Goal: Task Accomplishment & Management: Complete application form

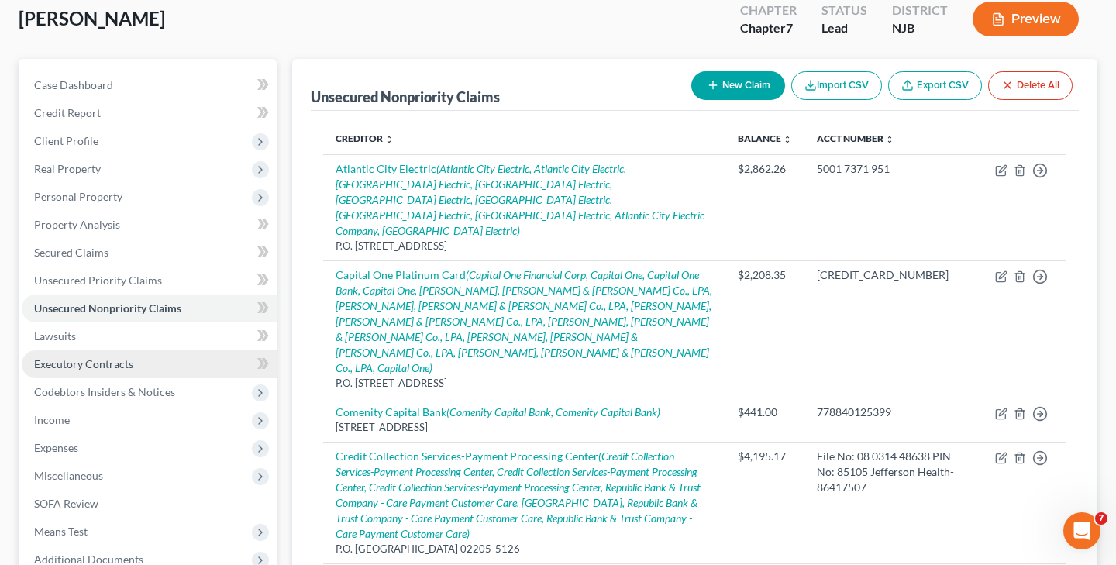
scroll to position [88, 0]
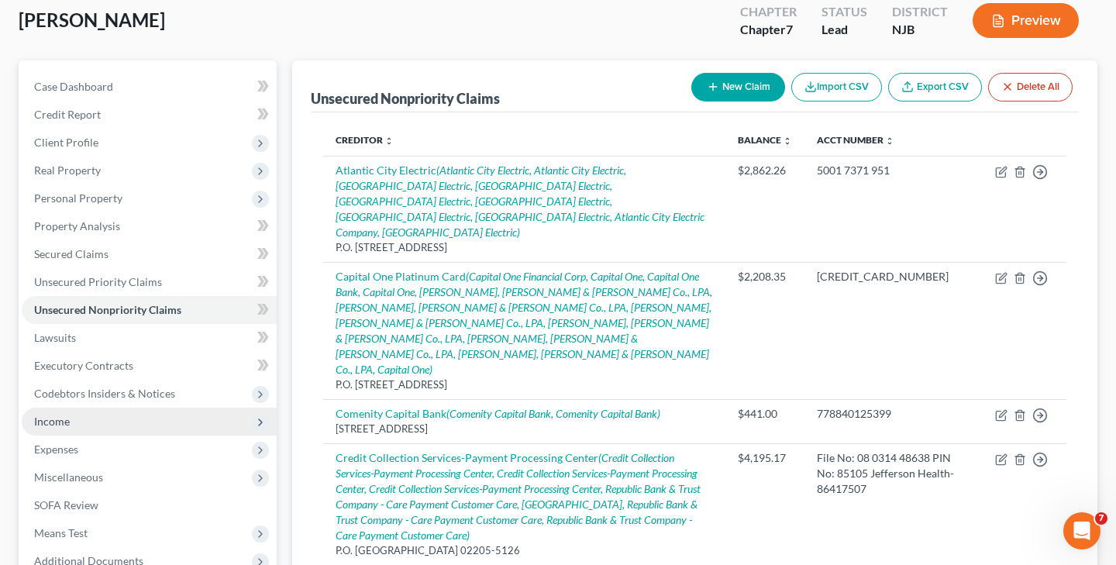
click at [84, 416] on span "Income" at bounding box center [149, 422] width 255 height 28
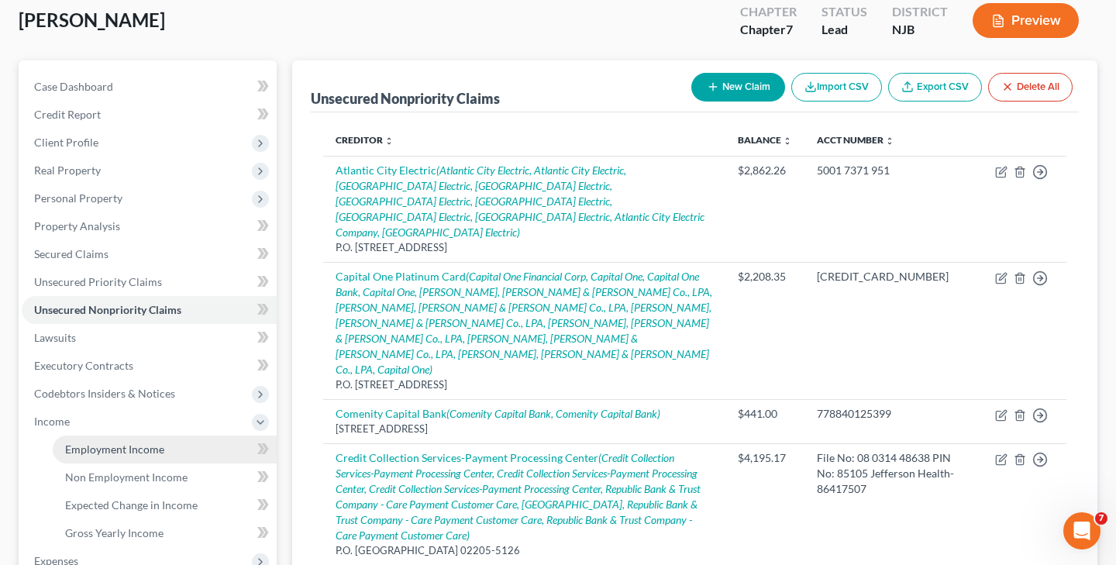
click at [115, 446] on span "Employment Income" at bounding box center [114, 448] width 99 height 13
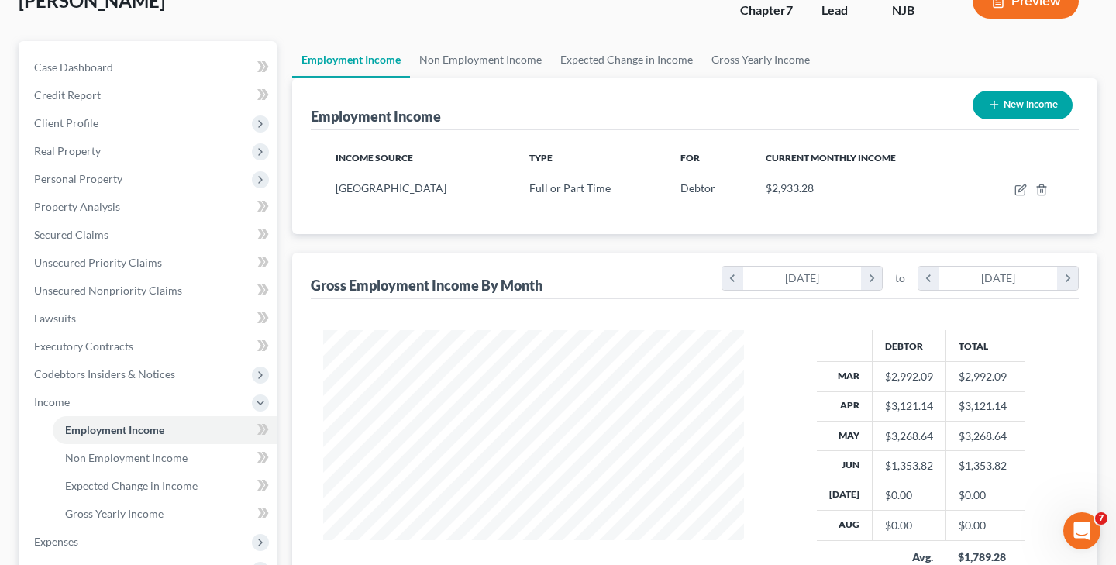
scroll to position [65, 0]
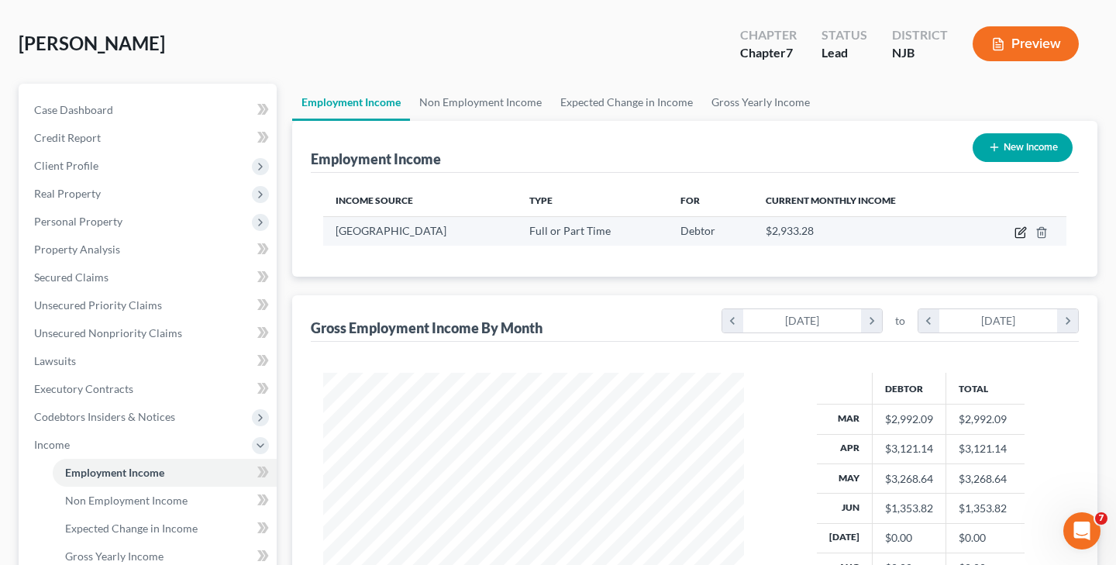
click at [1021, 232] on icon "button" at bounding box center [1020, 232] width 12 height 12
select select "0"
select select "33"
select select "2"
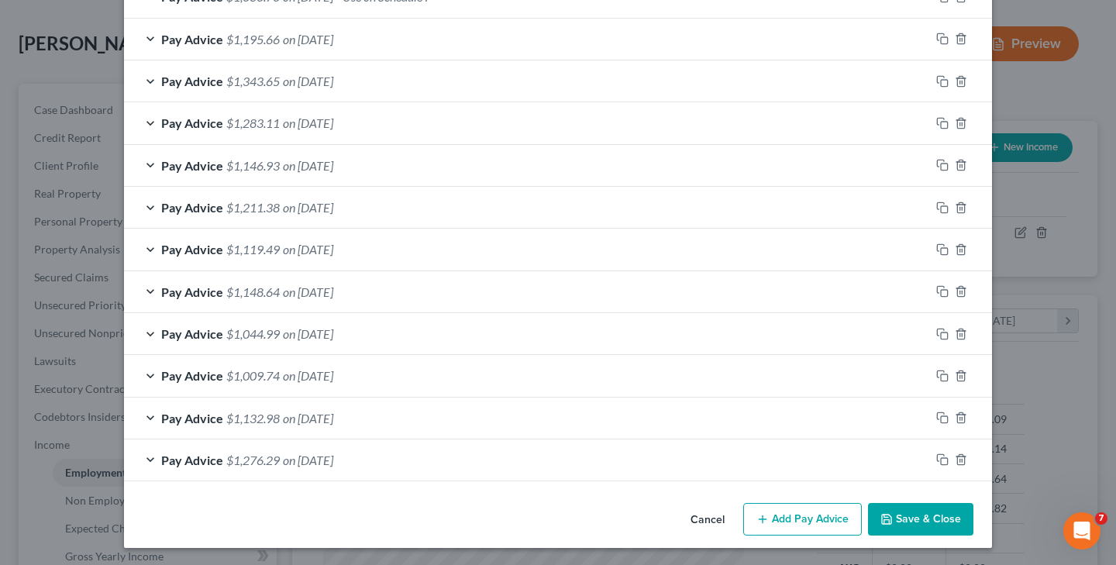
scroll to position [546, 0]
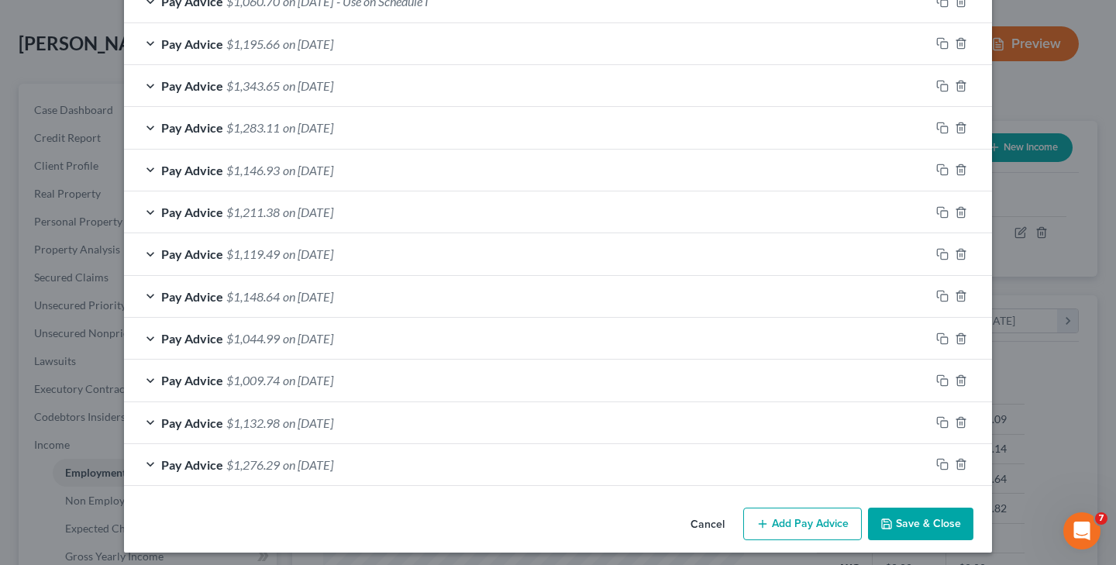
click at [822, 518] on button "Add Pay Advice" at bounding box center [802, 524] width 119 height 33
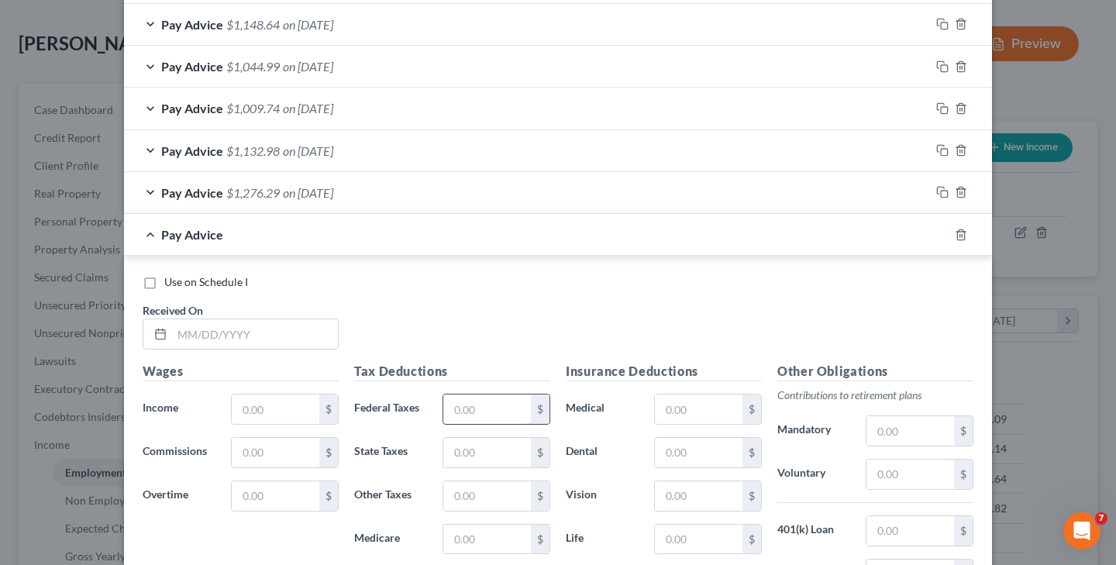
scroll to position [823, 0]
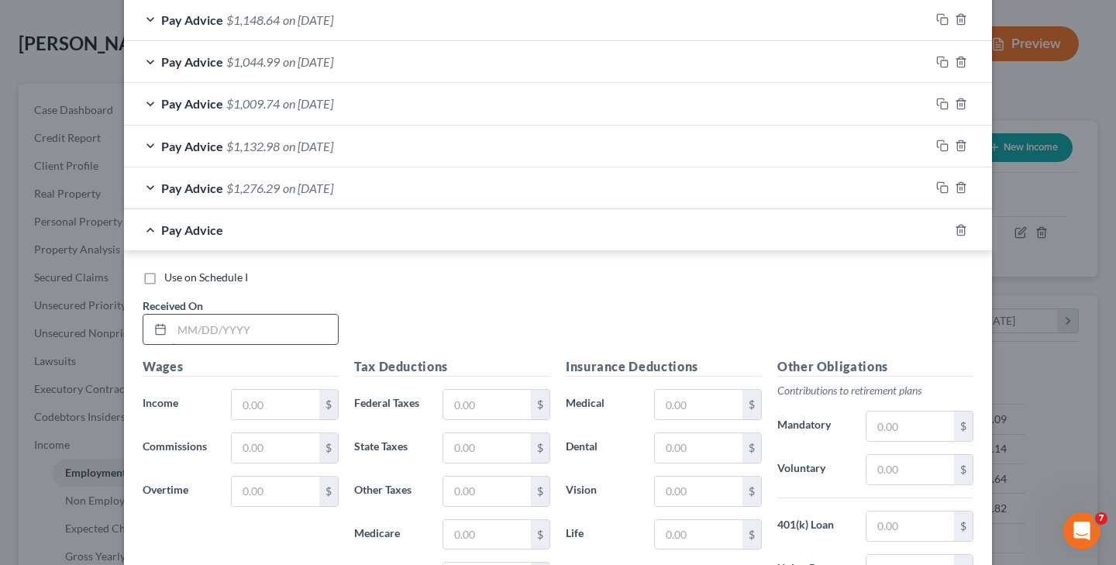
click at [187, 329] on input "text" at bounding box center [255, 329] width 166 height 29
type input "[DATE]"
click at [252, 403] on input "text" at bounding box center [276, 404] width 88 height 29
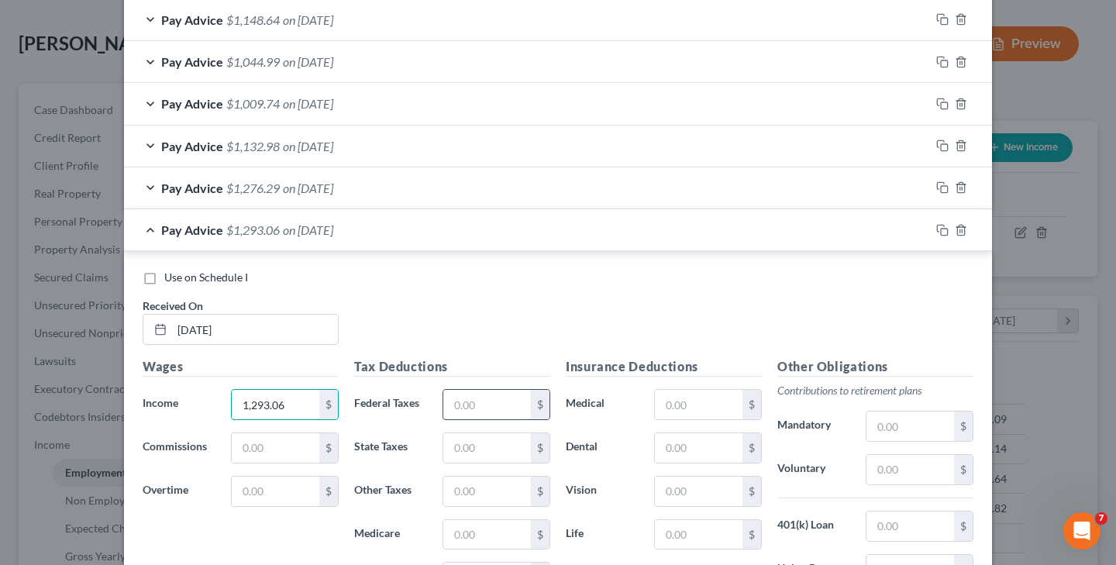
type input "1,293.06"
click at [474, 398] on input "text" at bounding box center [487, 404] width 88 height 29
type input "69.21"
type input "29.78"
click at [483, 530] on input "text" at bounding box center [487, 534] width 88 height 29
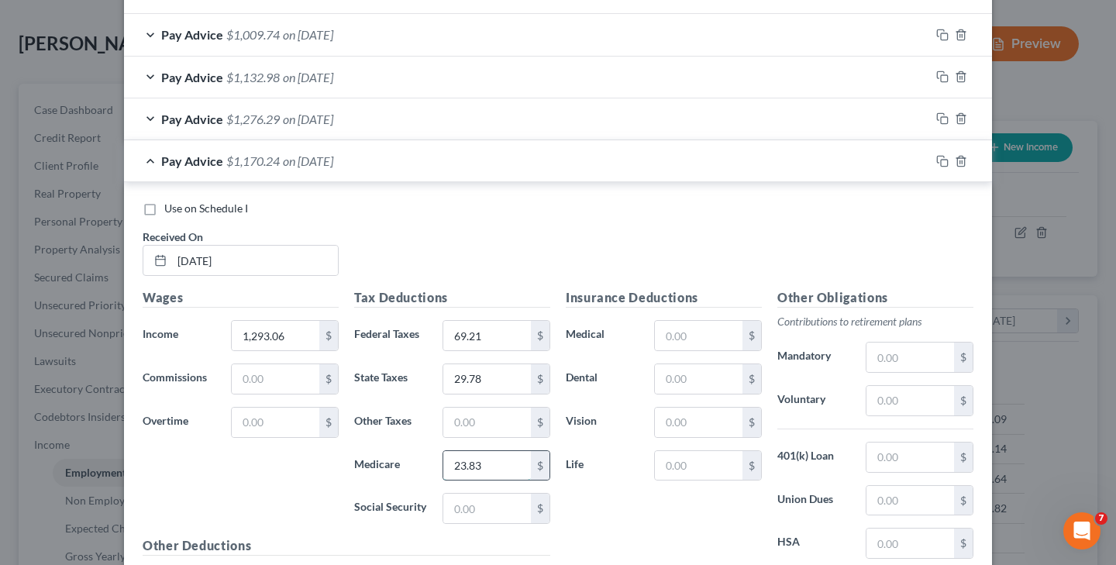
scroll to position [924, 0]
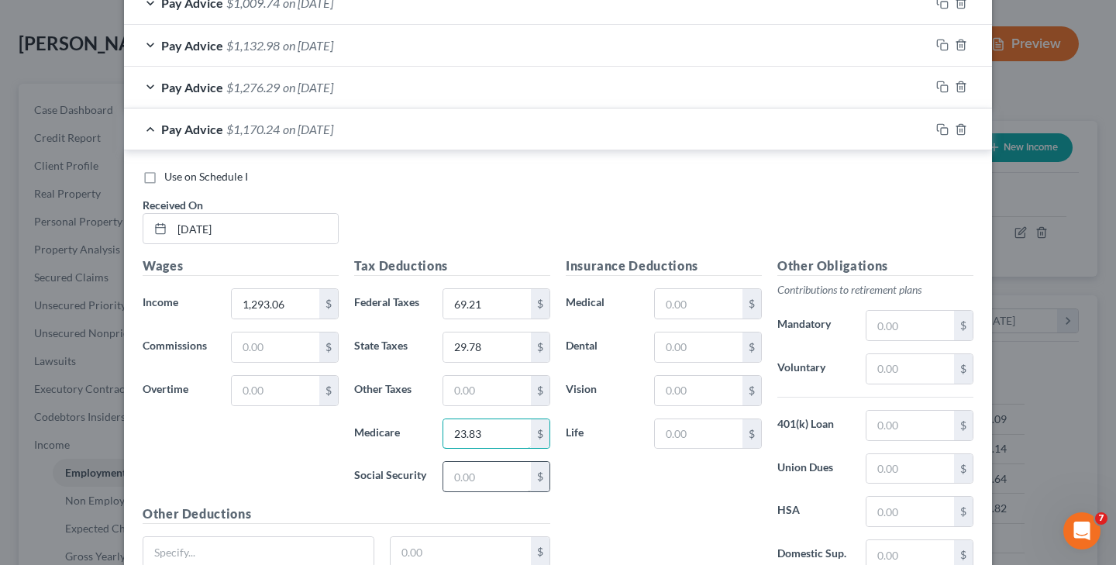
type input "23.83"
click at [500, 481] on input "text" at bounding box center [487, 476] width 88 height 29
type input "101.86"
click at [711, 333] on input "text" at bounding box center [699, 346] width 88 height 29
type input "4.92"
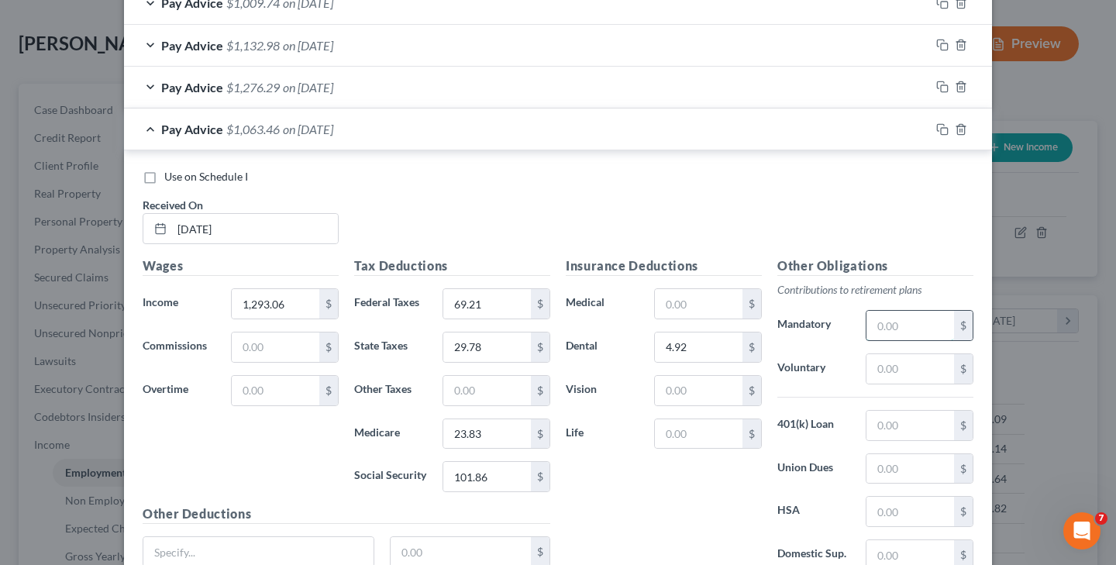
click at [902, 322] on input "text" at bounding box center [910, 325] width 88 height 29
type input "91.84"
click at [910, 360] on input "text" at bounding box center [910, 368] width 88 height 29
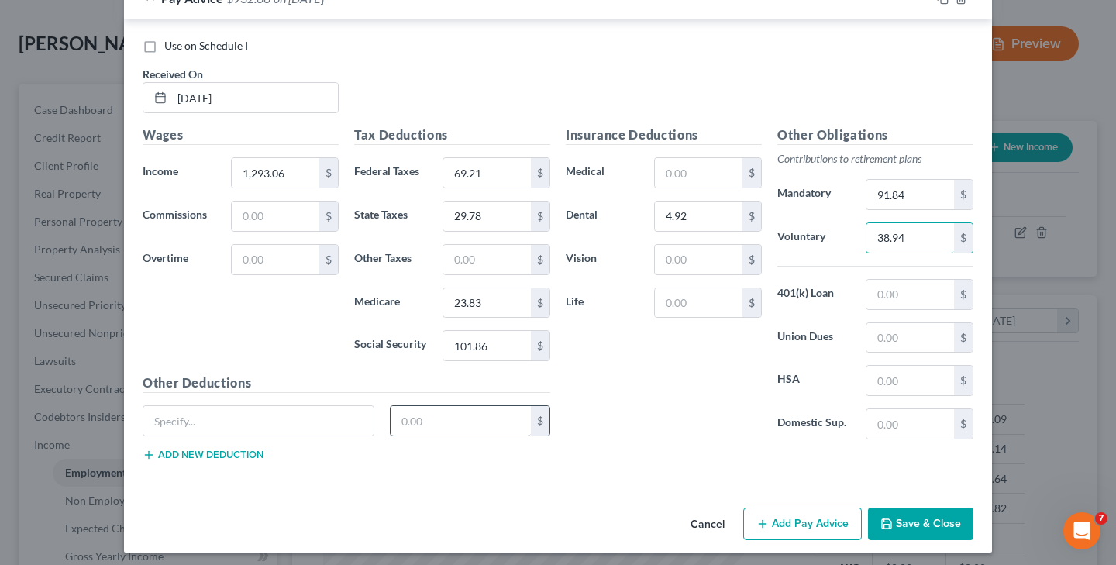
scroll to position [1054, 0]
type input "38.94"
type input "[US_STATE] Disability"
click at [450, 422] on input "text" at bounding box center [461, 421] width 141 height 29
type input "3.84"
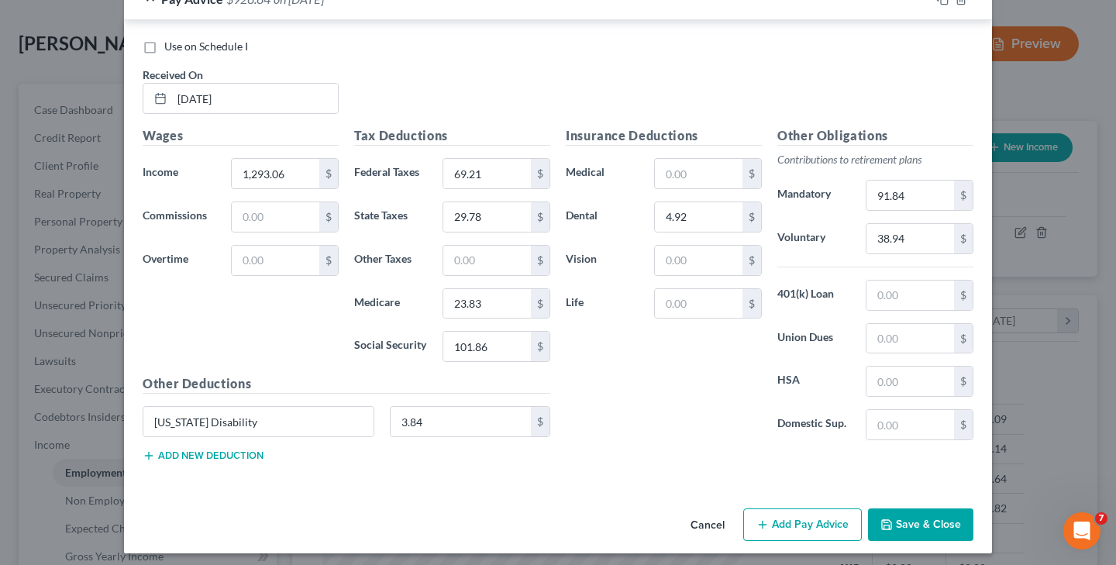
click at [229, 449] on button "Add new deduction" at bounding box center [203, 455] width 121 height 12
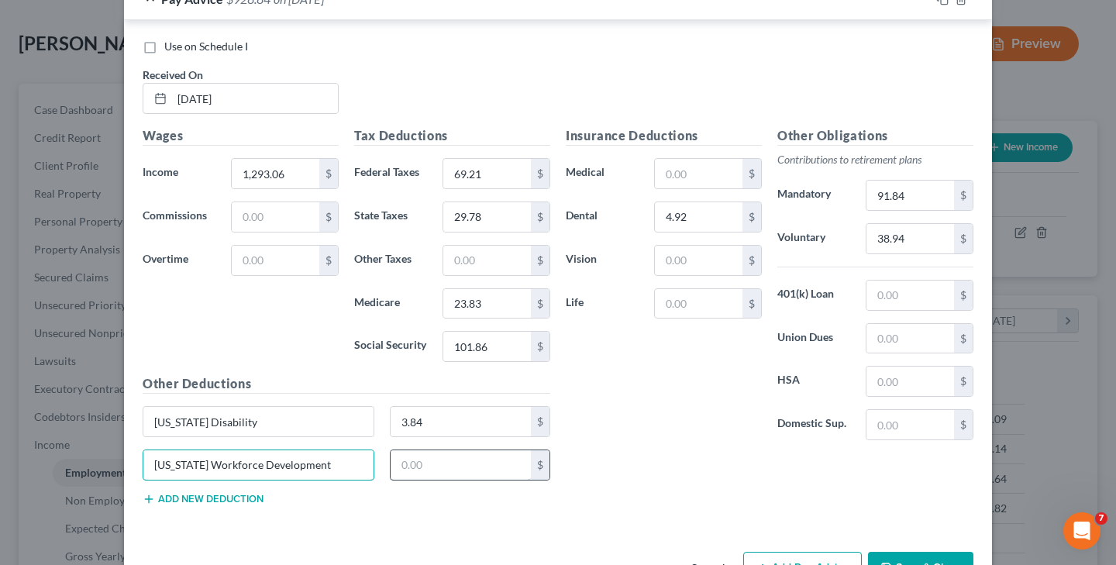
type input "[US_STATE] Workforce Development"
click at [428, 466] on input "text" at bounding box center [461, 464] width 141 height 29
type input "0.71"
click at [244, 493] on button "Add new deduction" at bounding box center [203, 499] width 121 height 12
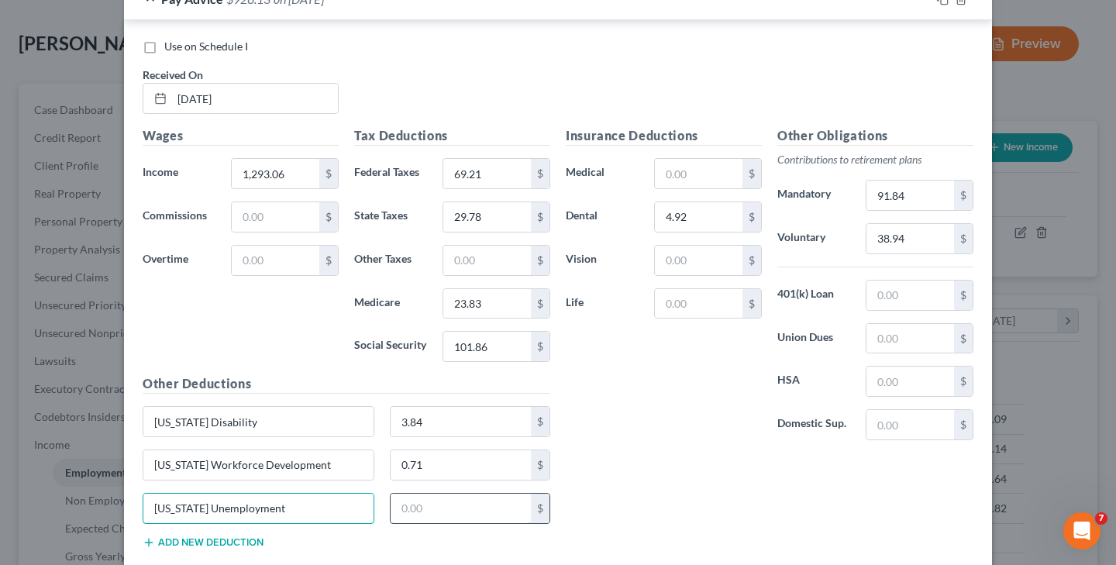
type input "[US_STATE] Unemployment"
click at [404, 504] on input "text" at bounding box center [461, 508] width 141 height 29
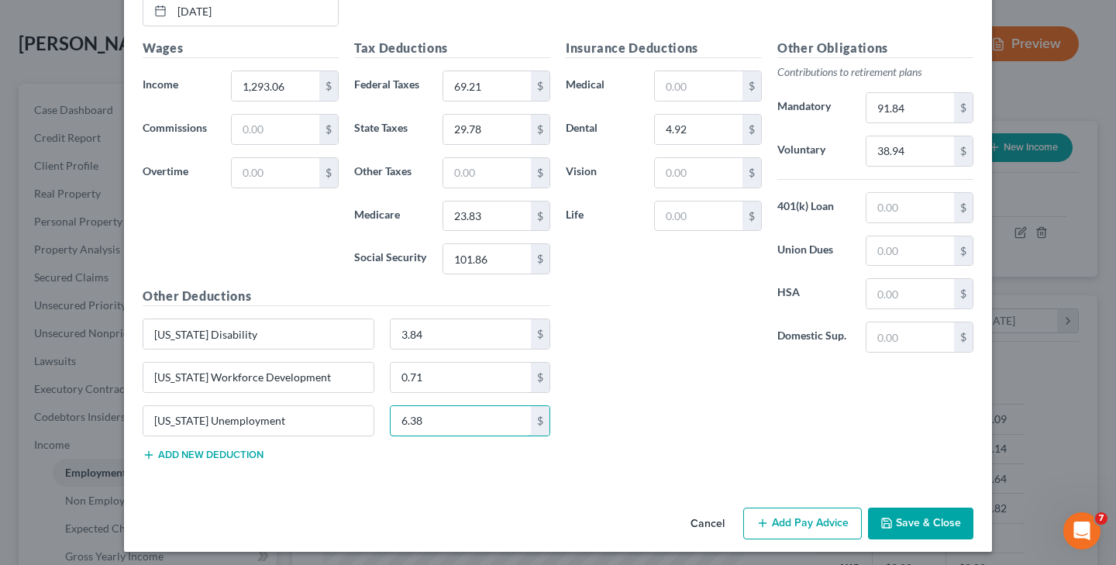
scroll to position [1141, 0]
type input "6.38"
click at [184, 449] on button "Add new deduction" at bounding box center [203, 455] width 121 height 12
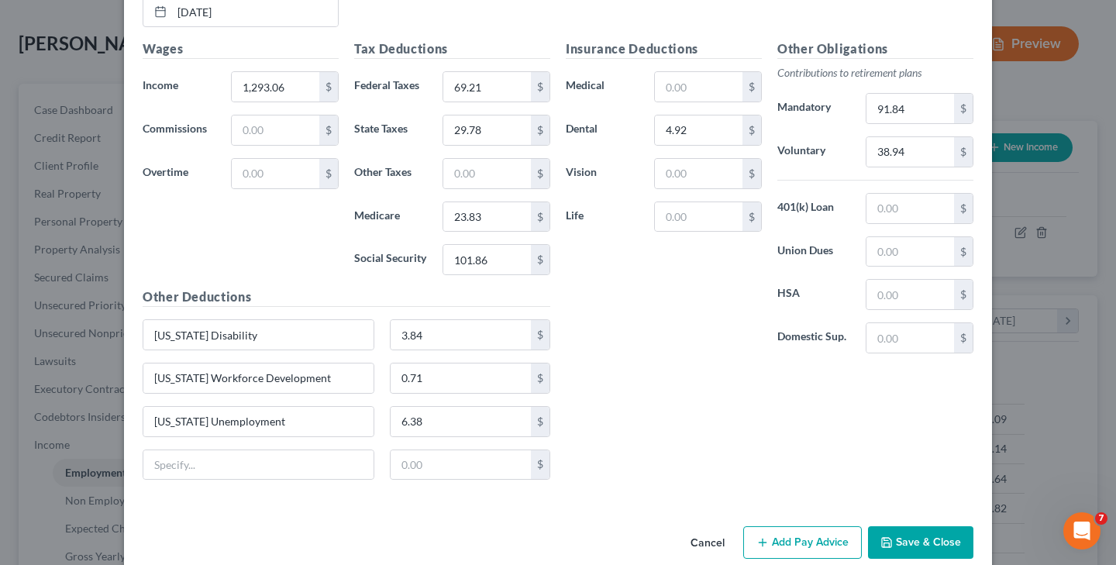
scroll to position [1159, 0]
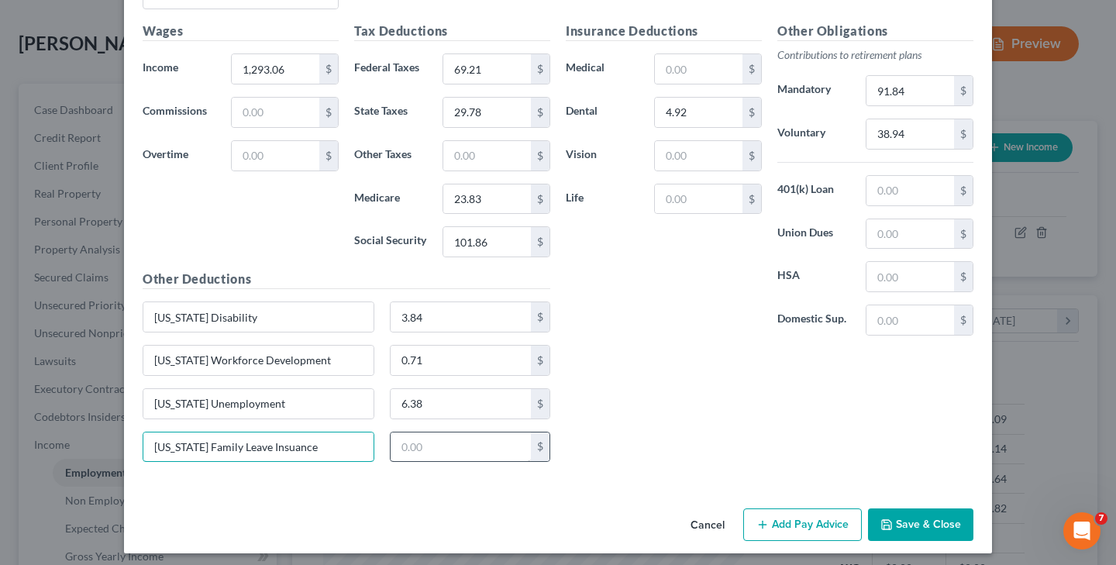
type input "[US_STATE] Family Leave Insuance"
click at [447, 436] on input "text" at bounding box center [461, 446] width 141 height 29
type input "5.51"
click at [899, 522] on button "Save & Close" at bounding box center [920, 524] width 105 height 33
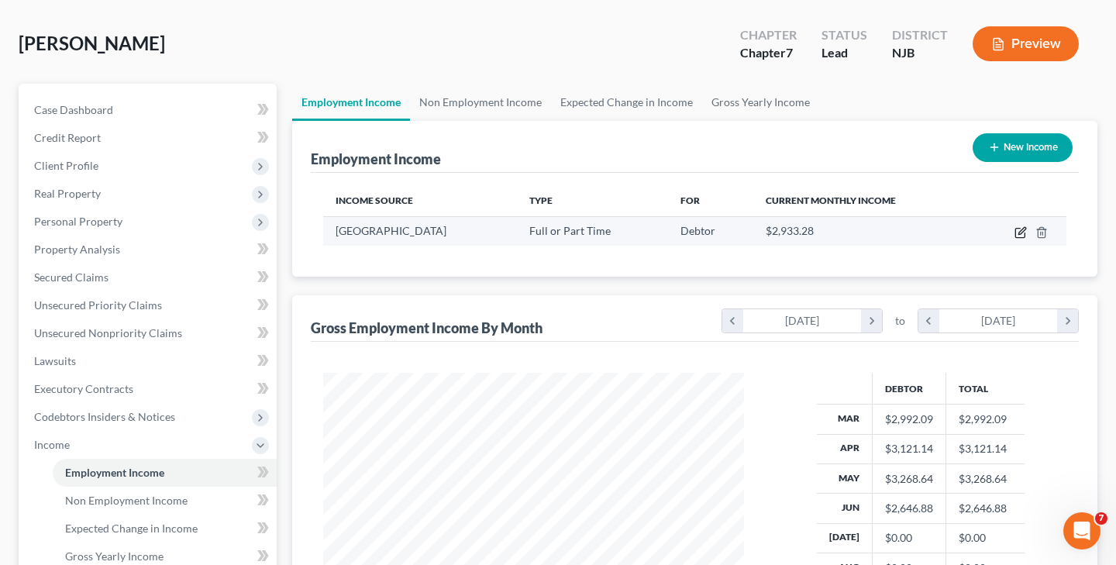
click at [1023, 233] on icon "button" at bounding box center [1020, 232] width 12 height 12
select select "0"
select select "33"
select select "2"
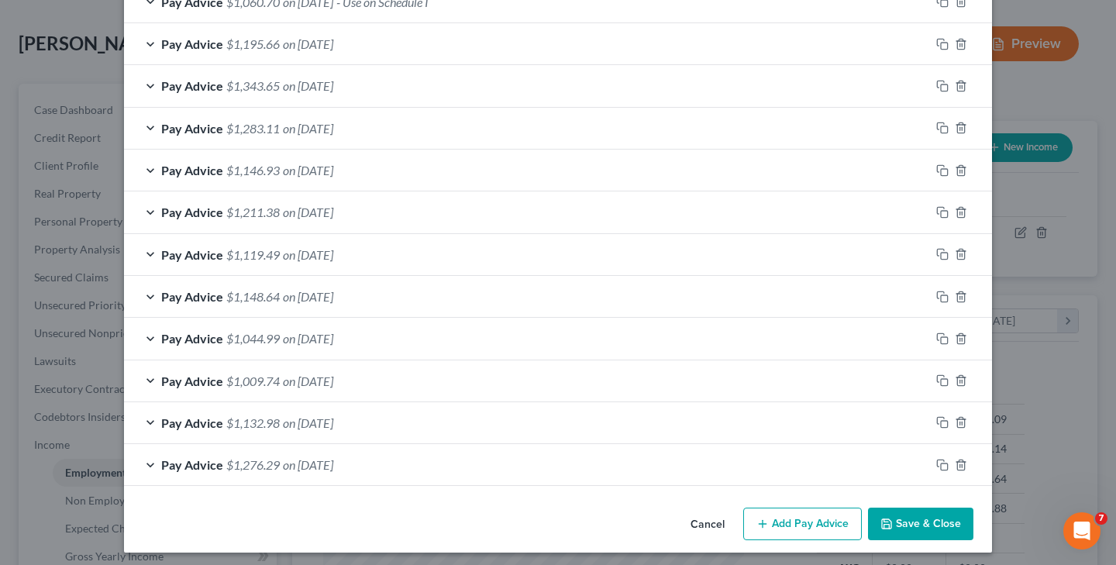
scroll to position [587, 0]
click at [909, 522] on button "Save & Close" at bounding box center [920, 524] width 105 height 33
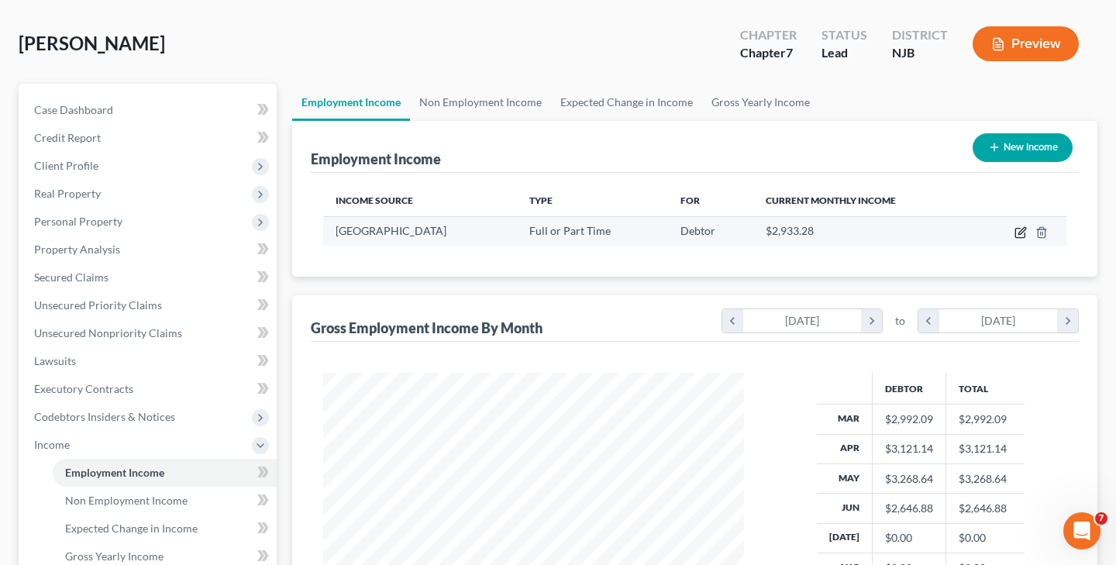
click at [1019, 236] on icon "button" at bounding box center [1020, 232] width 12 height 12
select select "0"
select select "33"
select select "2"
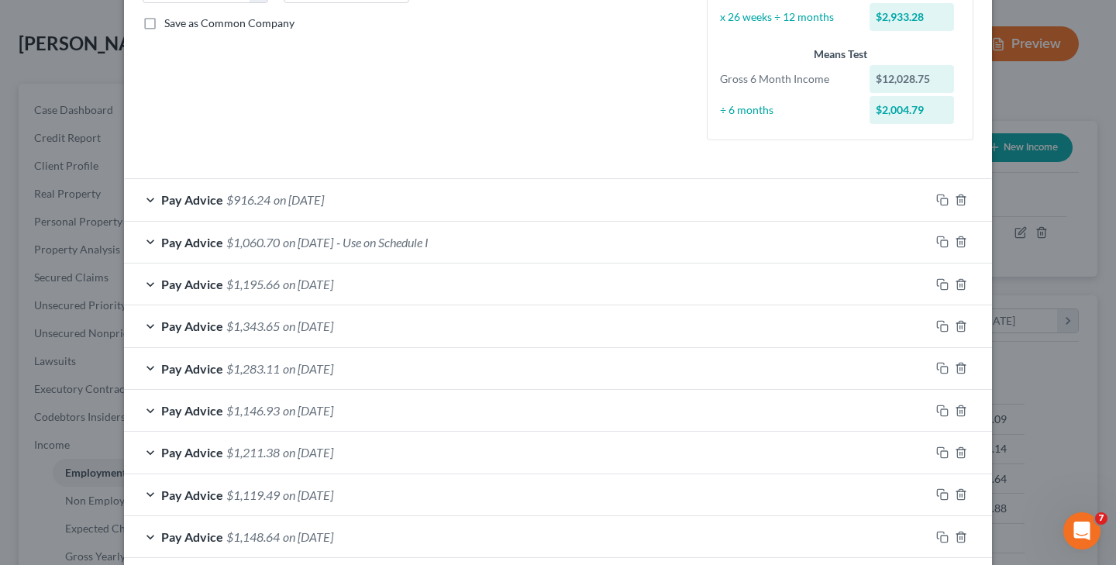
scroll to position [349, 0]
click at [312, 198] on span "on [DATE]" at bounding box center [299, 198] width 50 height 15
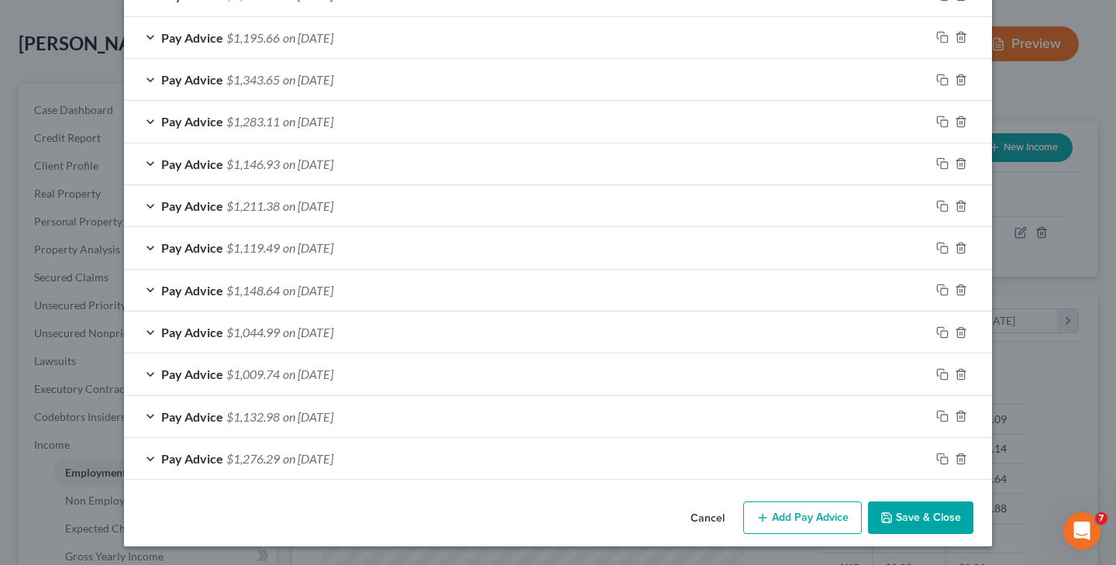
scroll to position [1159, 0]
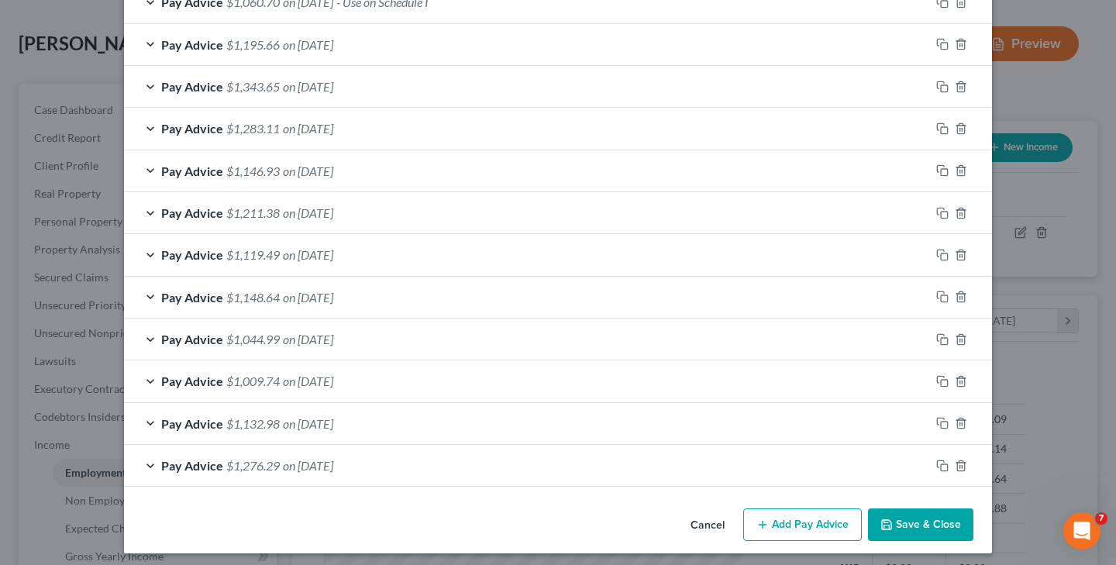
click at [832, 518] on button "Add Pay Advice" at bounding box center [802, 524] width 119 height 33
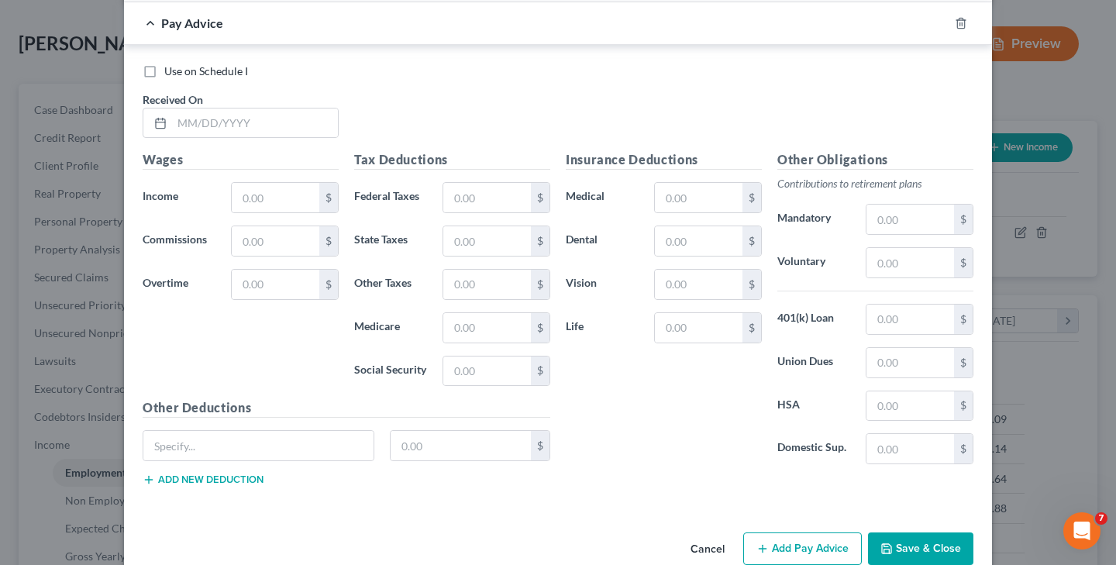
scroll to position [1644, 0]
click at [177, 114] on input "text" at bounding box center [255, 122] width 166 height 29
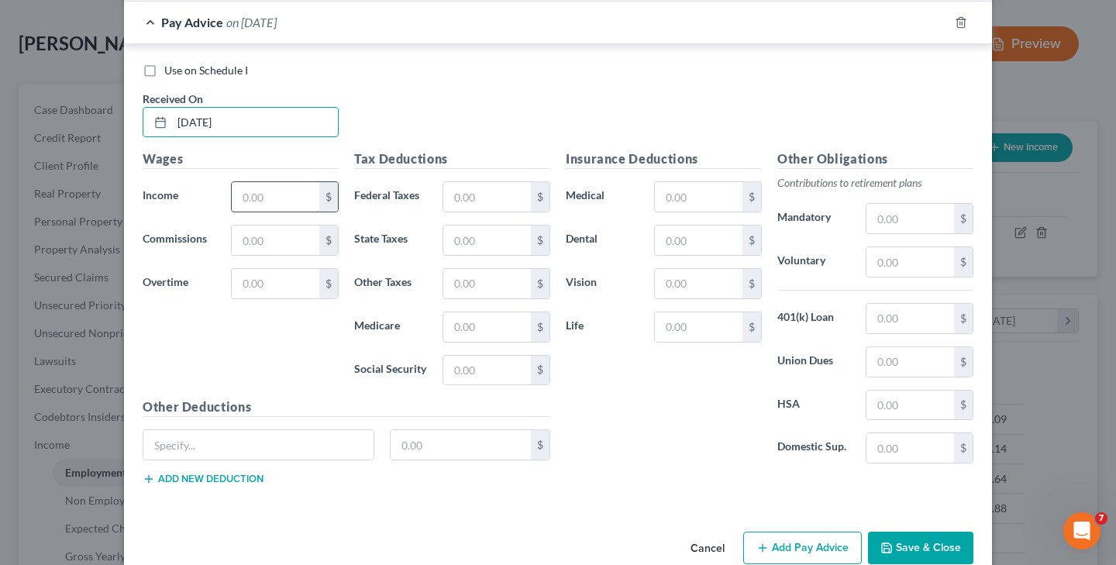
type input "[DATE]"
click at [292, 205] on input "text" at bounding box center [276, 196] width 88 height 29
click at [701, 542] on button "Cancel" at bounding box center [707, 548] width 59 height 31
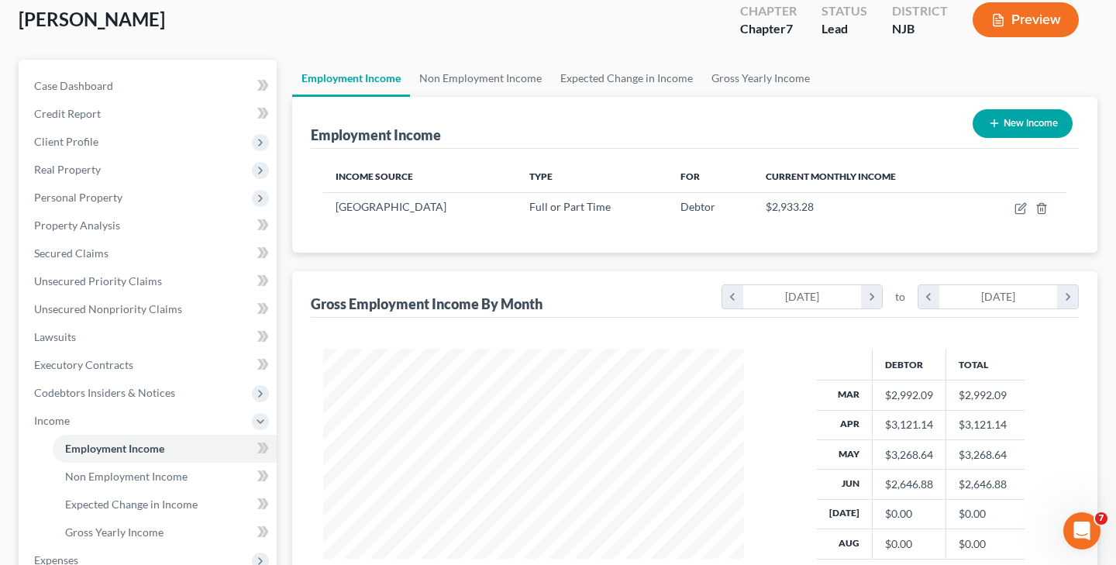
scroll to position [88, 0]
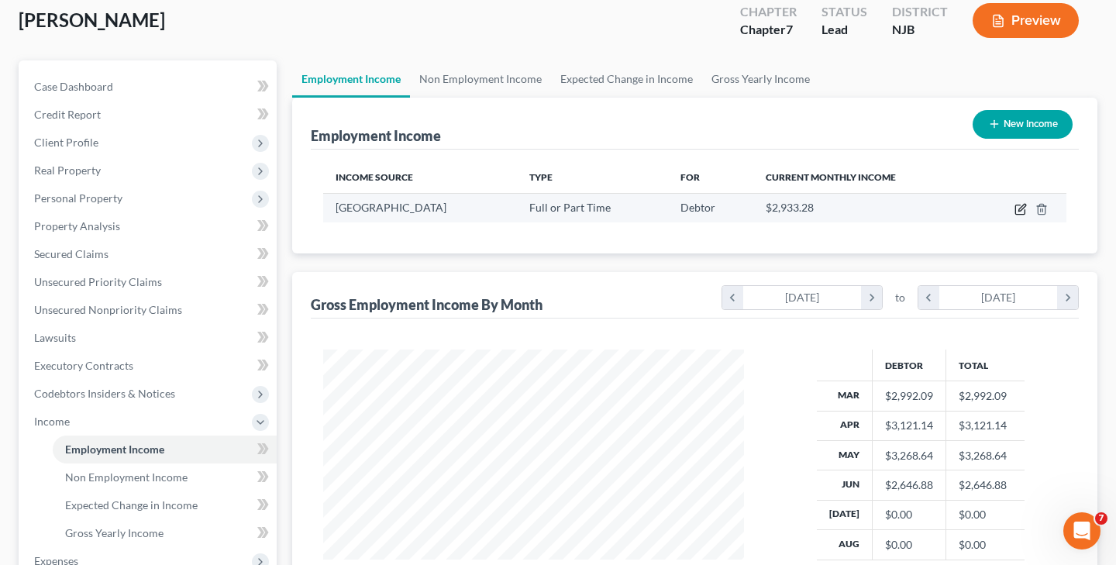
click at [1019, 214] on icon "button" at bounding box center [1019, 209] width 9 height 9
select select "0"
select select "33"
select select "2"
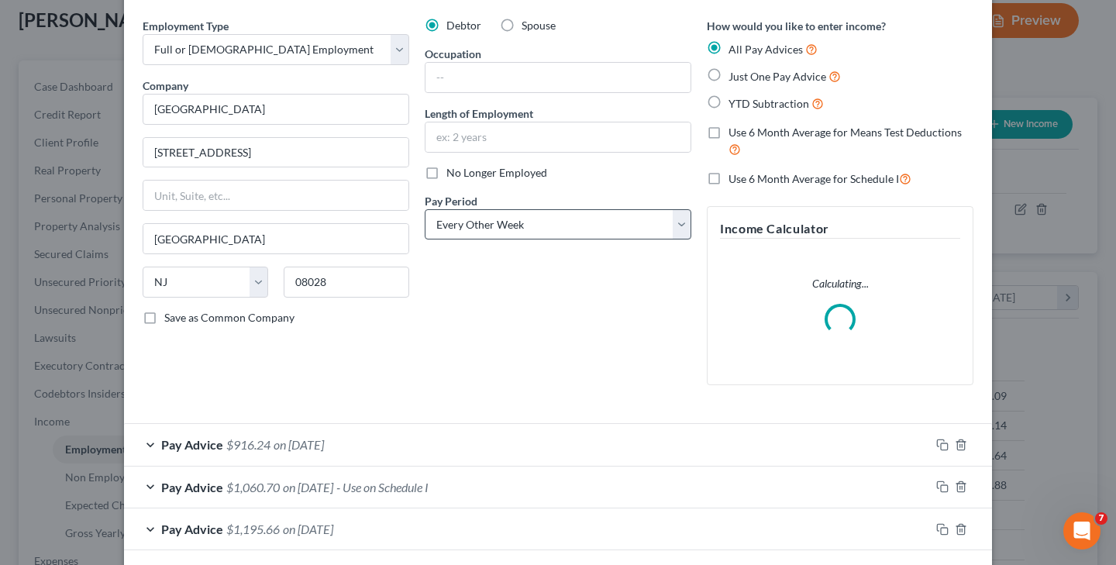
scroll to position [71, 0]
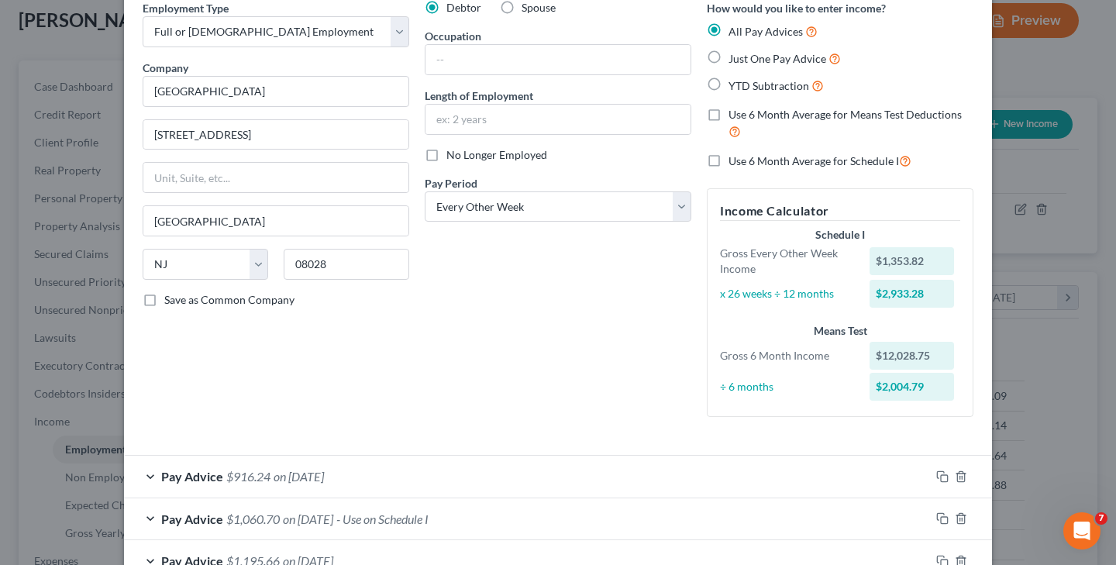
click at [312, 426] on div "Employment Type * Select Full or [DEMOGRAPHIC_DATA] Employment Self Employment …" at bounding box center [558, 221] width 846 height 442
click at [309, 472] on span "on [DATE]" at bounding box center [299, 476] width 50 height 15
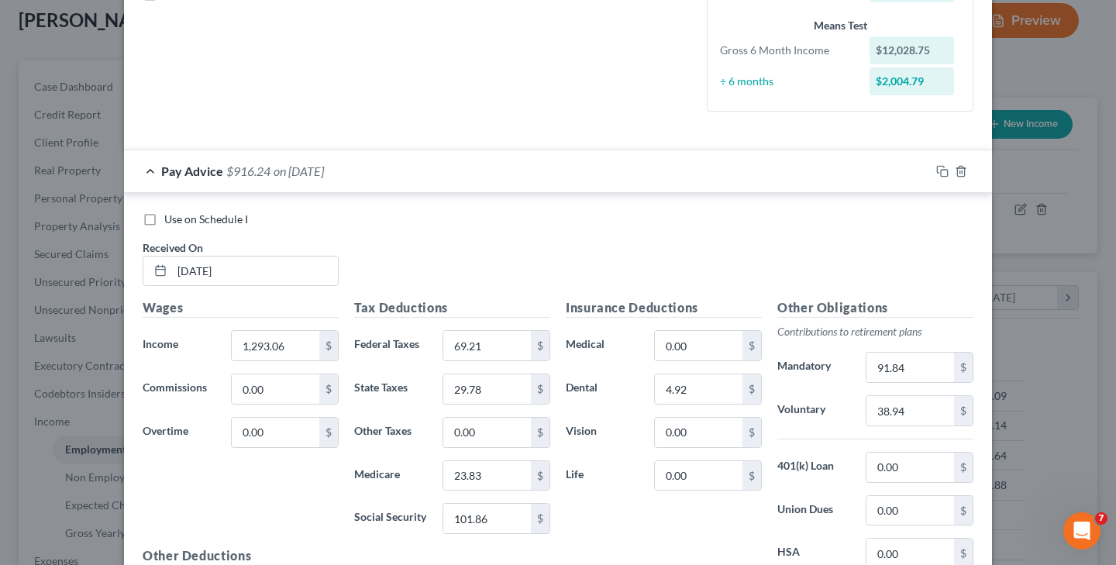
scroll to position [379, 0]
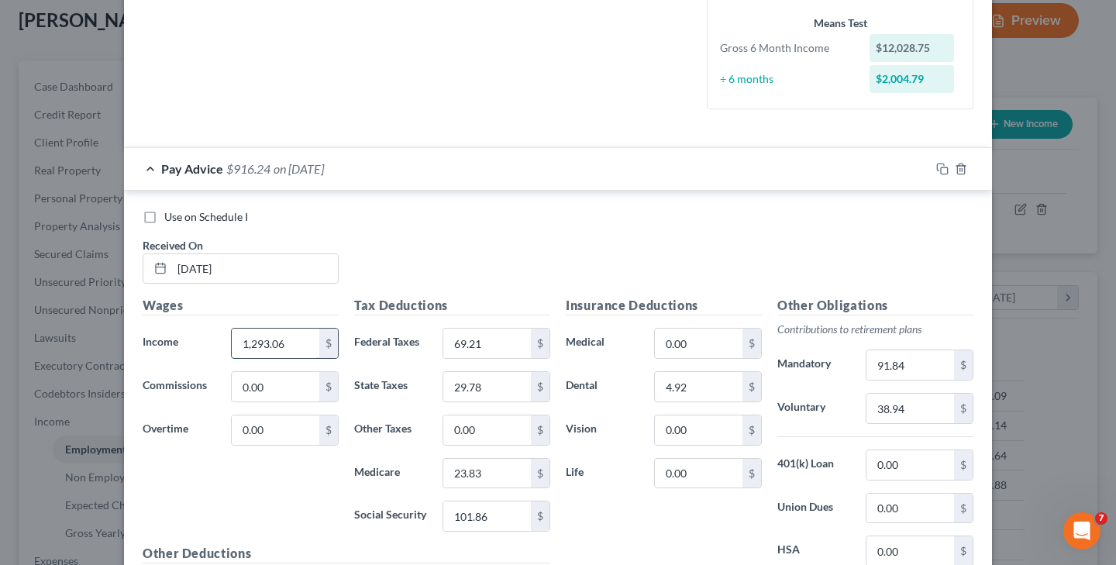
click at [306, 340] on input "1,293.06" at bounding box center [276, 343] width 88 height 29
type input "1"
type input "1,669.88"
click at [508, 348] on input "69.21" at bounding box center [487, 343] width 88 height 29
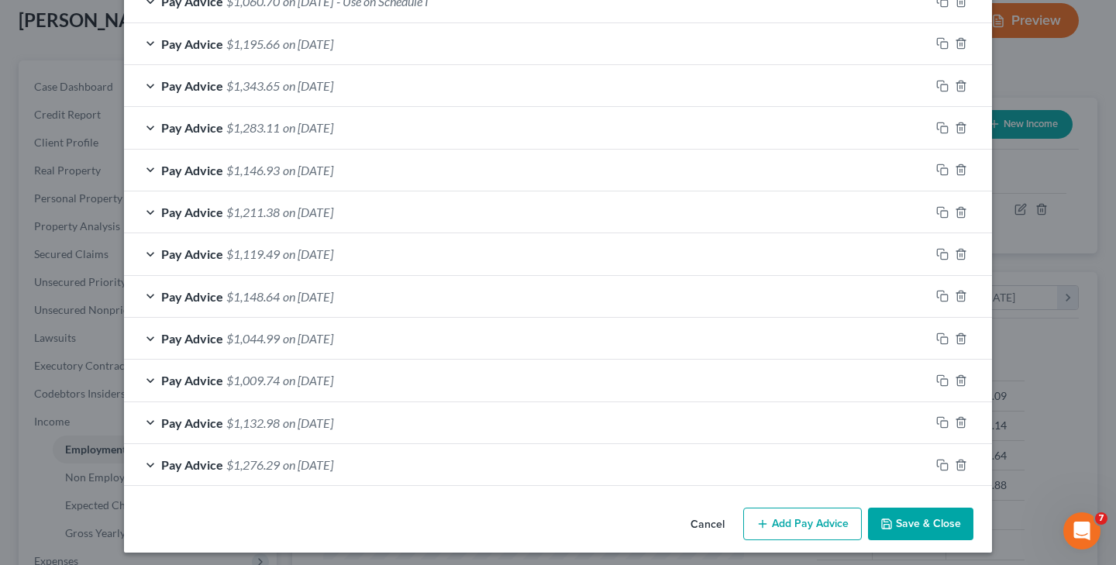
scroll to position [1159, 0]
click at [925, 515] on button "Save & Close" at bounding box center [920, 524] width 105 height 33
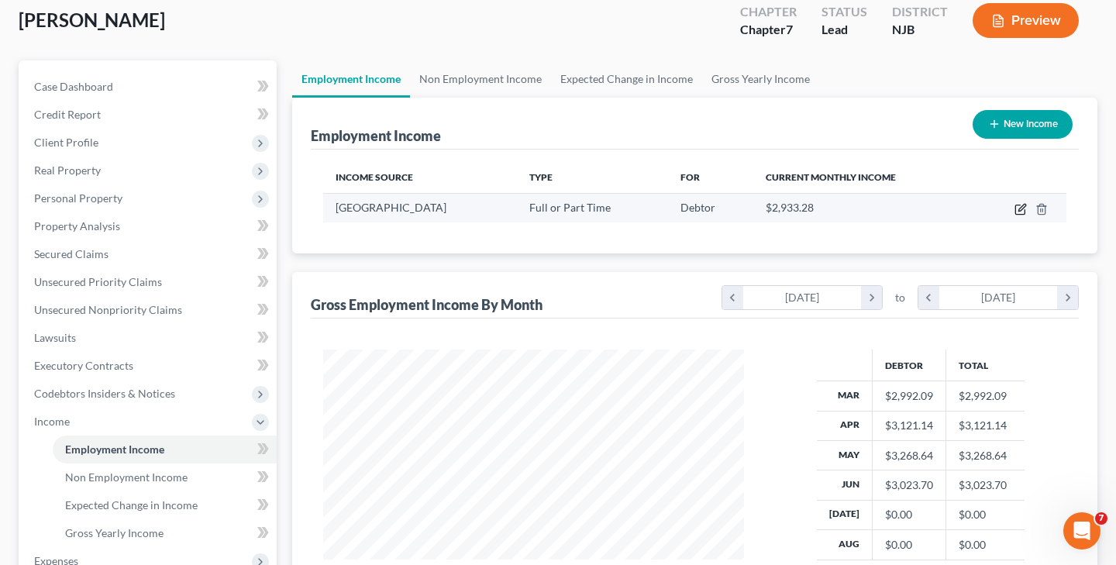
click at [1020, 207] on icon "button" at bounding box center [1020, 209] width 12 height 12
select select "0"
select select "33"
select select "2"
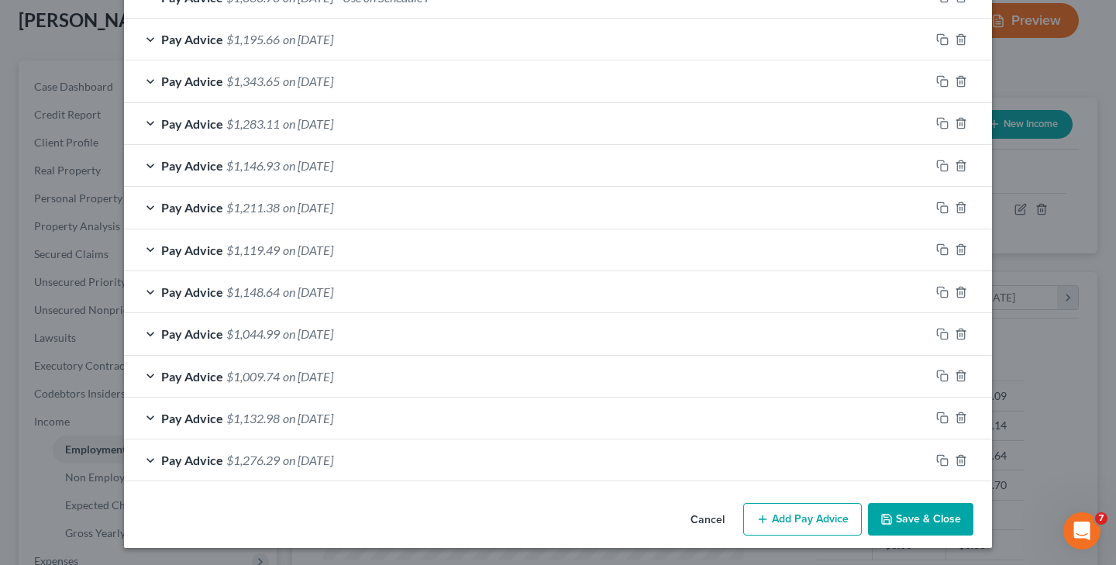
scroll to position [588, 0]
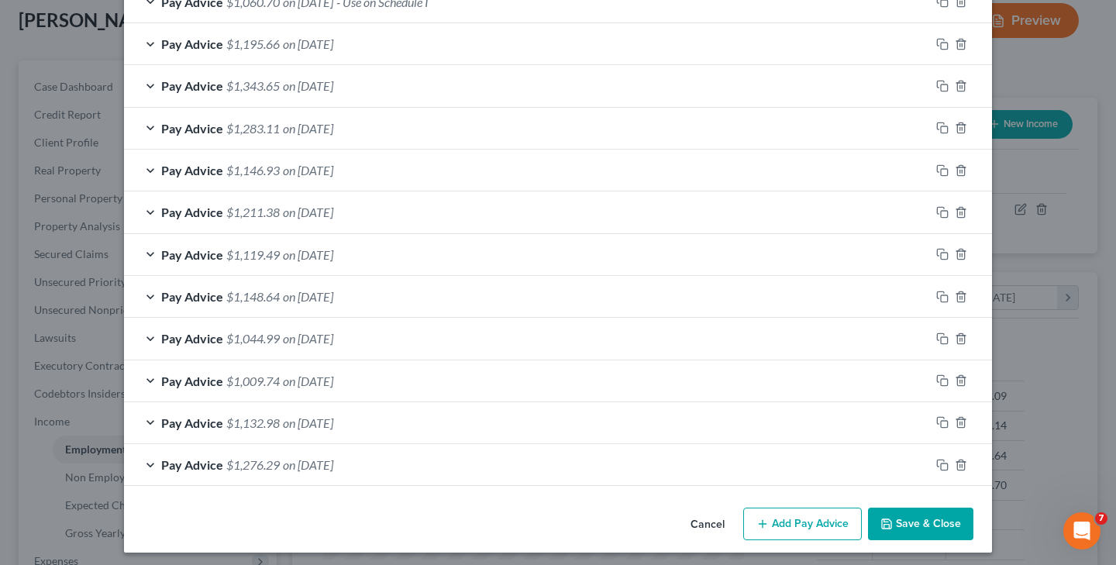
click at [801, 515] on button "Add Pay Advice" at bounding box center [802, 524] width 119 height 33
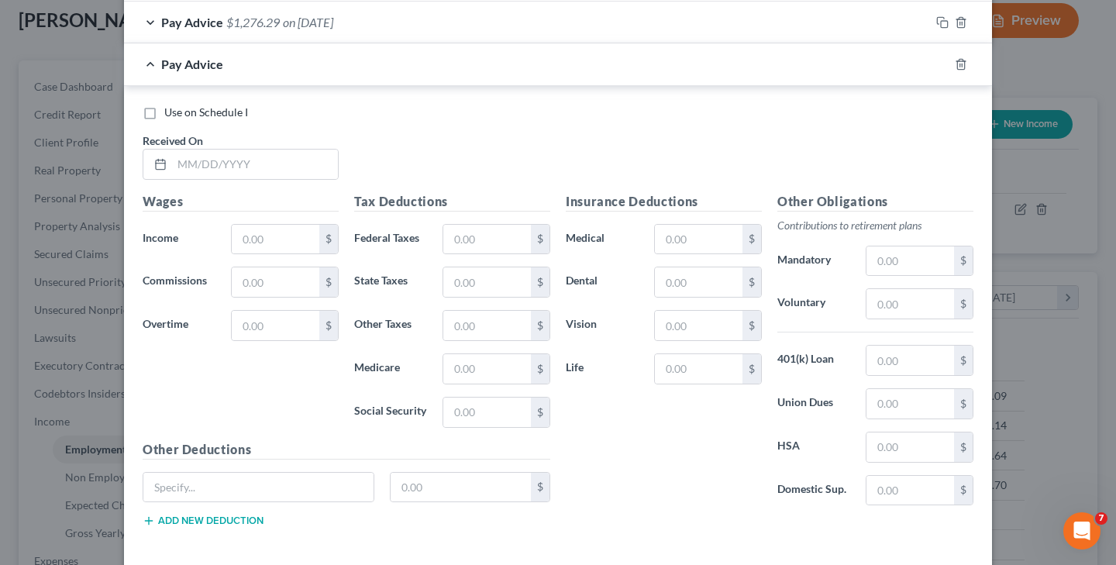
scroll to position [1040, 0]
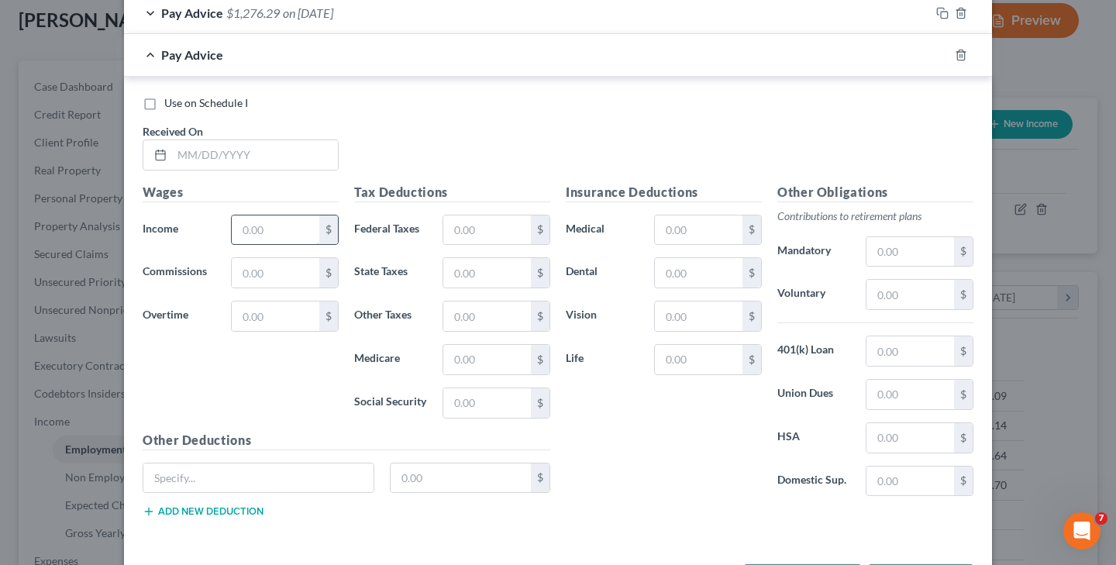
click at [297, 226] on input "text" at bounding box center [276, 229] width 88 height 29
type input "1,459.17"
click at [507, 218] on input "text" at bounding box center [487, 229] width 88 height 29
click at [195, 153] on input "text" at bounding box center [255, 154] width 166 height 29
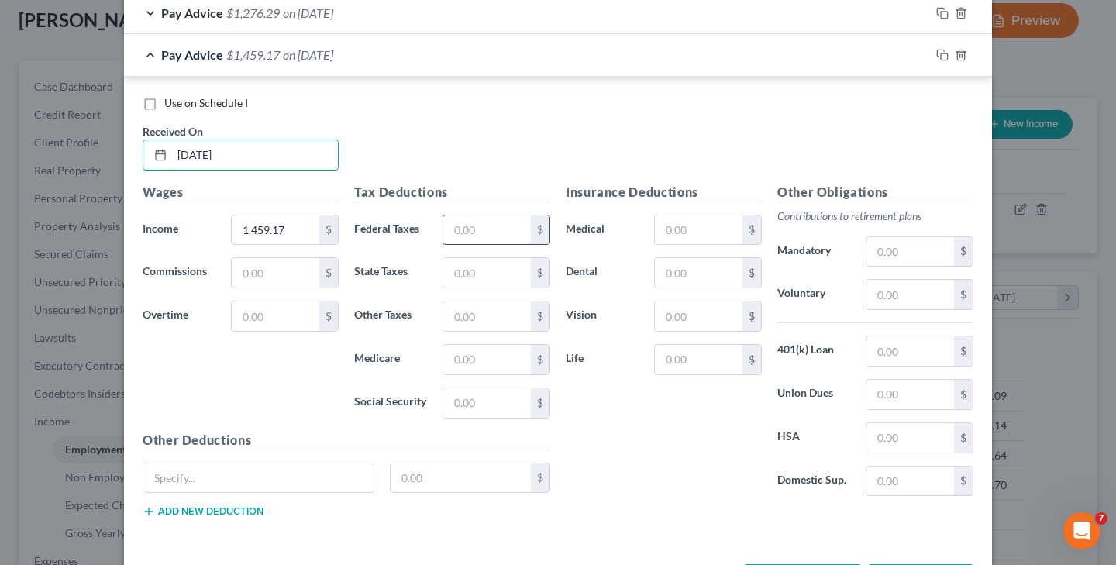
type input "[DATE]"
click at [450, 220] on input "text" at bounding box center [487, 229] width 88 height 29
click at [473, 408] on input "text" at bounding box center [487, 402] width 88 height 29
type input "98.11"
click at [494, 358] on input "text" at bounding box center [487, 359] width 88 height 29
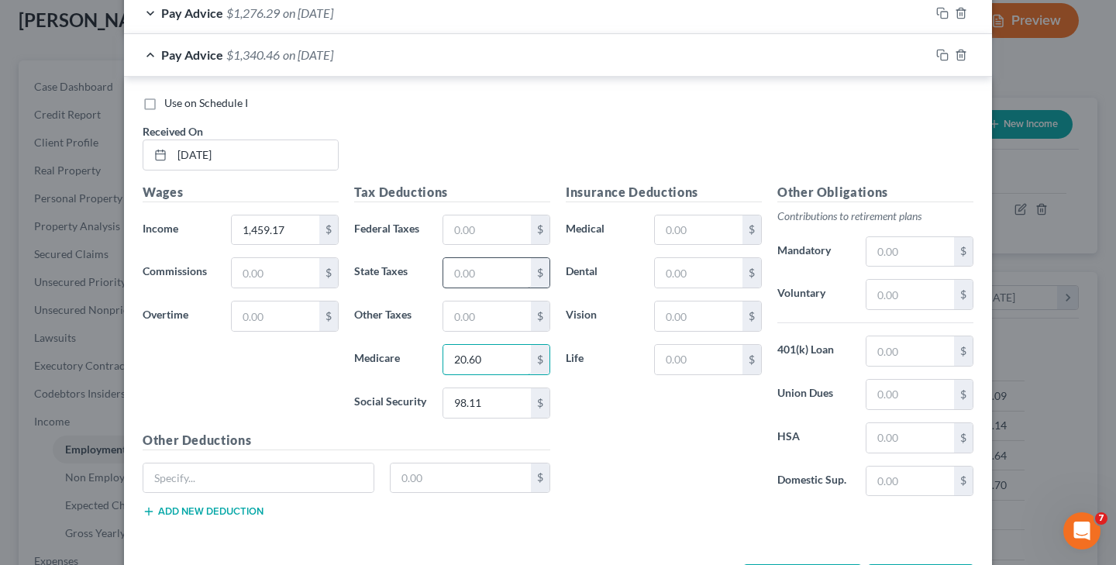
type input "20.60"
type input "25.14"
click at [684, 226] on input "text" at bounding box center [699, 229] width 88 height 29
click at [686, 270] on input "text" at bounding box center [699, 272] width 88 height 29
type input "4.92"
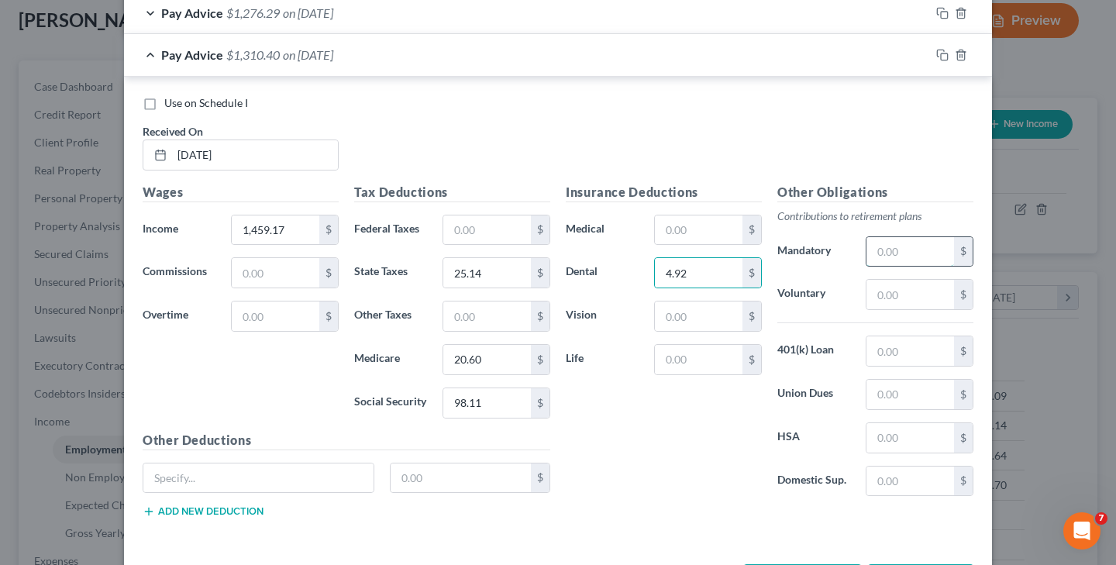
click at [872, 246] on input "text" at bounding box center [910, 251] width 88 height 29
type input "80.25"
click at [877, 292] on input "text" at bounding box center [910, 294] width 88 height 29
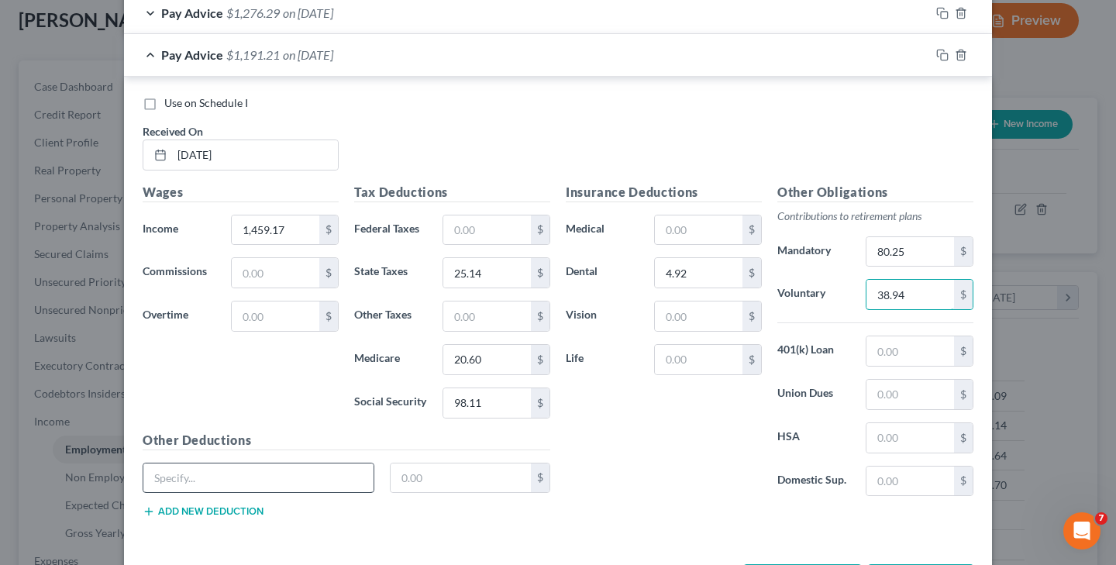
type input "38.94"
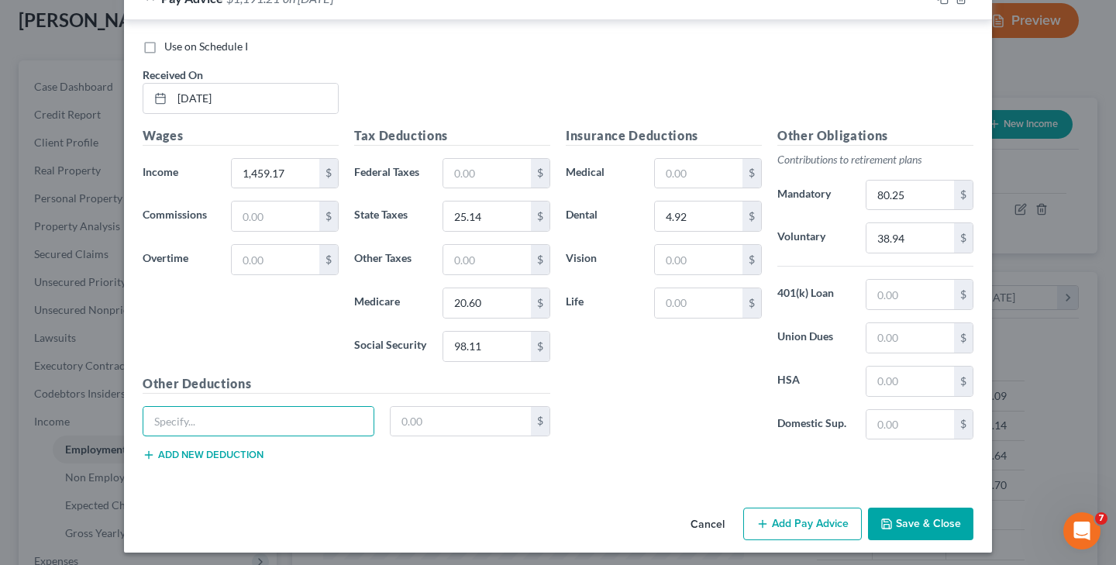
scroll to position [1096, 0]
click at [907, 524] on button "Save & Close" at bounding box center [920, 524] width 105 height 33
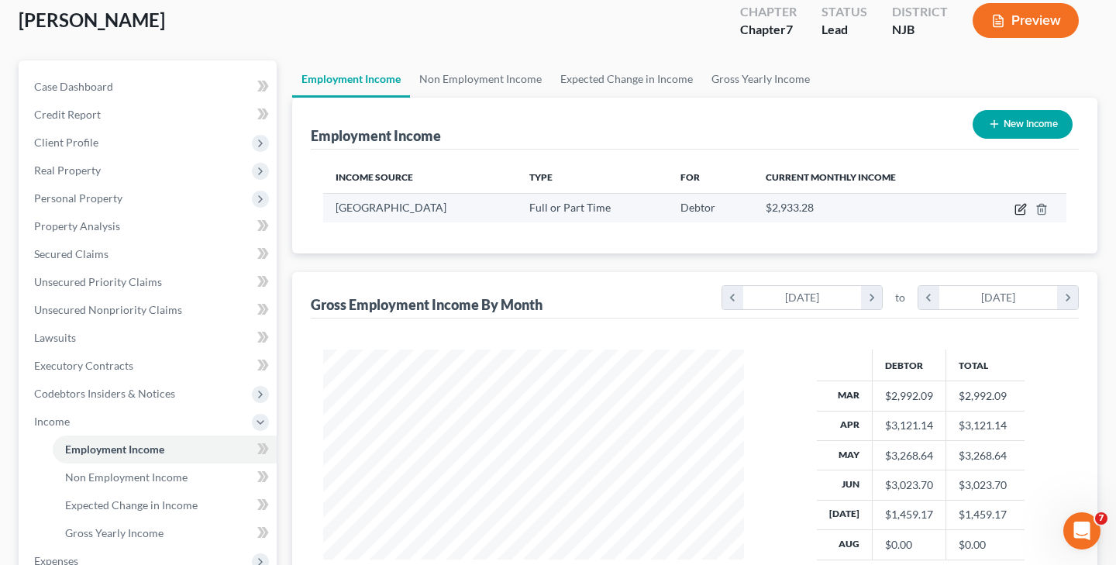
click at [1022, 208] on icon "button" at bounding box center [1021, 207] width 7 height 7
select select "0"
select select "33"
select select "2"
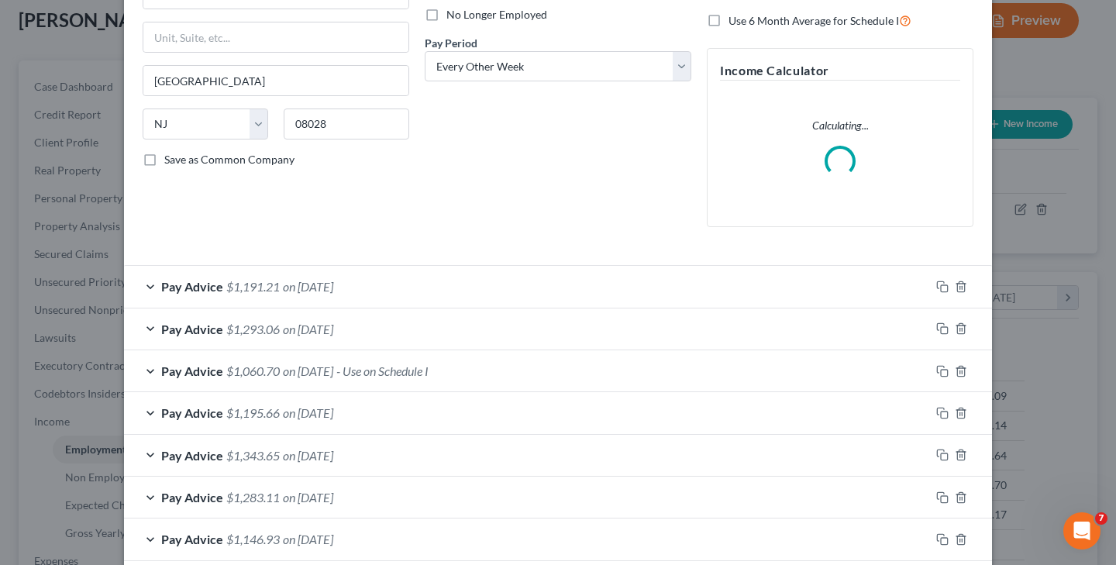
scroll to position [212, 0]
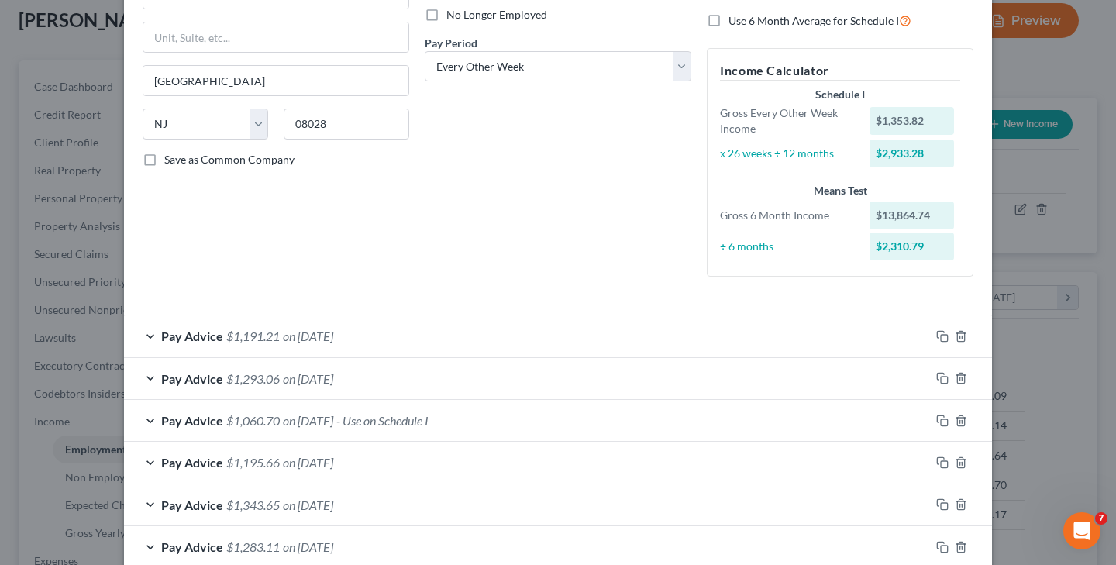
click at [332, 330] on span "on [DATE]" at bounding box center [308, 336] width 50 height 15
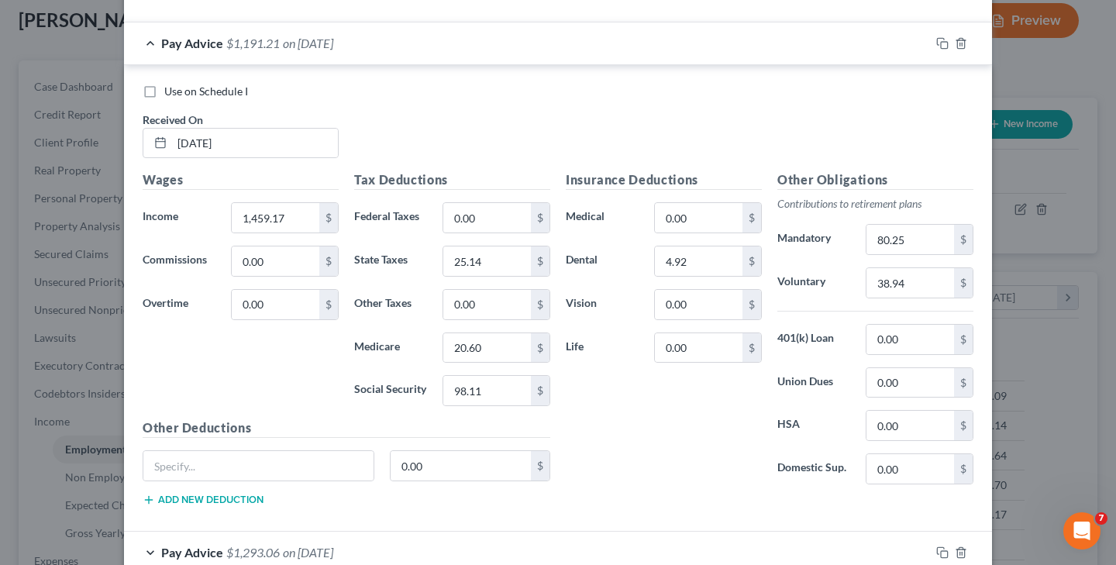
scroll to position [526, 0]
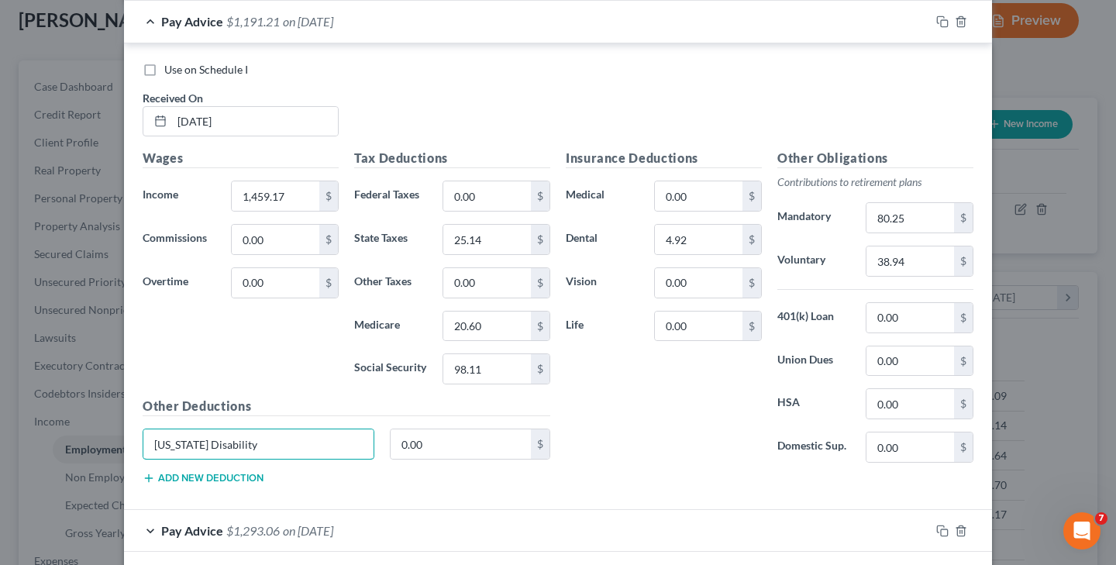
type input "[US_STATE] Disability"
click at [243, 472] on button "Add new deduction" at bounding box center [203, 478] width 121 height 12
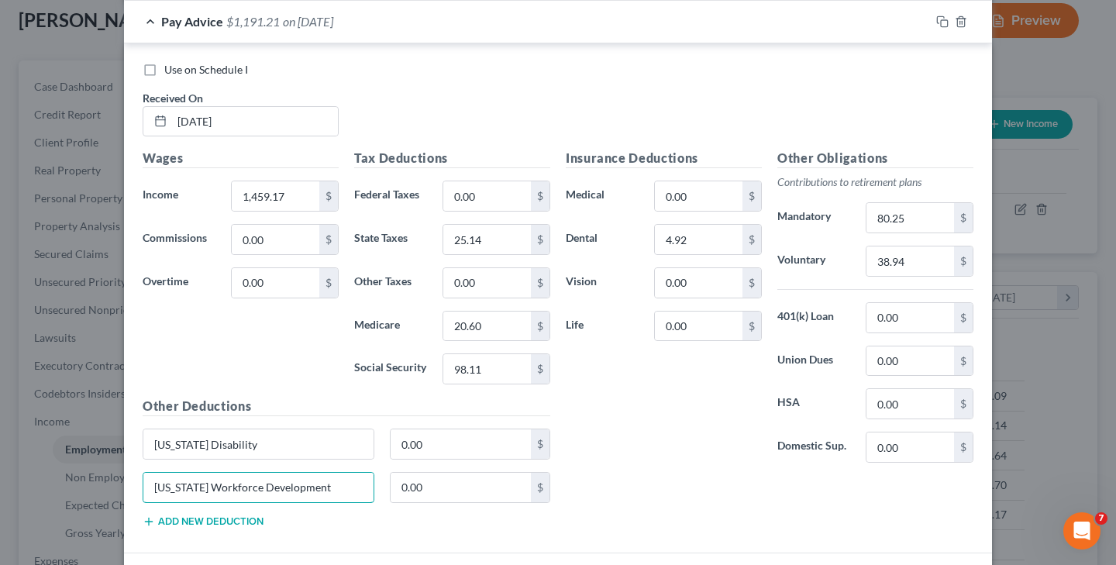
type input "[US_STATE] Workforce Development"
click at [243, 515] on button "Add new deduction" at bounding box center [203, 521] width 121 height 12
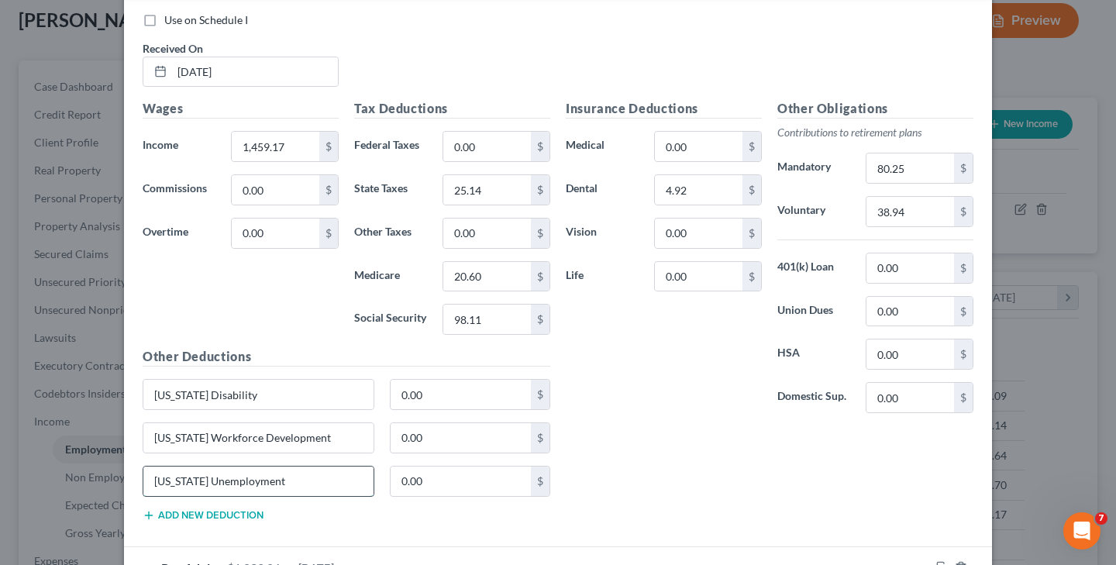
scroll to position [621, 0]
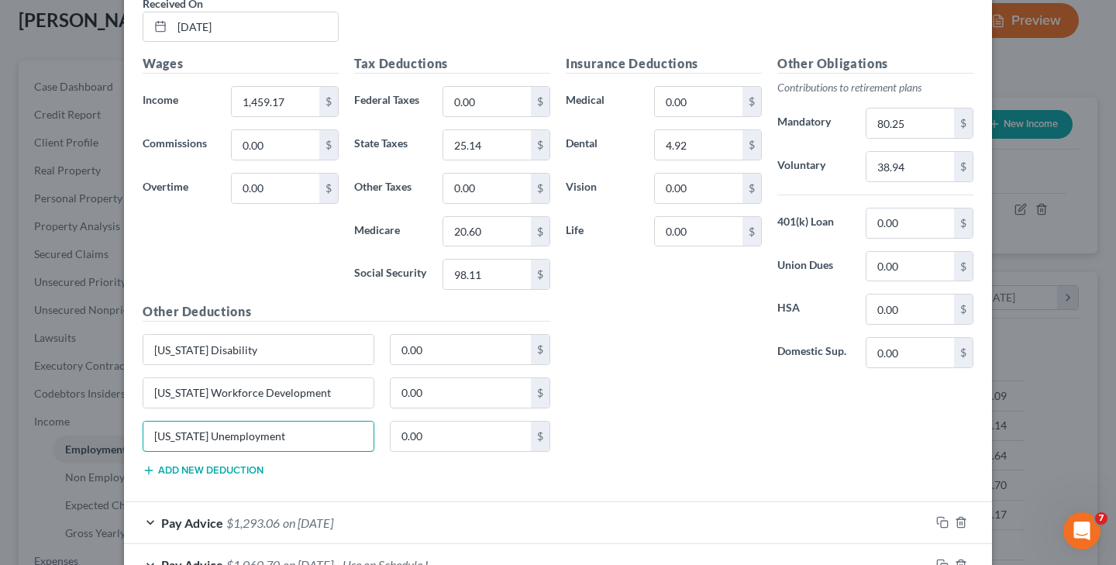
type input "[US_STATE] Unemployment"
click at [208, 469] on button "Add new deduction" at bounding box center [203, 470] width 121 height 12
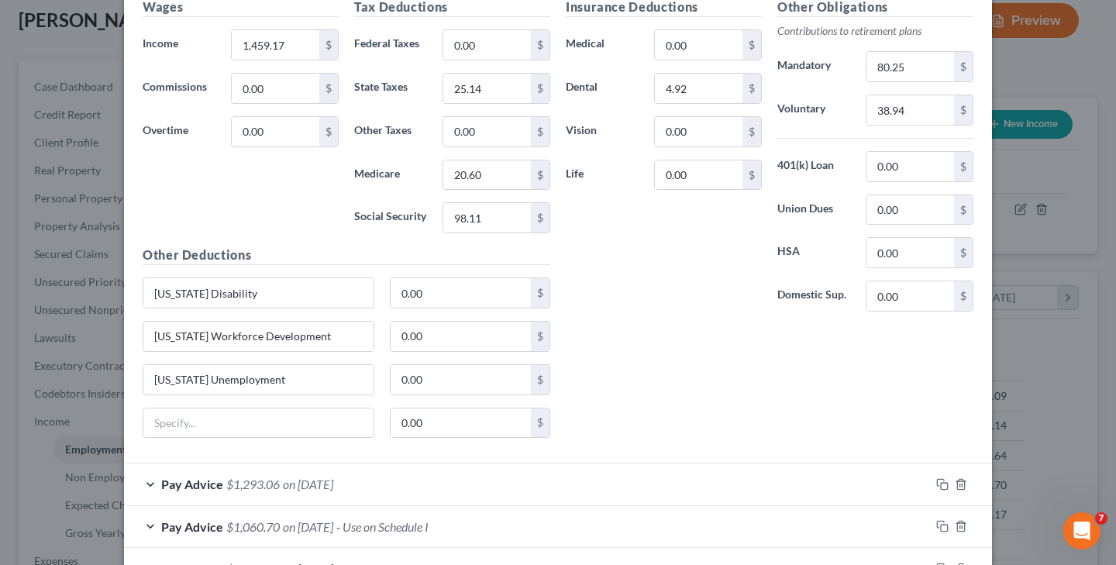
scroll to position [658, 0]
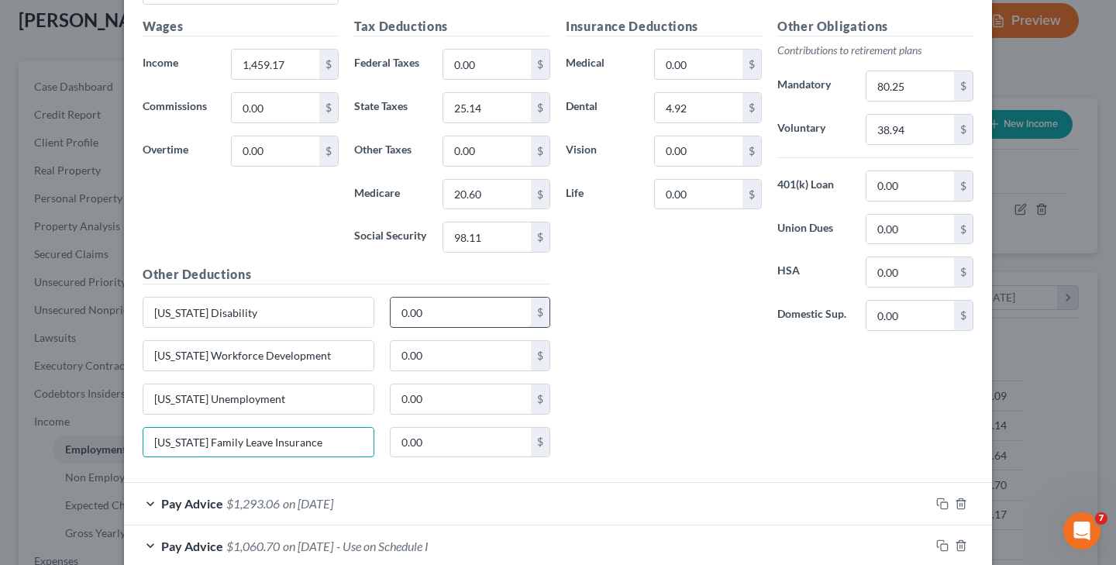
type input "[US_STATE] Family Leave Insurance"
click at [471, 314] on input "0.00" at bounding box center [461, 312] width 141 height 29
type input "0"
type input "3.36"
click at [491, 360] on input "0.00" at bounding box center [461, 355] width 141 height 29
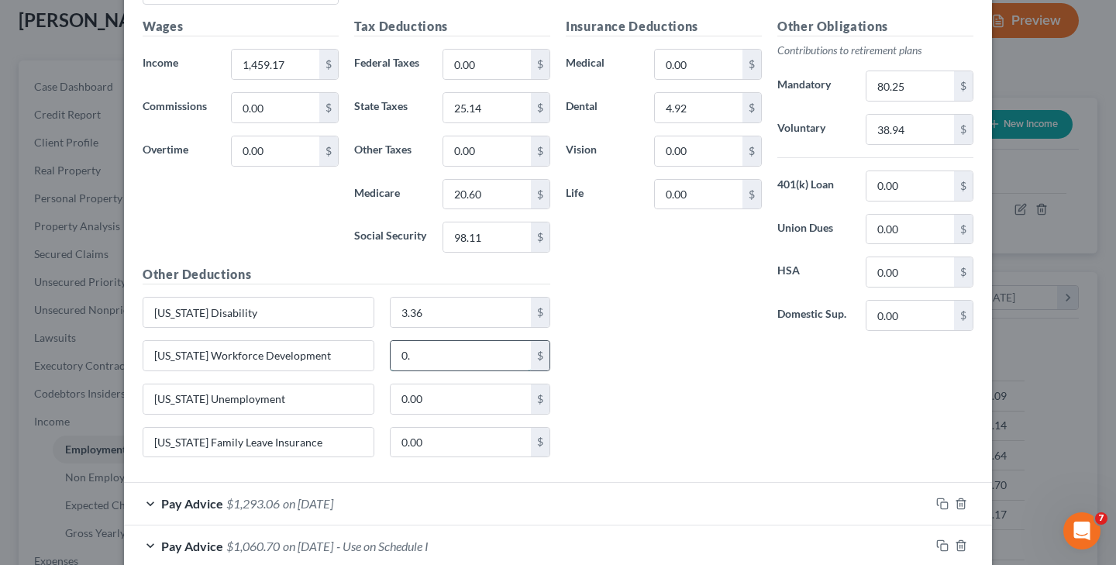
type input "0"
type input "0.62"
click at [494, 398] on input "0.00" at bounding box center [461, 398] width 141 height 29
type input "0"
type input "5.59"
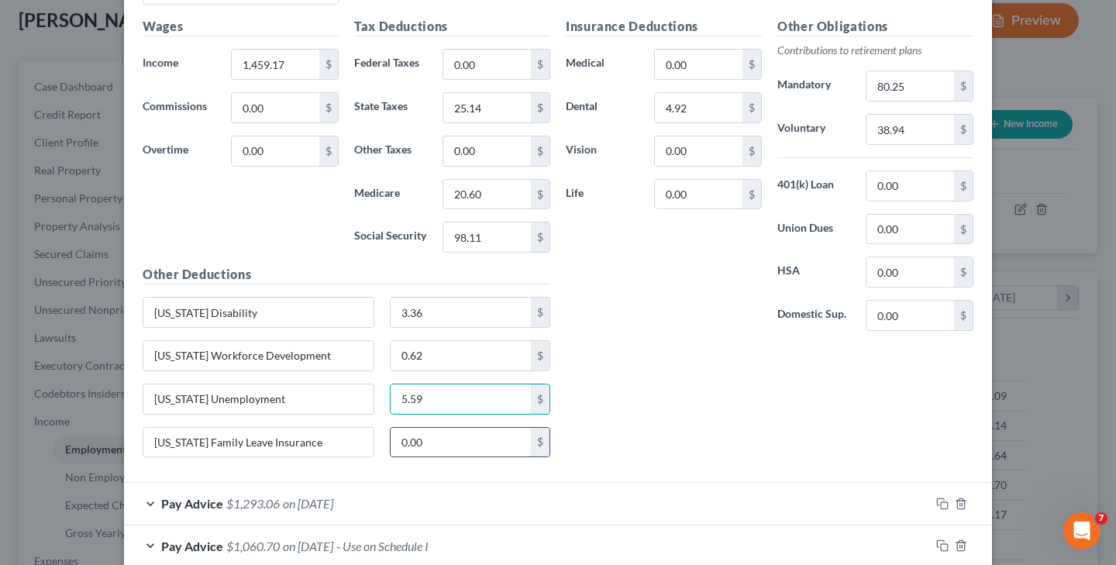
click at [497, 445] on input "0.00" at bounding box center [461, 442] width 141 height 29
type input "0"
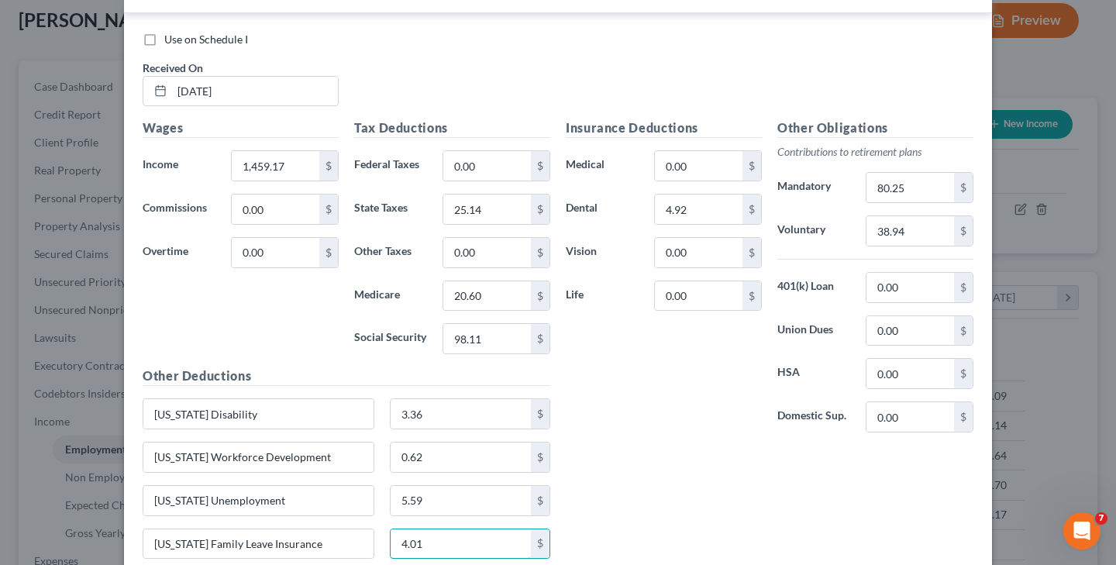
scroll to position [549, 0]
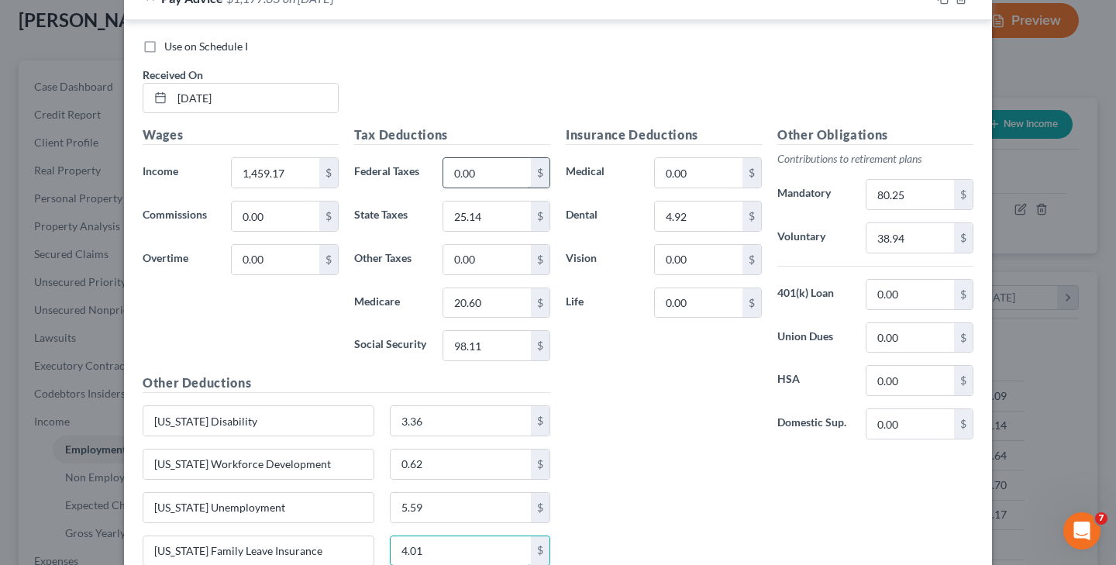
type input "4.01"
click at [498, 172] on input "0.00" at bounding box center [487, 172] width 88 height 29
type input "0"
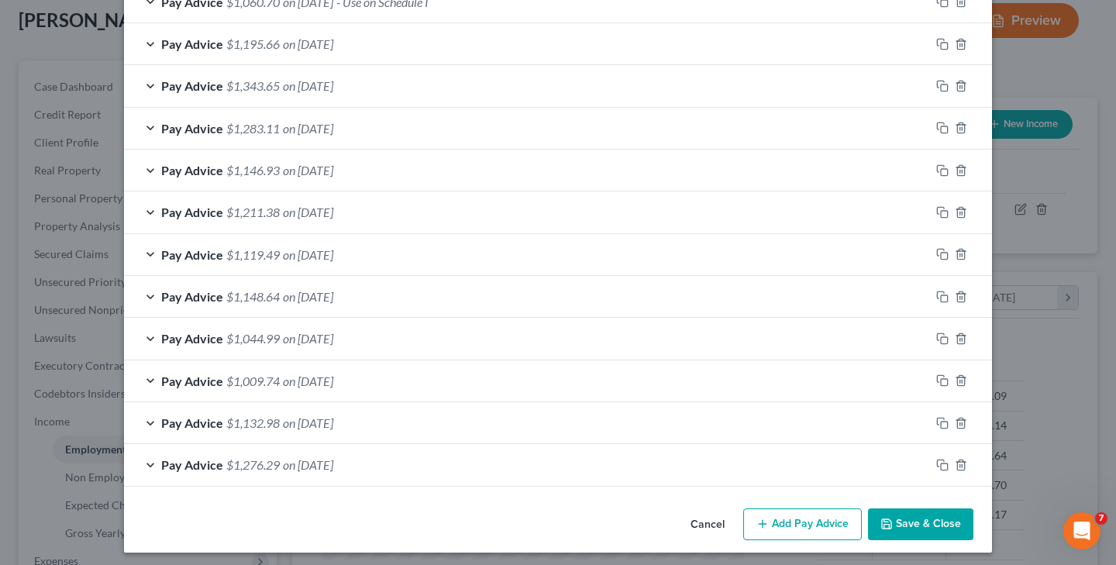
scroll to position [1201, 0]
click at [895, 515] on button "Save & Close" at bounding box center [920, 525] width 105 height 33
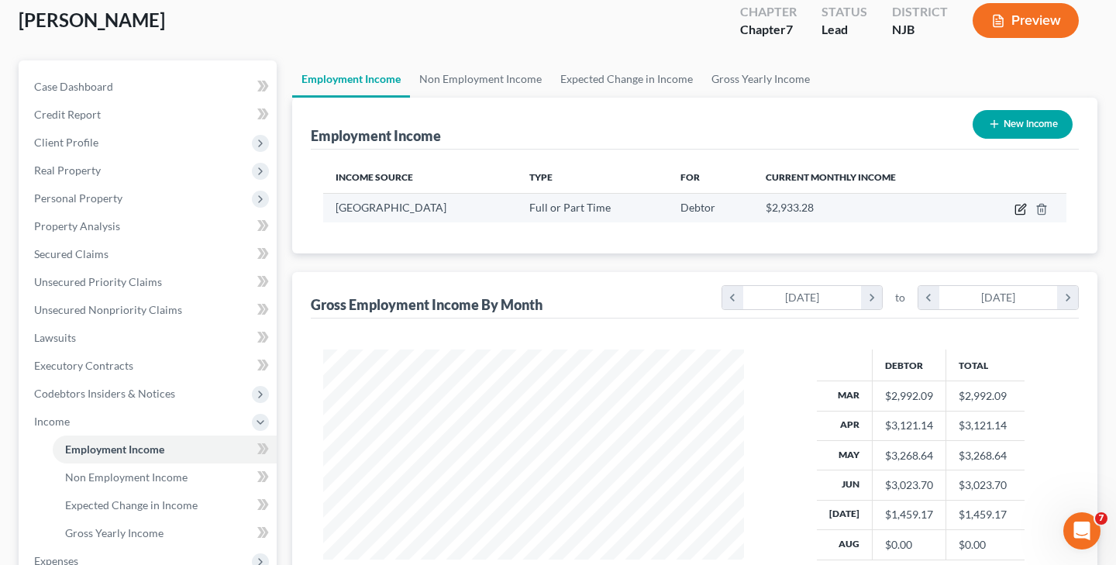
click at [1021, 211] on icon "button" at bounding box center [1021, 207] width 7 height 7
select select "0"
select select "33"
select select "2"
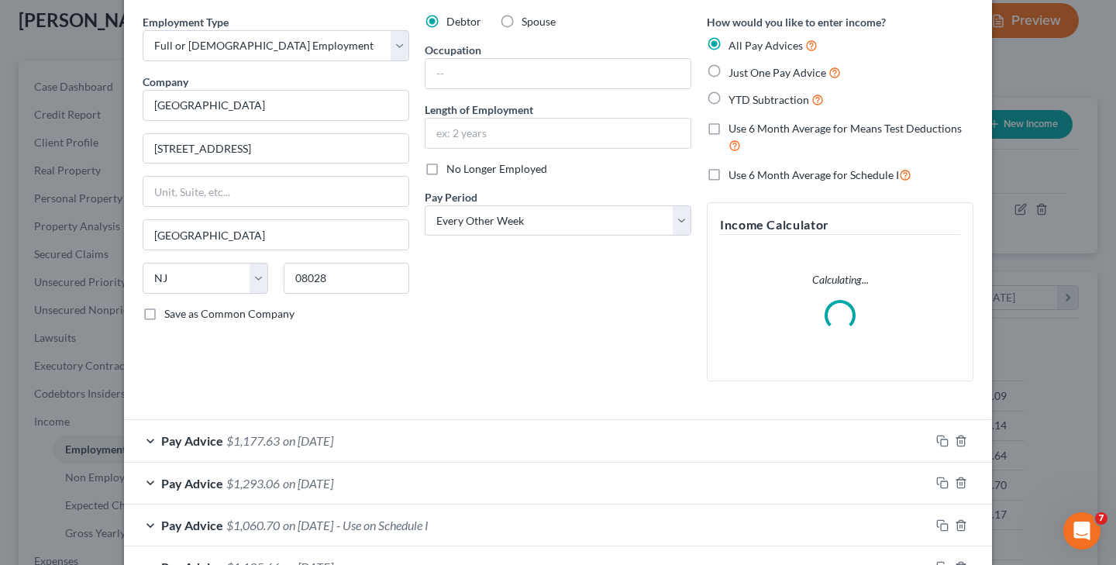
scroll to position [64, 0]
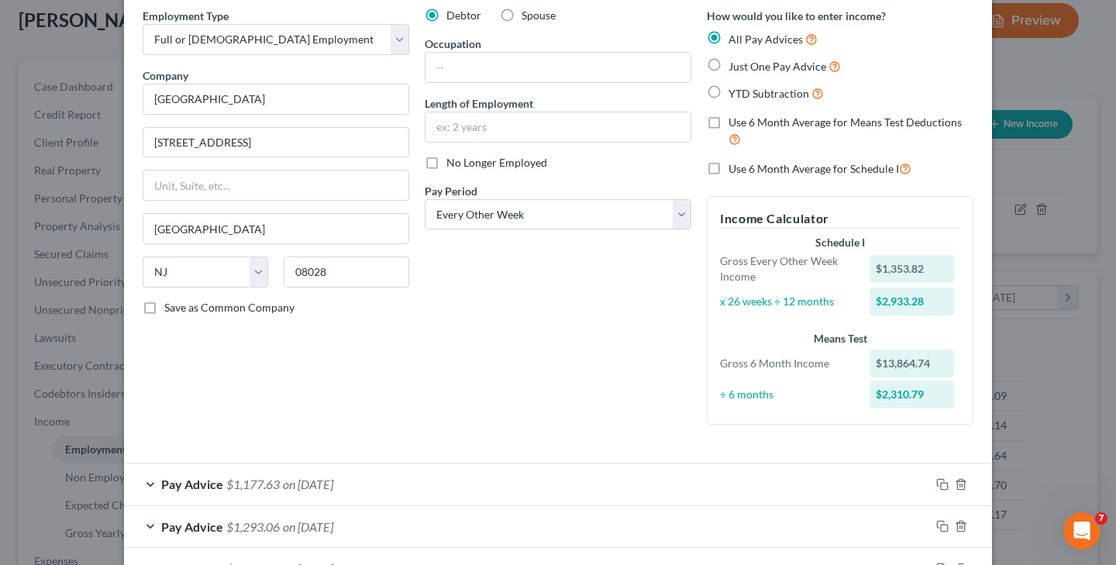
click at [333, 477] on span "on [DATE]" at bounding box center [308, 484] width 50 height 15
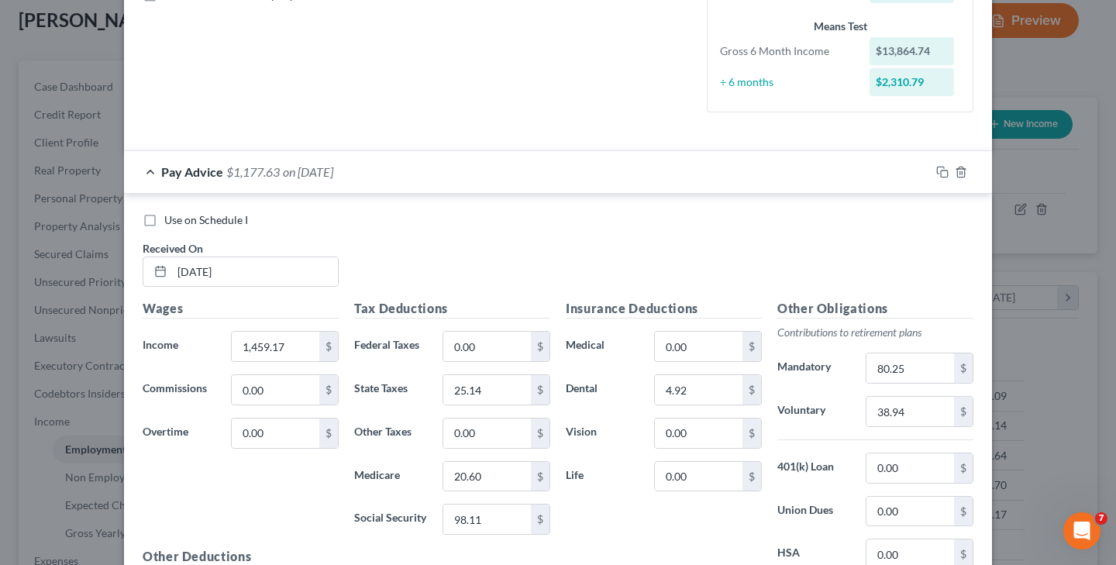
scroll to position [381, 0]
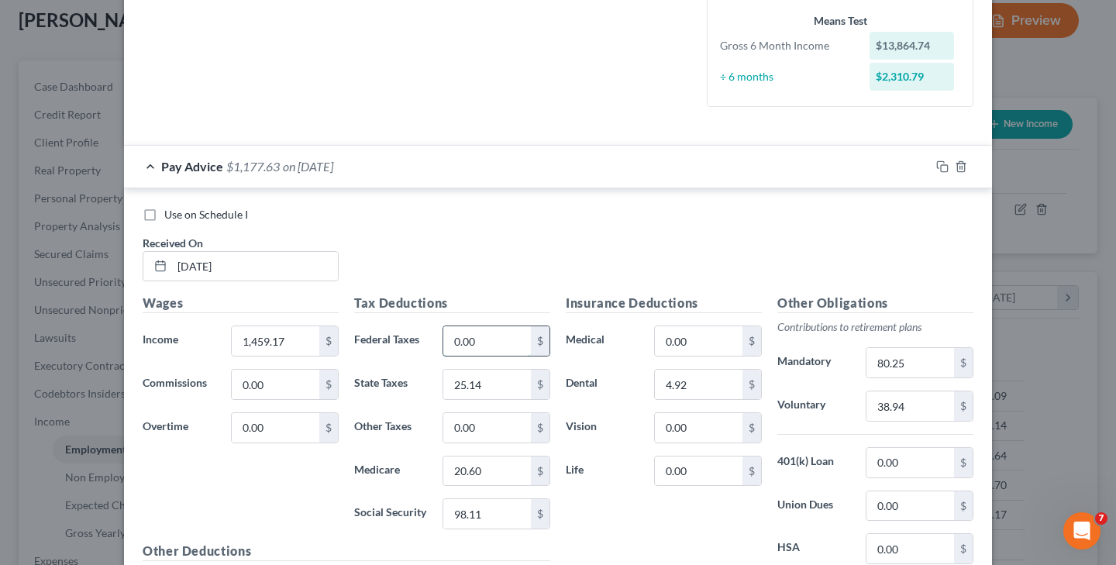
click at [488, 343] on input "0.00" at bounding box center [487, 340] width 88 height 29
type input "0"
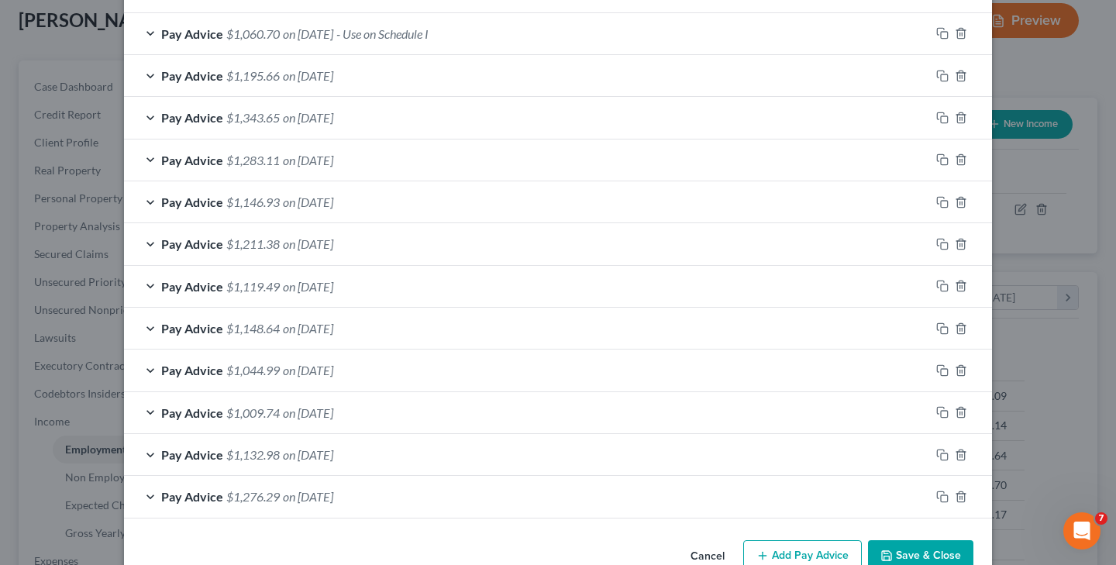
scroll to position [1201, 0]
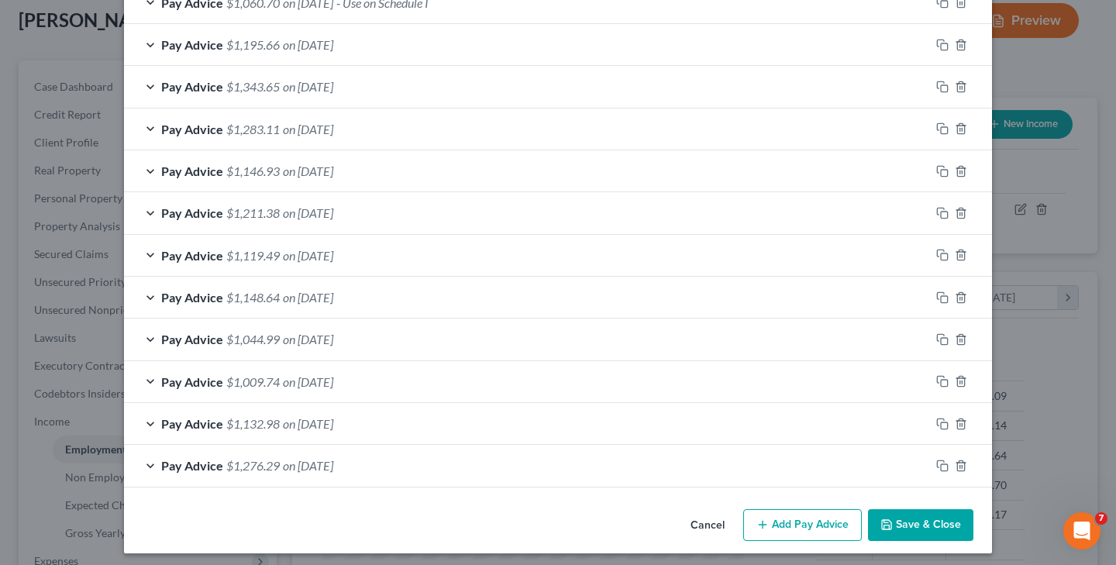
type input "47.54"
click at [894, 515] on button "Save & Close" at bounding box center [920, 525] width 105 height 33
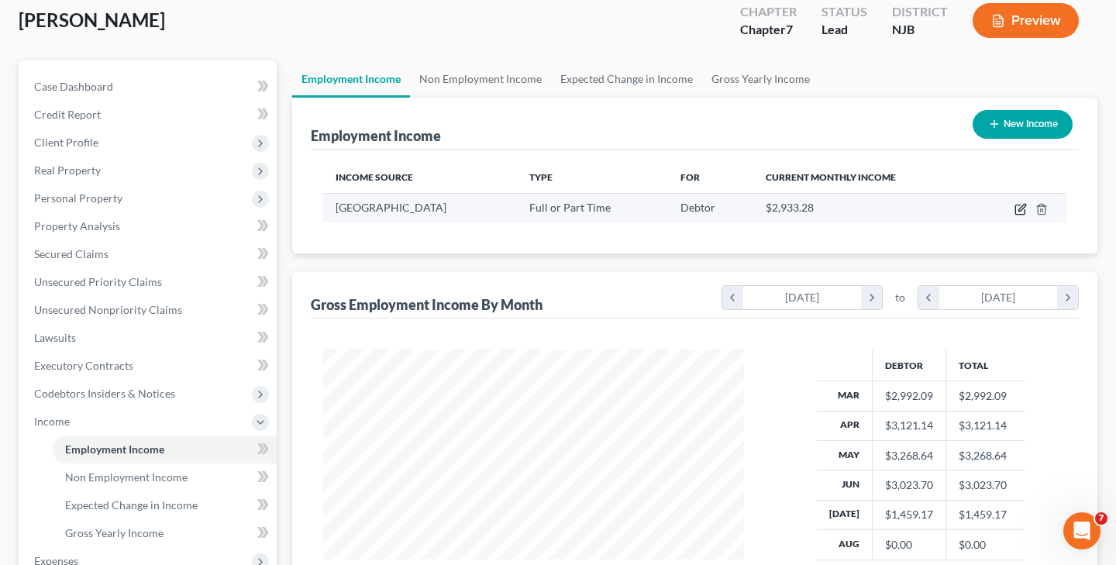
click at [1021, 210] on icon "button" at bounding box center [1021, 207] width 7 height 7
select select "0"
select select "33"
select select "2"
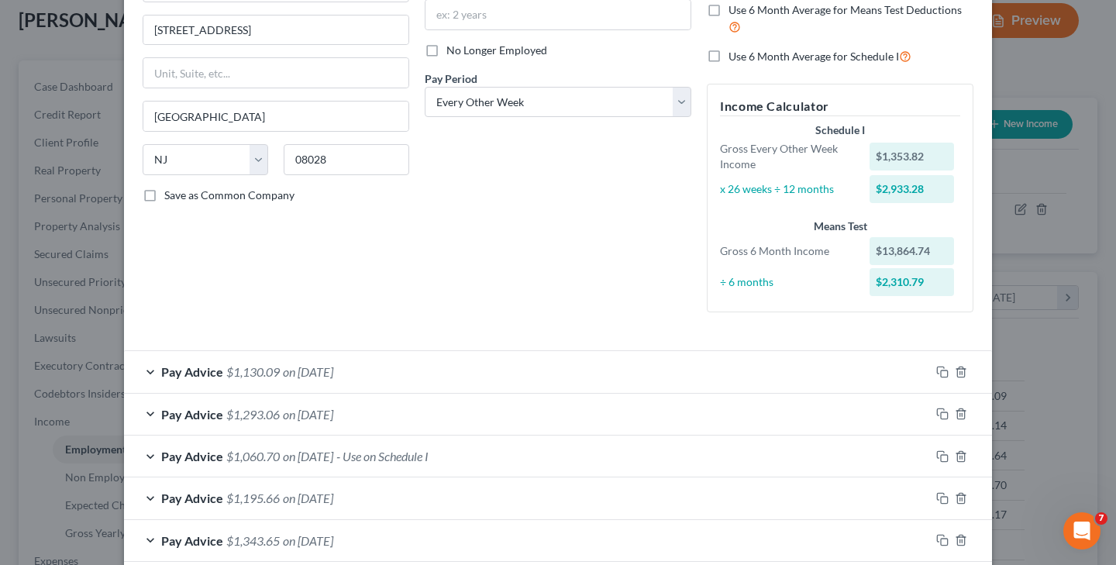
scroll to position [179, 0]
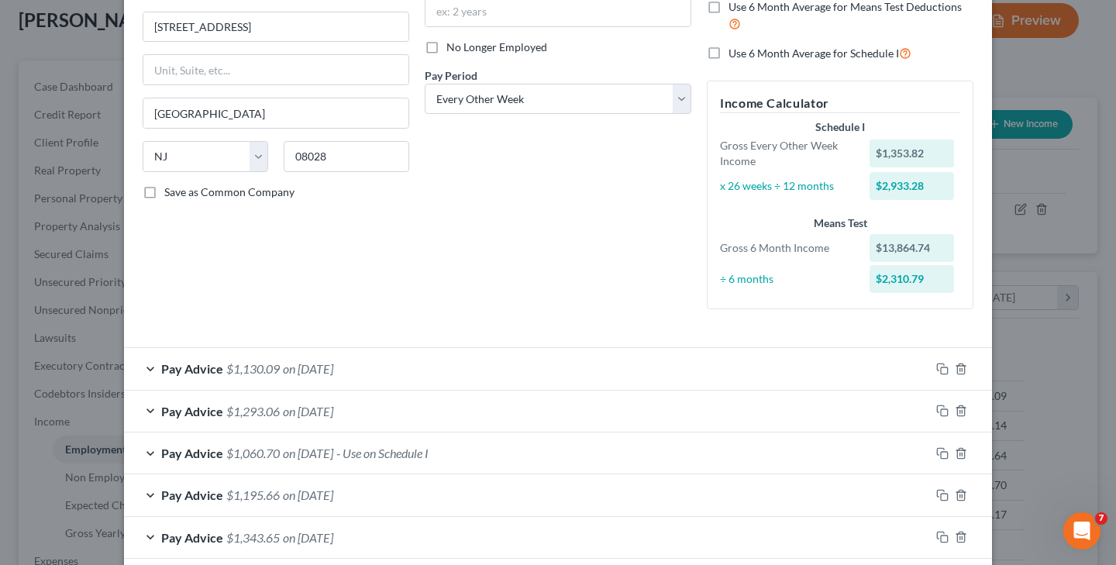
click at [333, 366] on span "on [DATE]" at bounding box center [308, 368] width 50 height 15
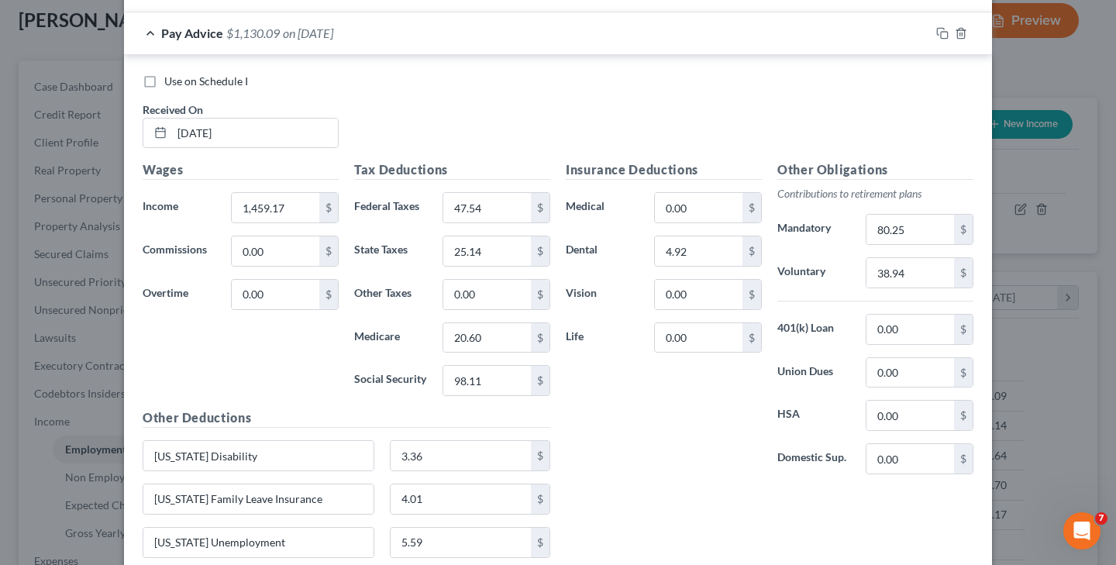
scroll to position [520, 0]
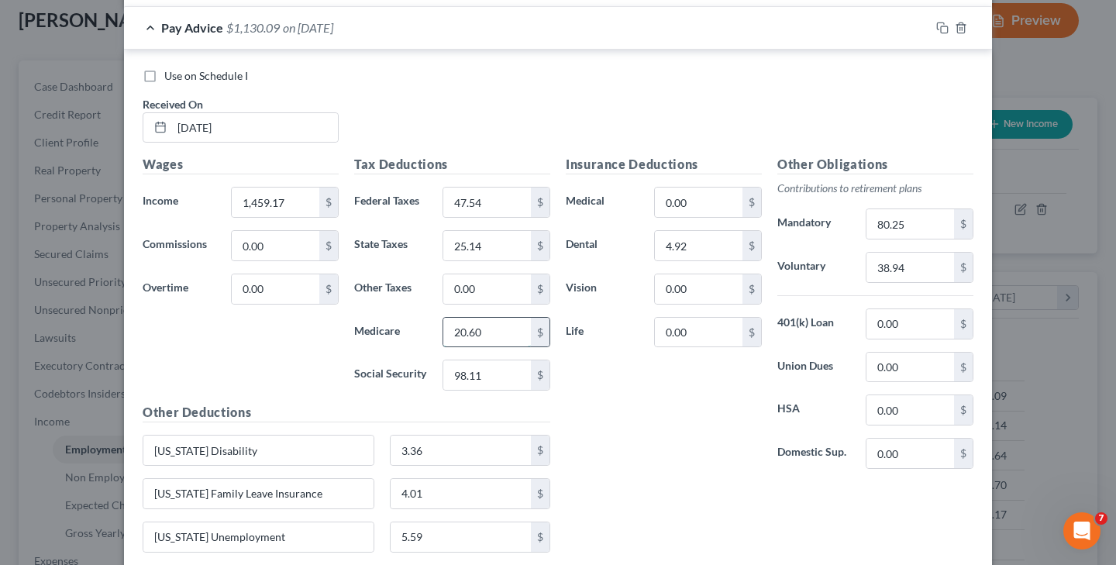
click at [464, 333] on input "20.60" at bounding box center [487, 332] width 88 height 29
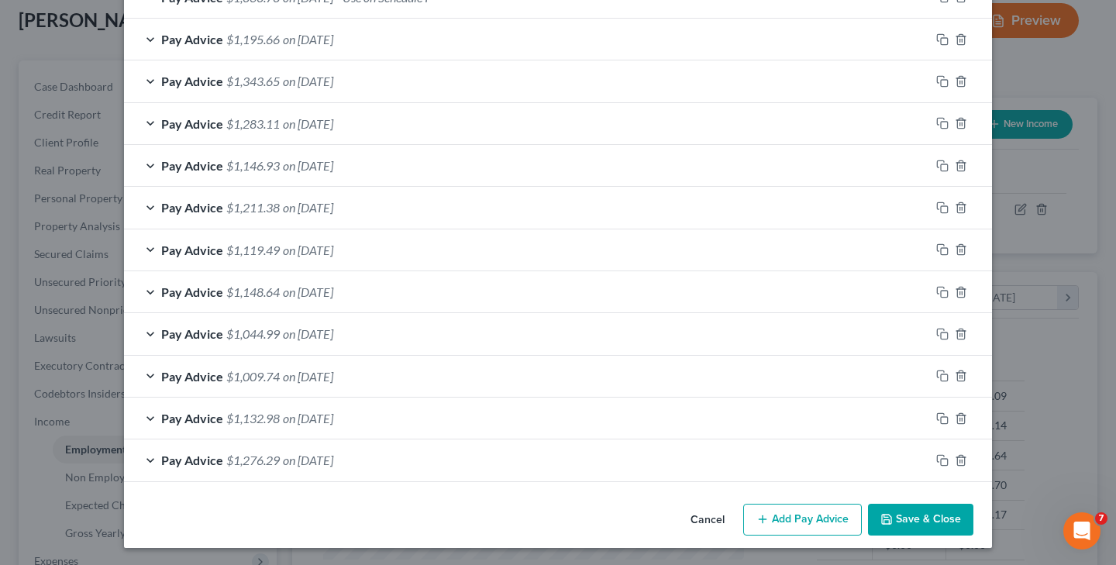
scroll to position [1201, 0]
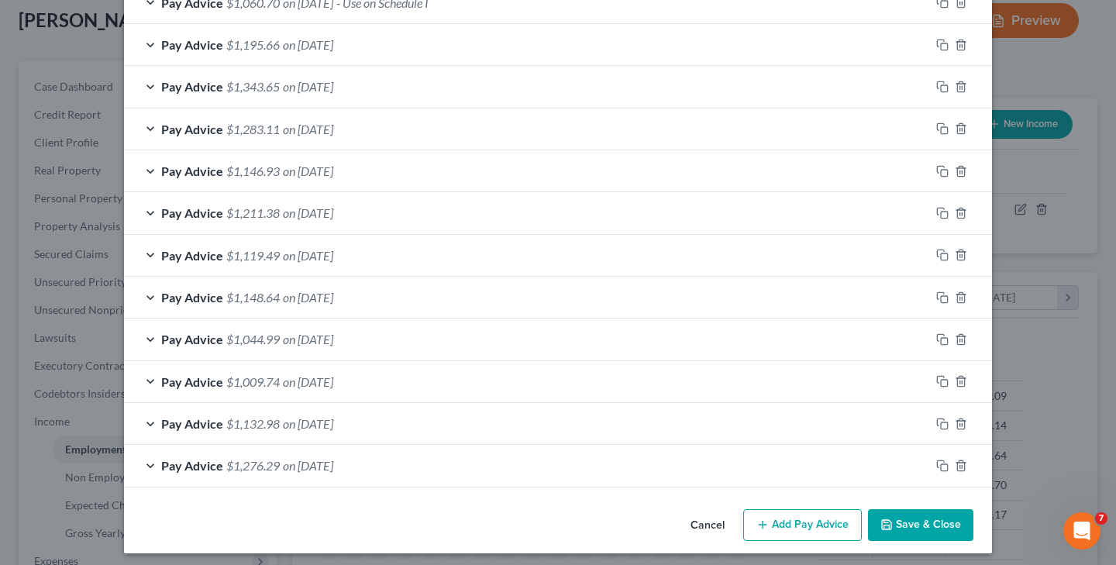
type input "29.60"
click at [894, 525] on button "Save & Close" at bounding box center [920, 525] width 105 height 33
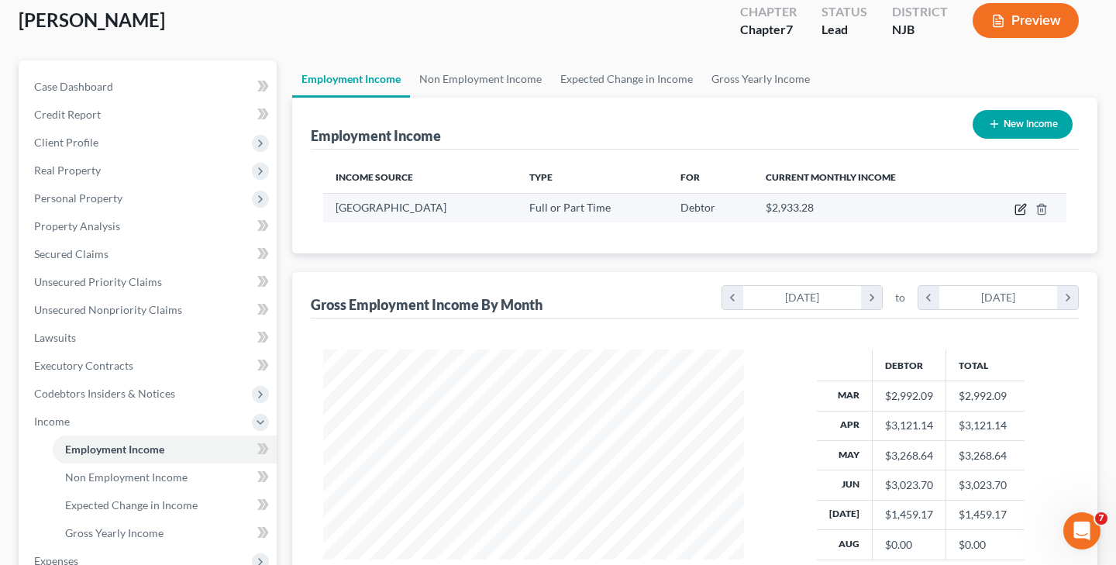
click at [1022, 207] on icon "button" at bounding box center [1020, 209] width 12 height 12
select select "0"
select select "33"
select select "2"
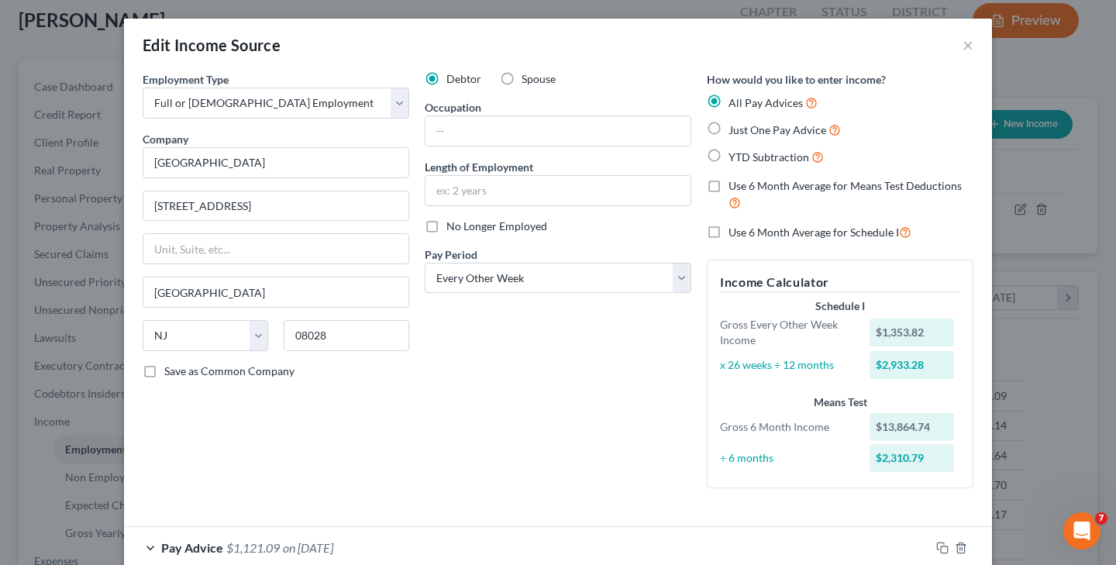
click at [333, 544] on span "on [DATE]" at bounding box center [308, 547] width 50 height 15
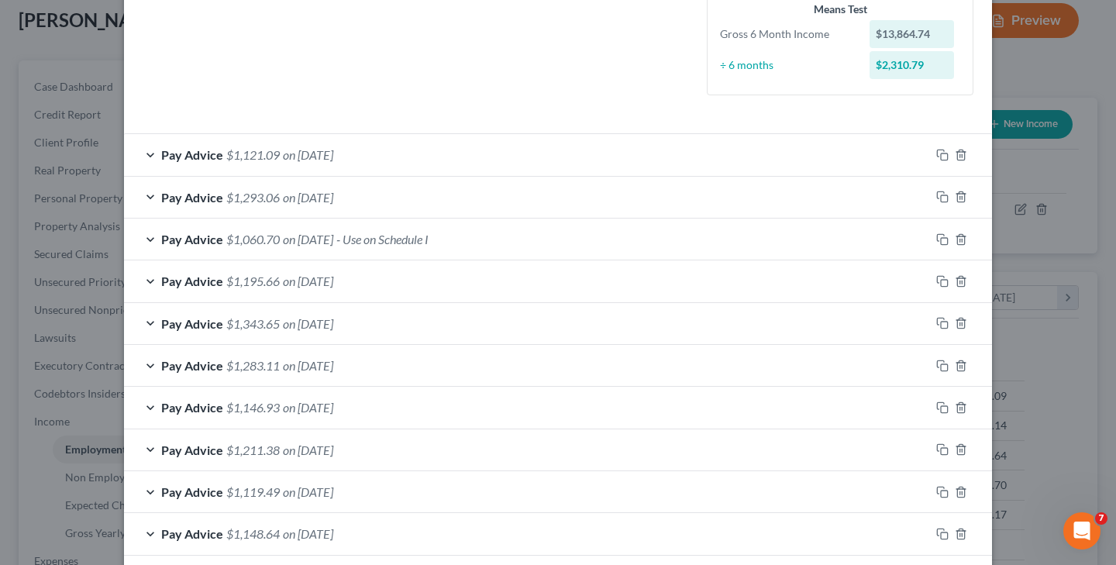
scroll to position [388, 0]
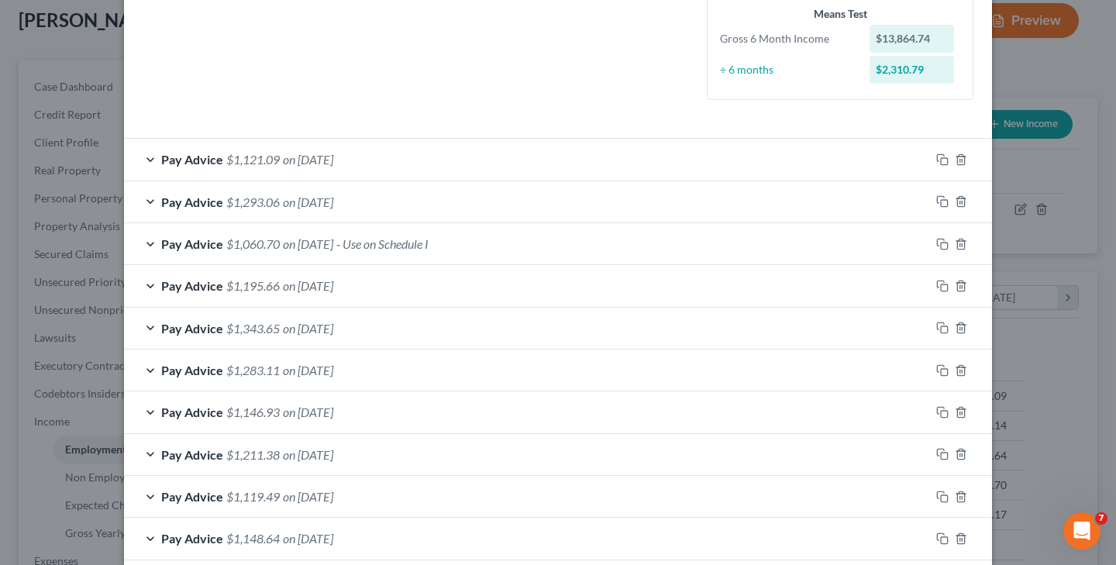
click at [323, 155] on span "on [DATE]" at bounding box center [308, 159] width 50 height 15
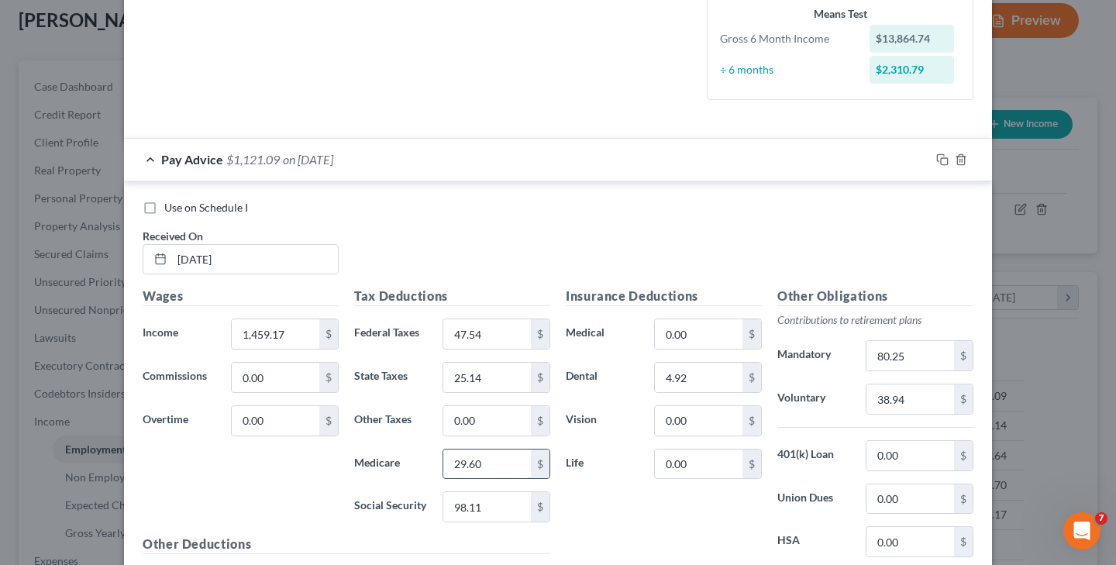
click at [464, 462] on input "29.60" at bounding box center [487, 463] width 88 height 29
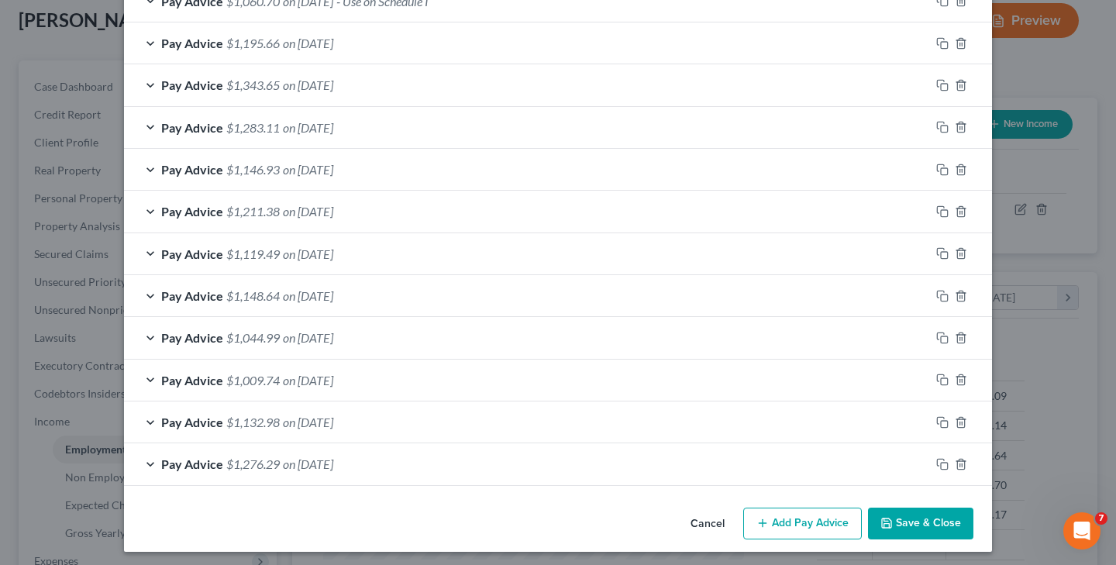
scroll to position [1201, 0]
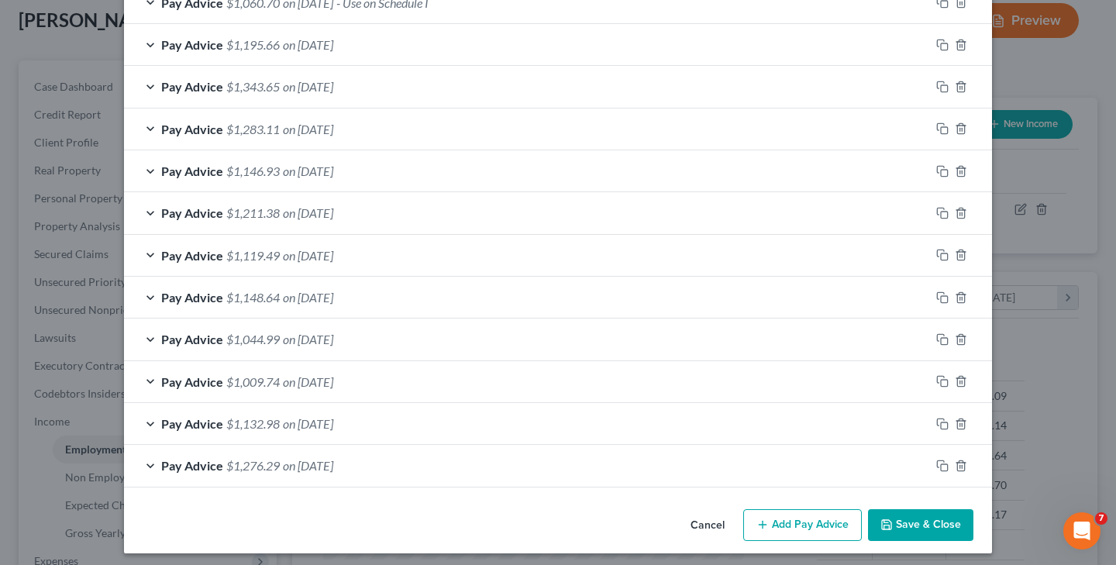
type input "20.60"
click at [887, 518] on icon "button" at bounding box center [886, 524] width 12 height 12
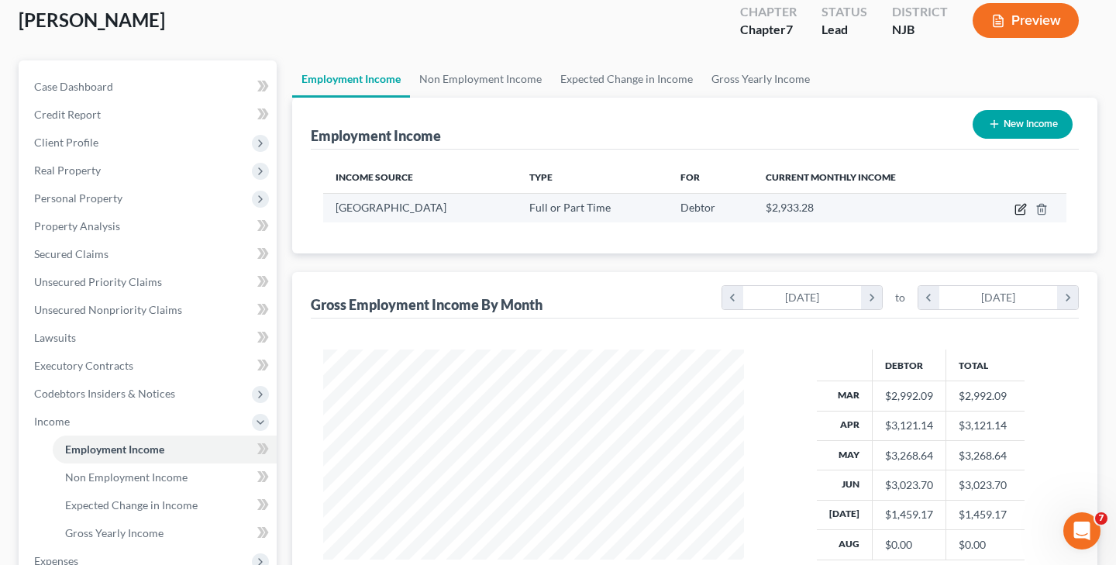
click at [1020, 212] on icon "button" at bounding box center [1020, 209] width 12 height 12
select select "0"
select select "33"
select select "2"
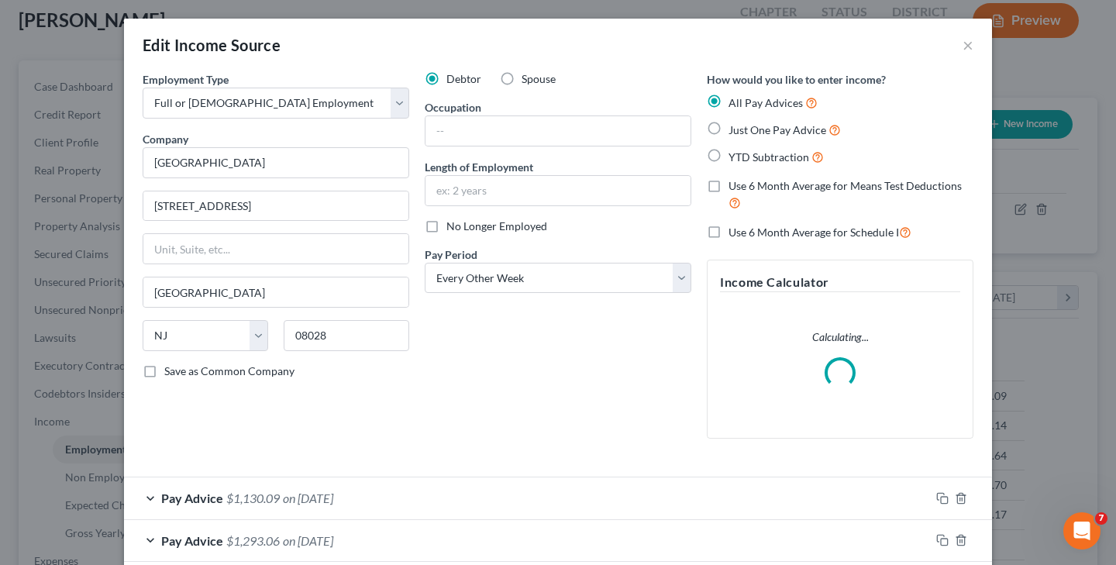
click at [353, 493] on form "Employment Type * Select Full or [DEMOGRAPHIC_DATA] Employment Self Employment …" at bounding box center [558, 569] width 831 height 996
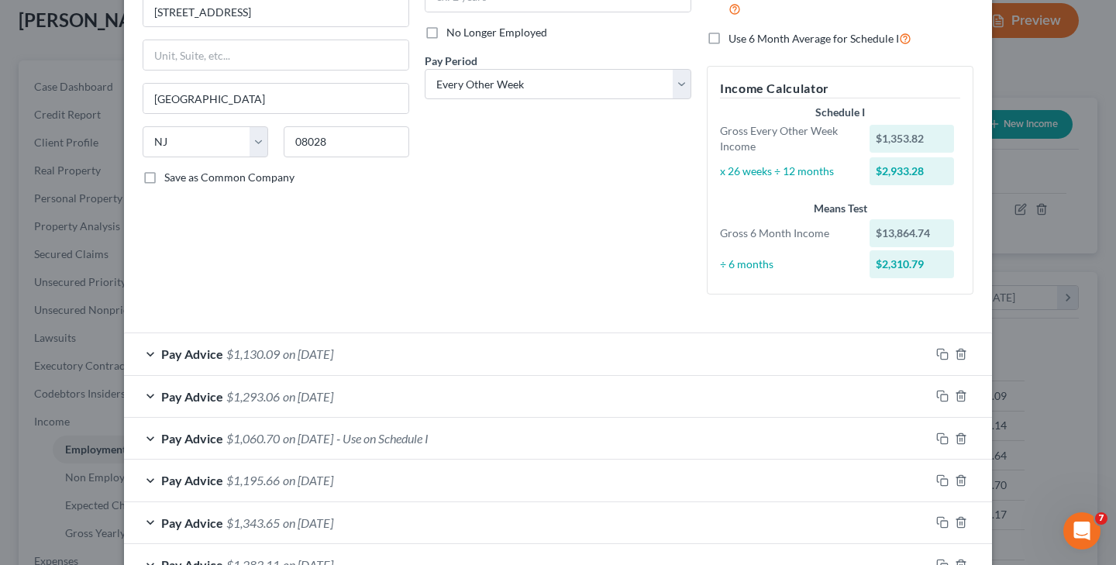
scroll to position [209, 0]
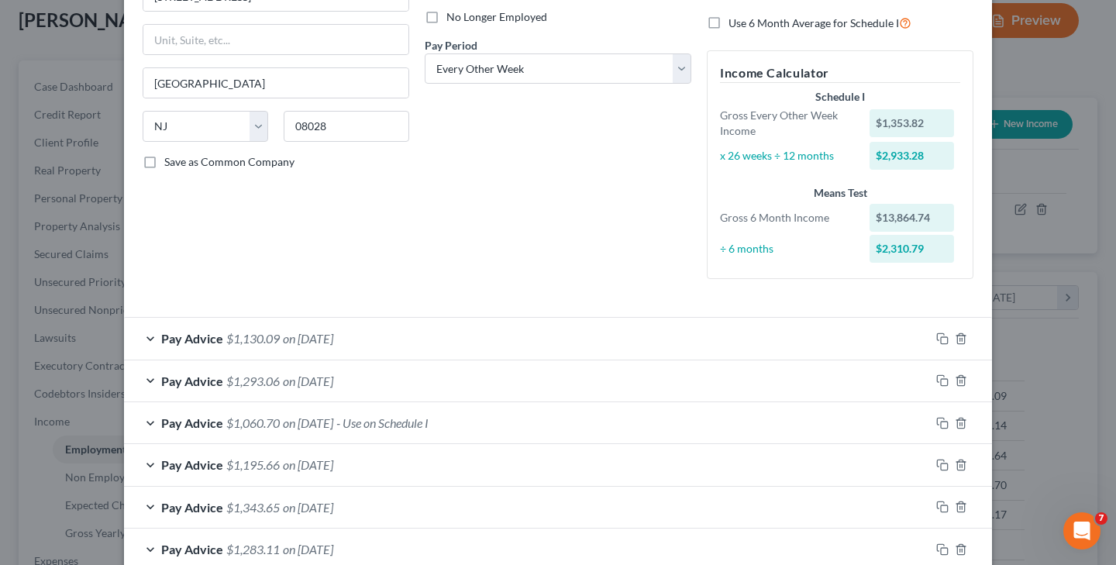
click at [333, 337] on span "on [DATE]" at bounding box center [308, 338] width 50 height 15
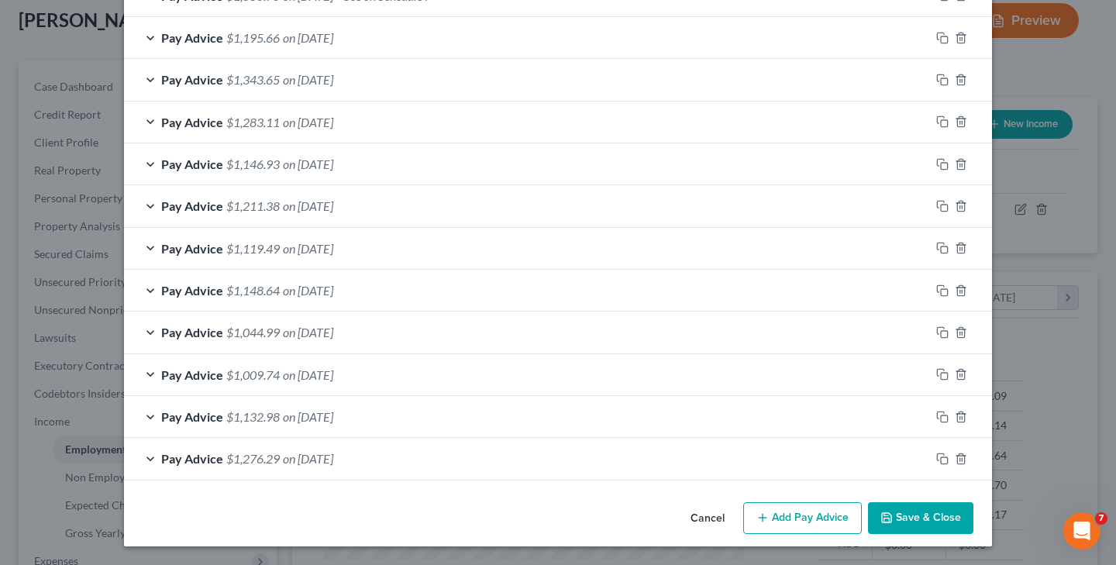
scroll to position [1201, 0]
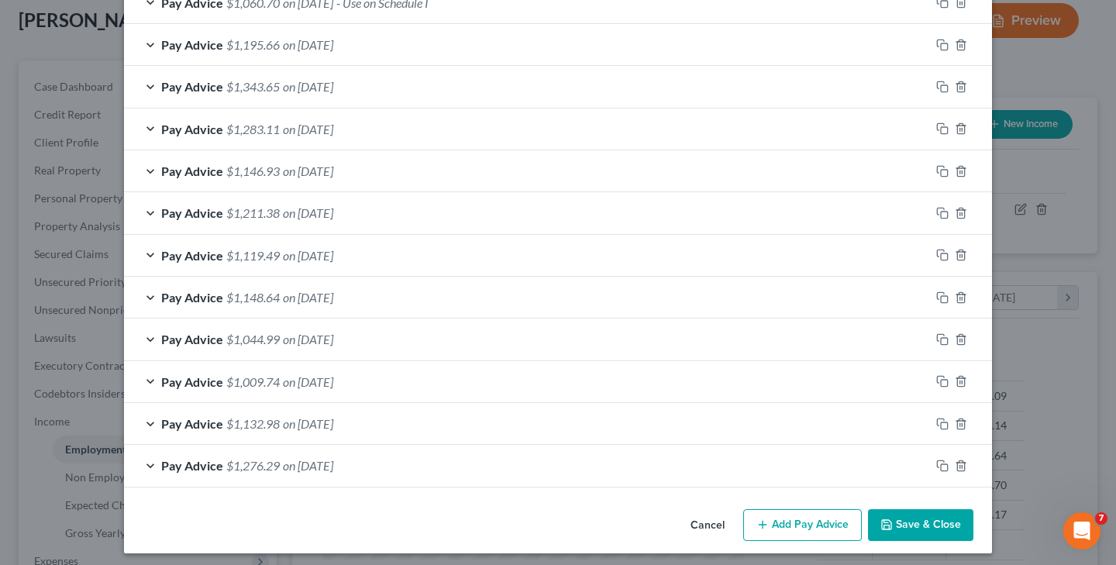
click at [911, 517] on button "Save & Close" at bounding box center [920, 525] width 105 height 33
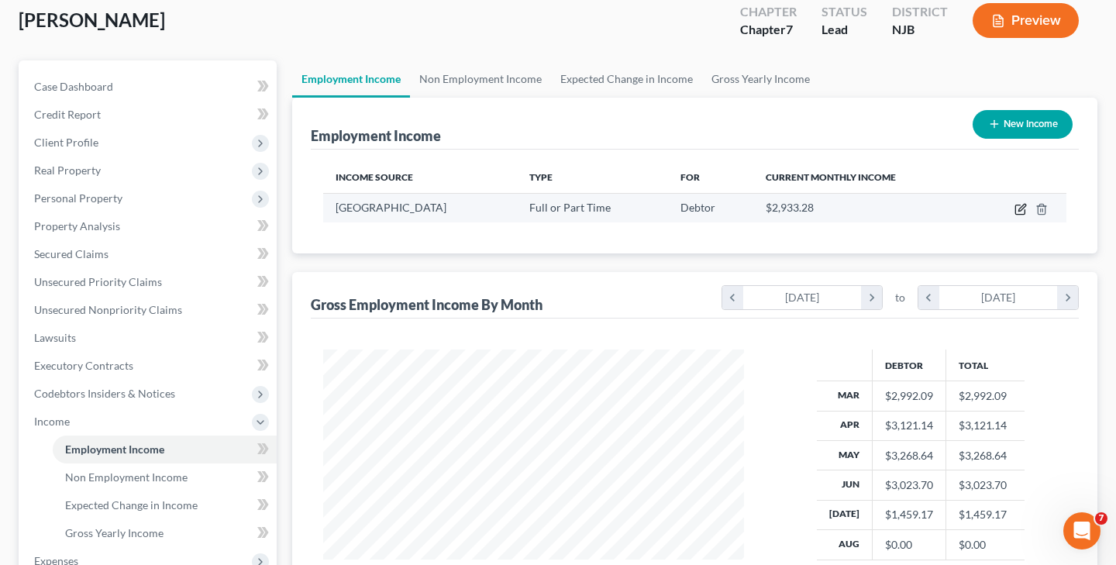
click at [1019, 212] on icon "button" at bounding box center [1020, 209] width 12 height 12
select select "0"
select select "33"
select select "2"
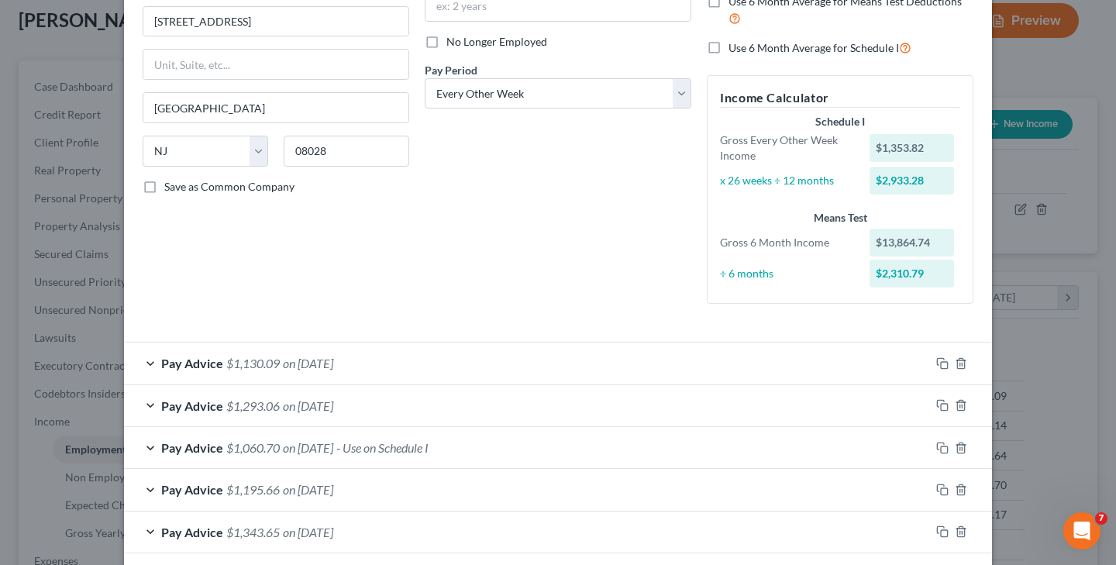
scroll to position [189, 0]
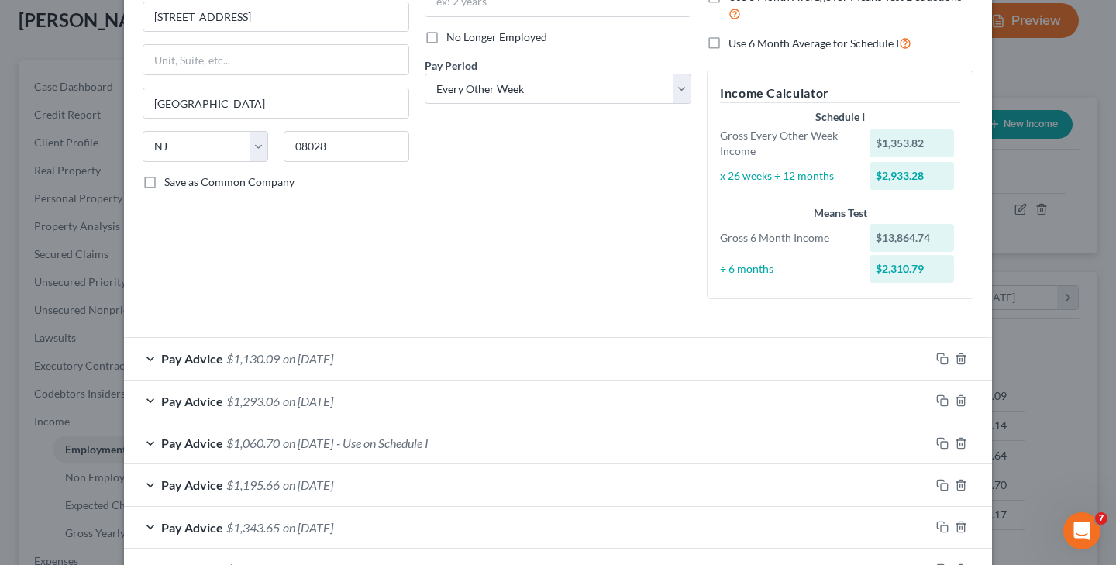
click at [315, 360] on span "on [DATE]" at bounding box center [308, 358] width 50 height 15
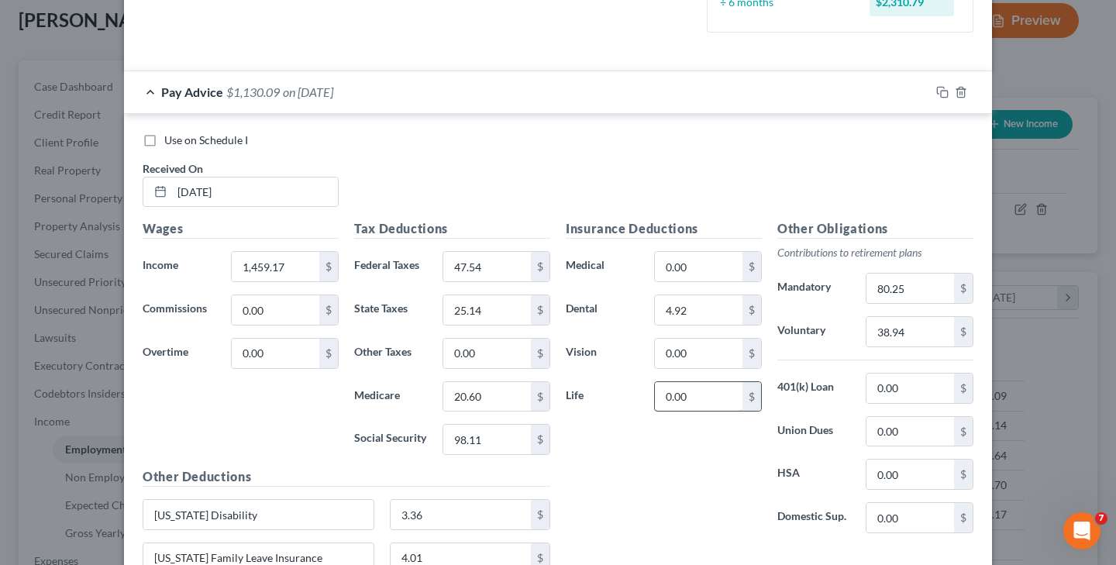
scroll to position [456, 0]
click at [890, 286] on input "80.25" at bounding box center [910, 287] width 88 height 29
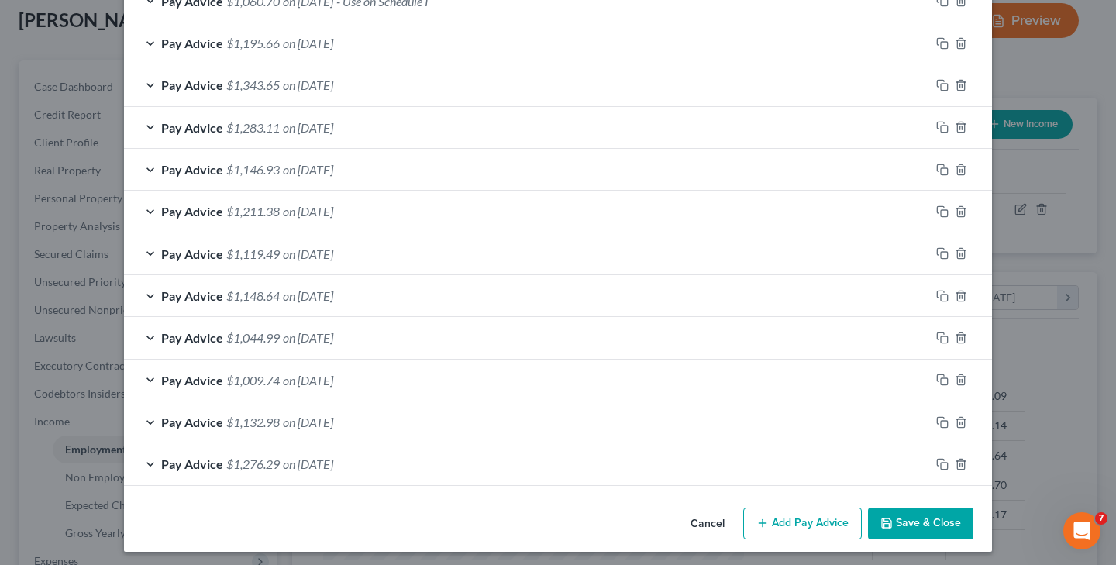
scroll to position [1201, 0]
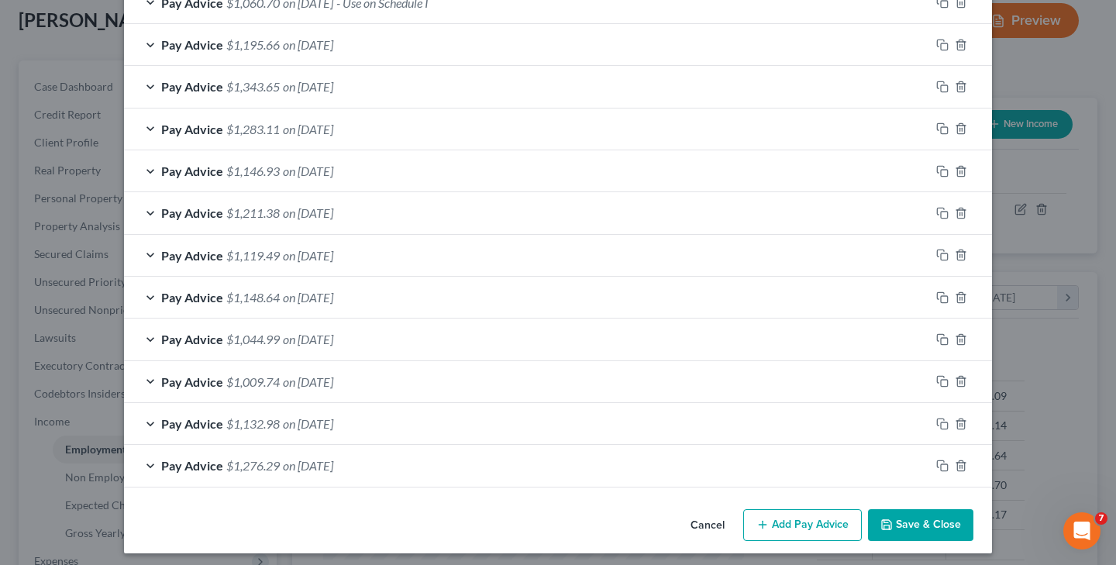
type input "89.25"
click at [903, 515] on button "Save & Close" at bounding box center [920, 525] width 105 height 33
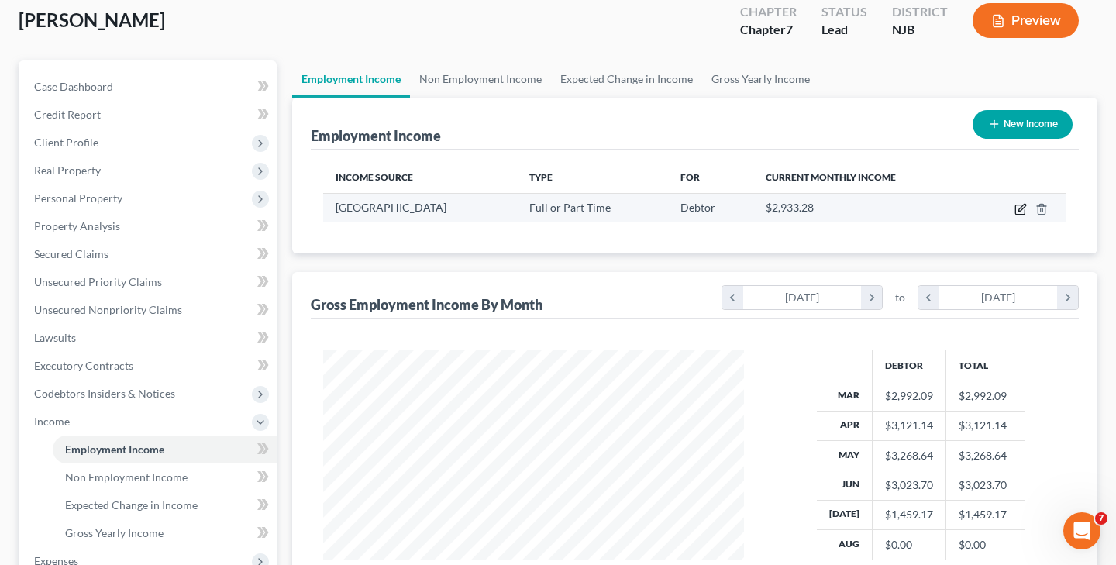
click at [1018, 212] on icon "button" at bounding box center [1020, 209] width 12 height 12
select select "0"
select select "33"
select select "2"
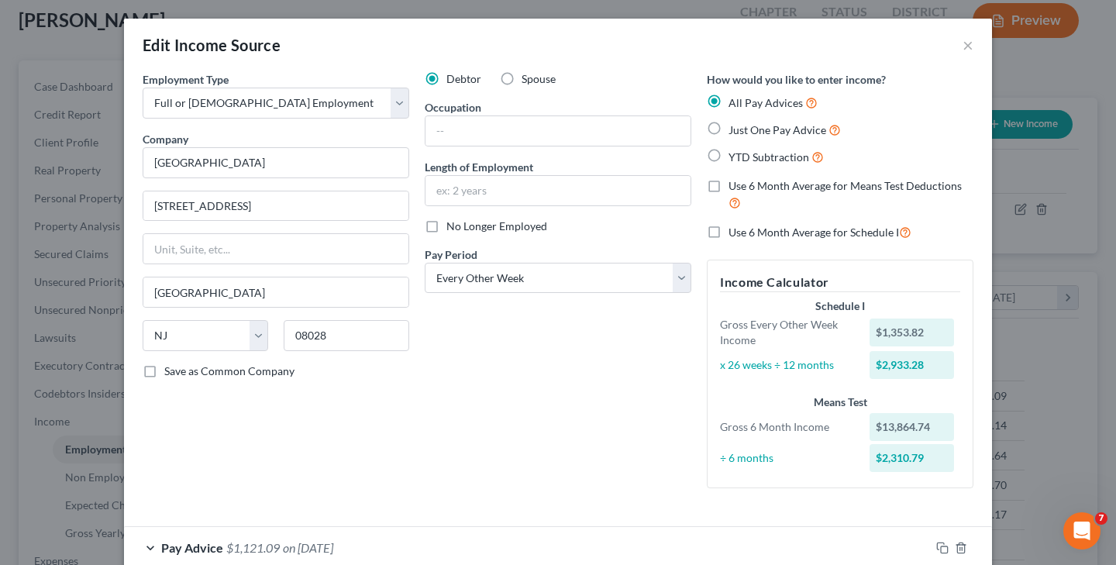
click at [329, 542] on span "on [DATE]" at bounding box center [308, 547] width 50 height 15
click at [333, 543] on span "on [DATE]" at bounding box center [308, 547] width 50 height 15
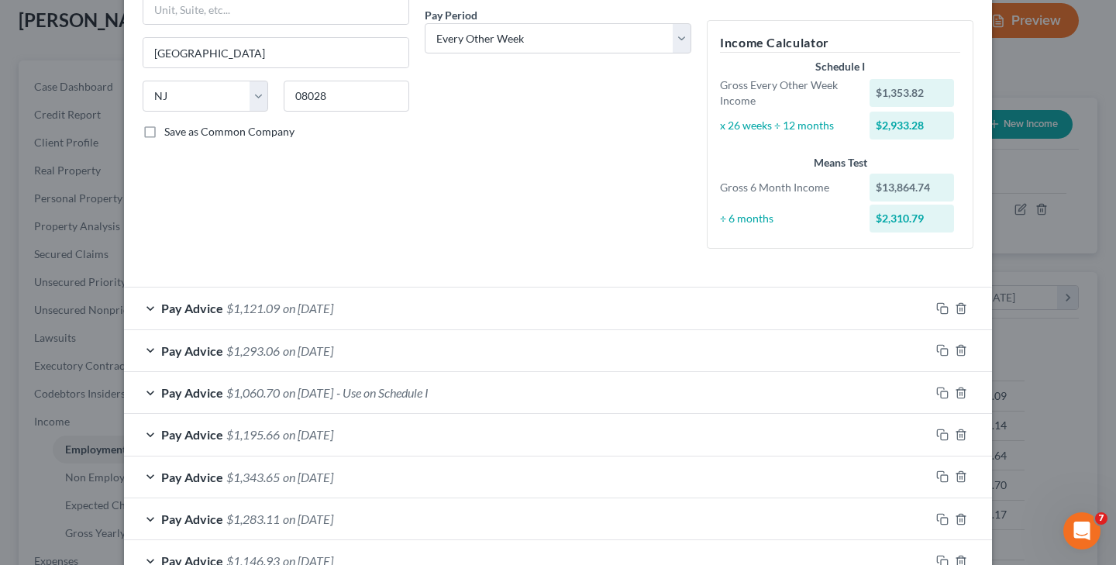
scroll to position [234, 0]
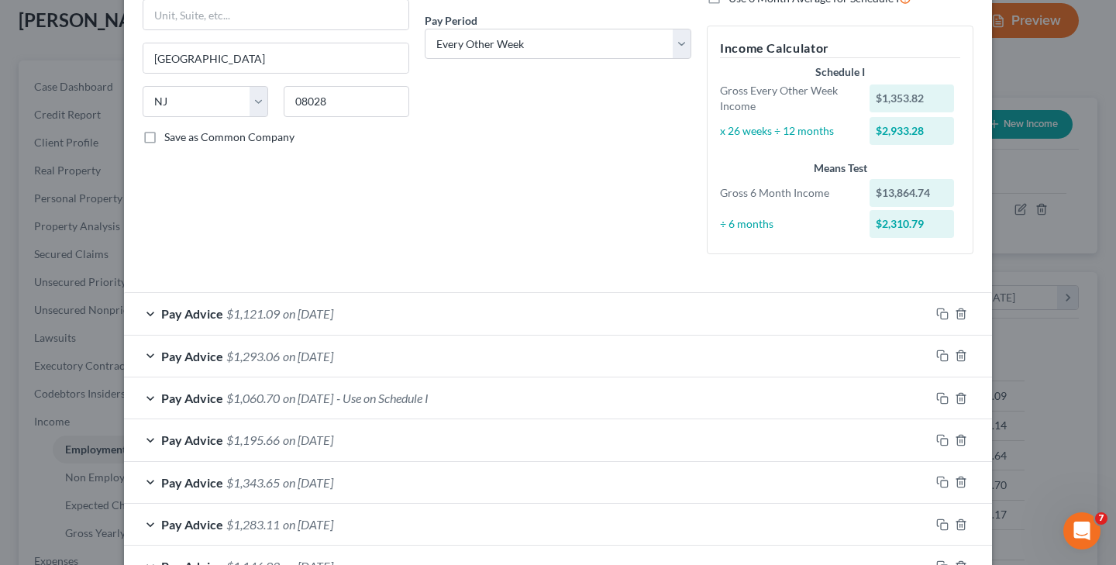
click at [305, 306] on span "on [DATE]" at bounding box center [308, 313] width 50 height 15
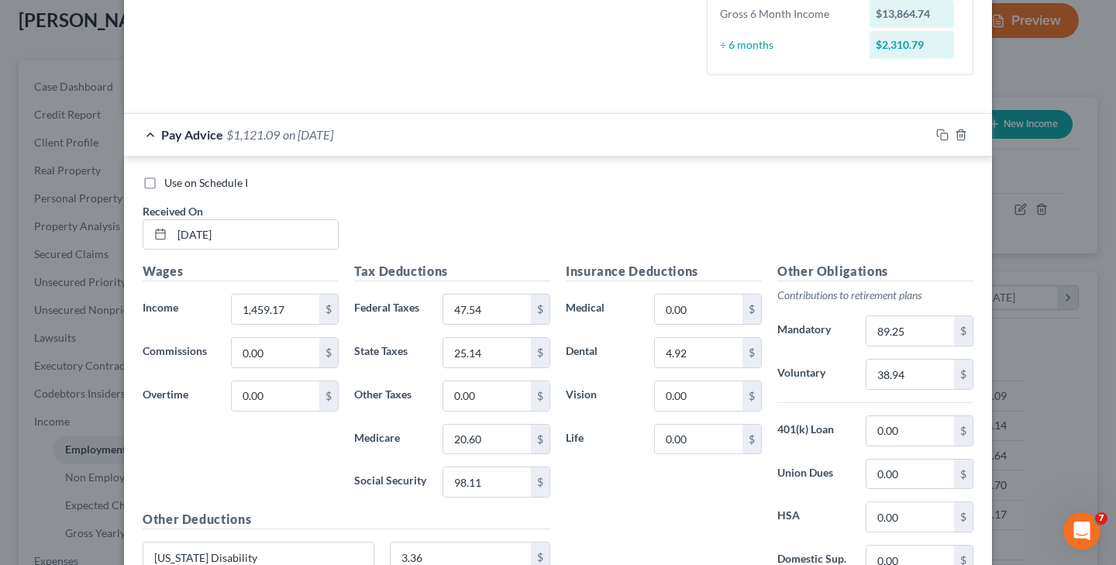
scroll to position [442, 0]
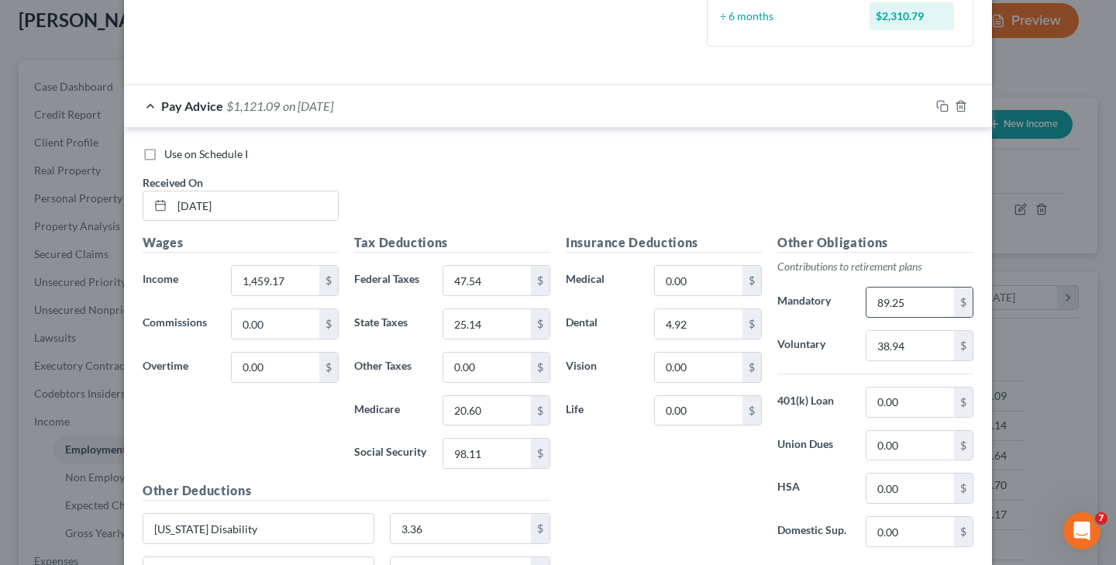
click at [883, 299] on input "89.25" at bounding box center [910, 302] width 88 height 29
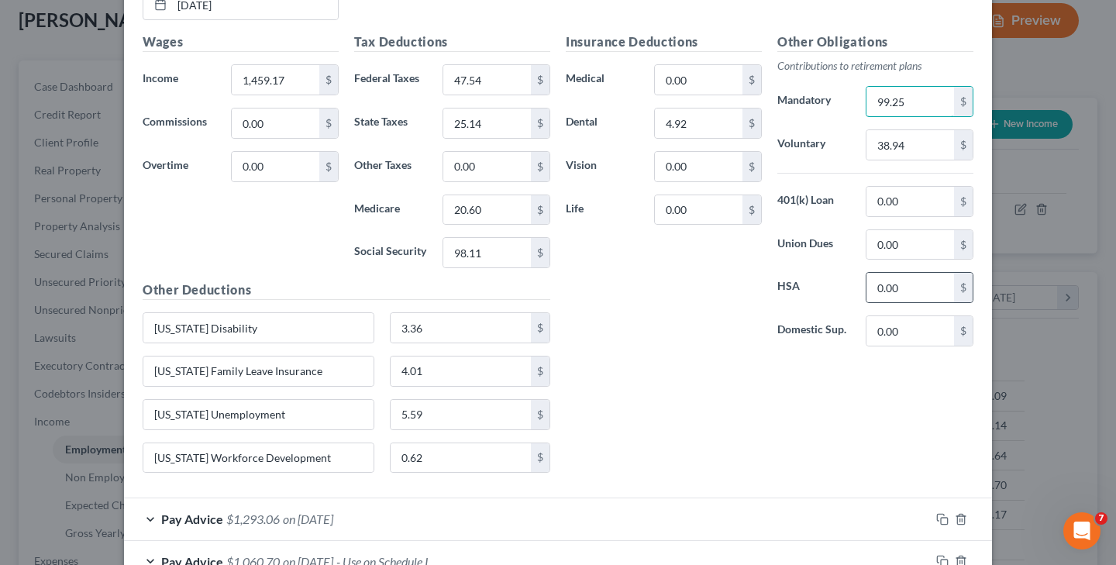
scroll to position [642, 0]
click at [888, 100] on input "99.25" at bounding box center [910, 102] width 88 height 29
type input "0"
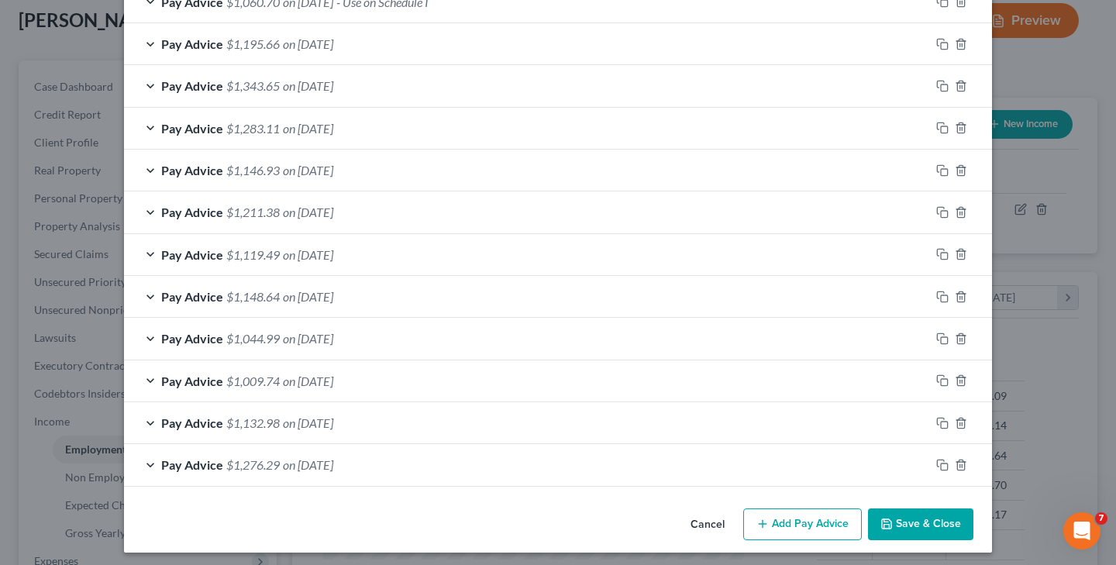
scroll to position [1201, 0]
type input "70.25"
click at [926, 515] on button "Save & Close" at bounding box center [920, 525] width 105 height 33
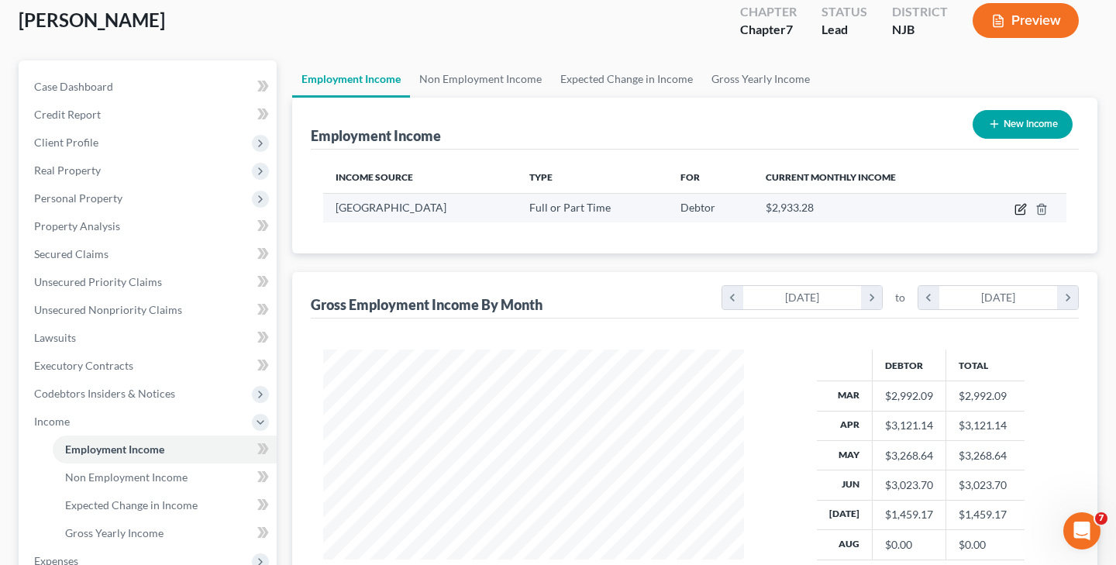
click at [1018, 205] on icon "button" at bounding box center [1019, 209] width 9 height 9
select select "0"
select select "33"
select select "2"
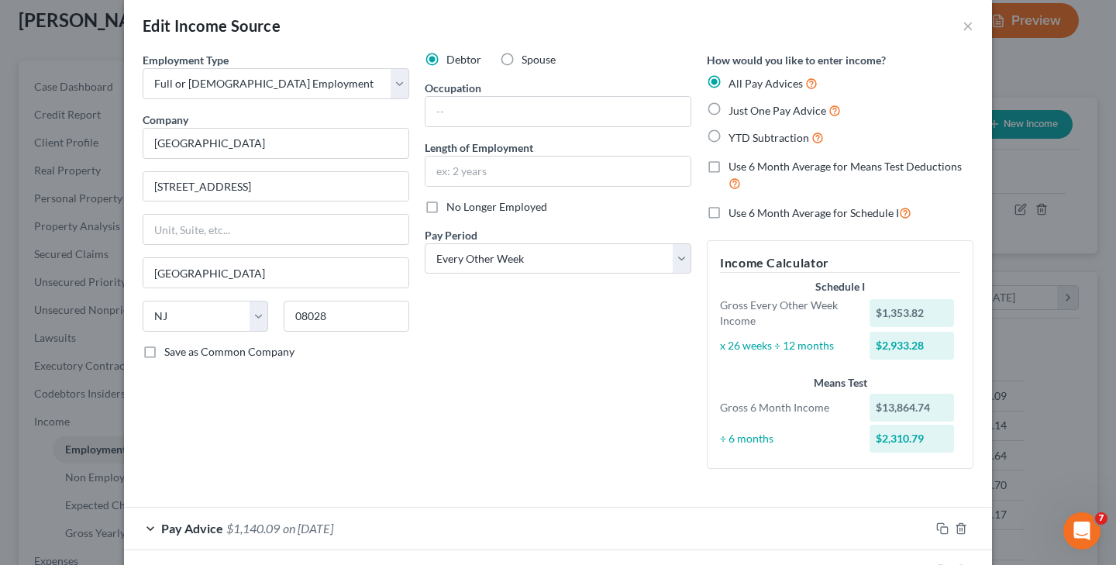
scroll to position [19, 0]
click at [332, 525] on span "on [DATE]" at bounding box center [308, 529] width 50 height 15
click at [333, 524] on span "on [DATE]" at bounding box center [308, 529] width 50 height 15
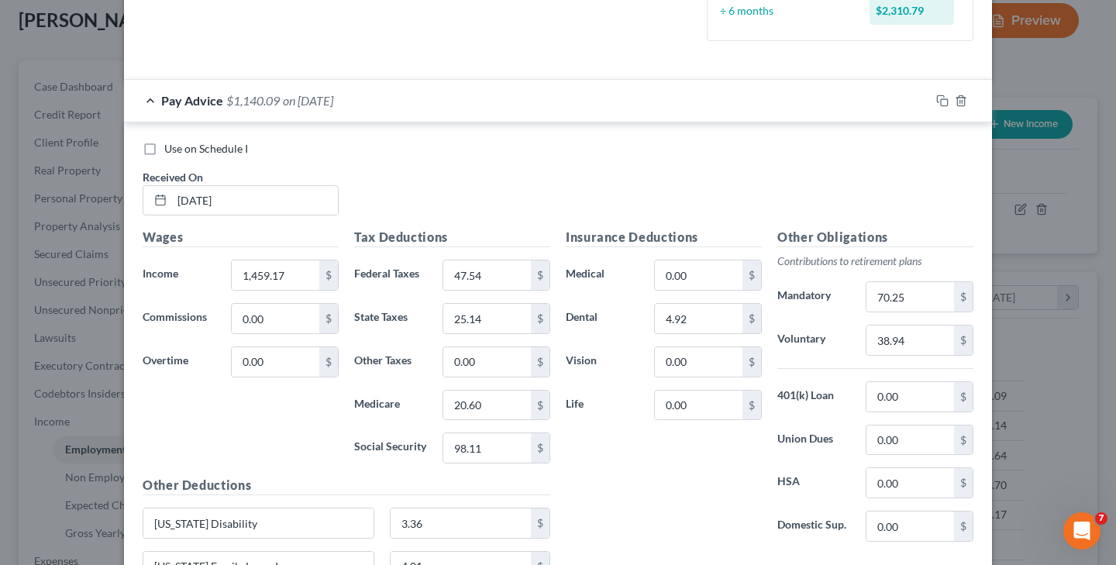
scroll to position [452, 0]
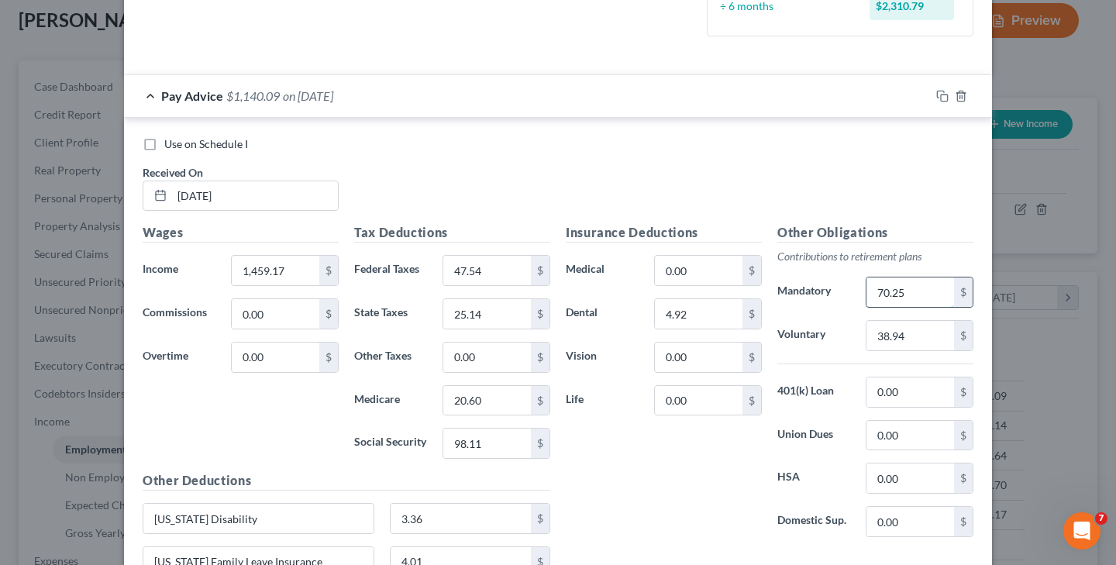
click at [890, 289] on input "70.25" at bounding box center [910, 291] width 88 height 29
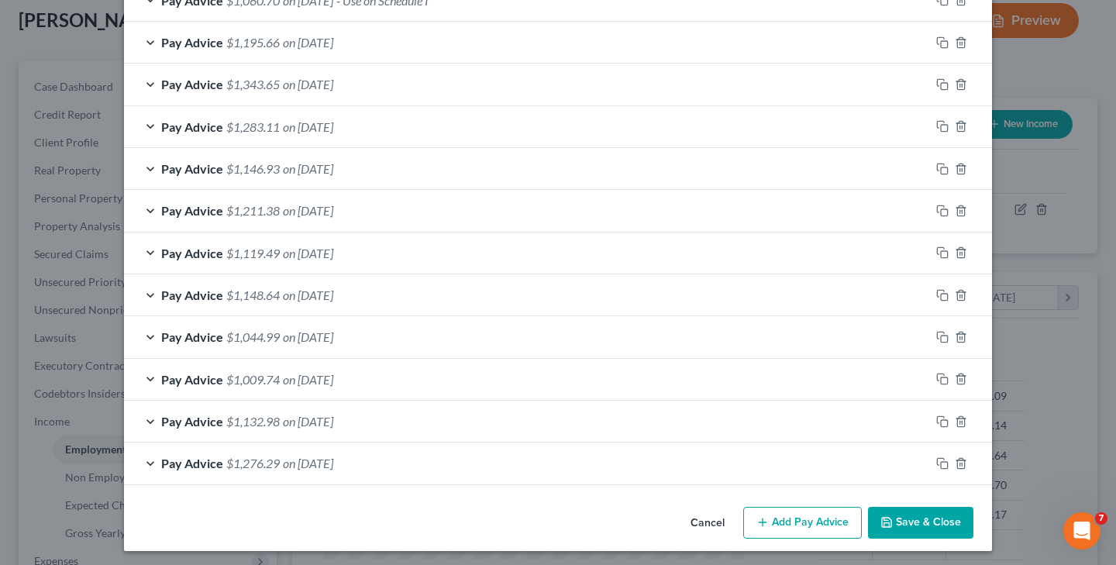
scroll to position [1201, 0]
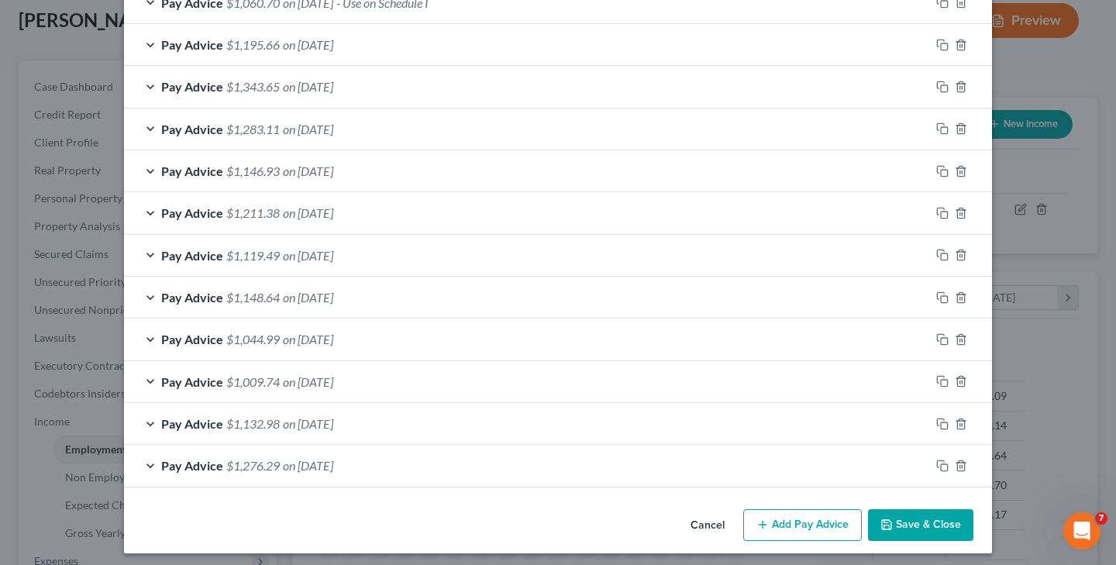
type input "71.25"
click at [944, 529] on button "Save & Close" at bounding box center [920, 525] width 105 height 33
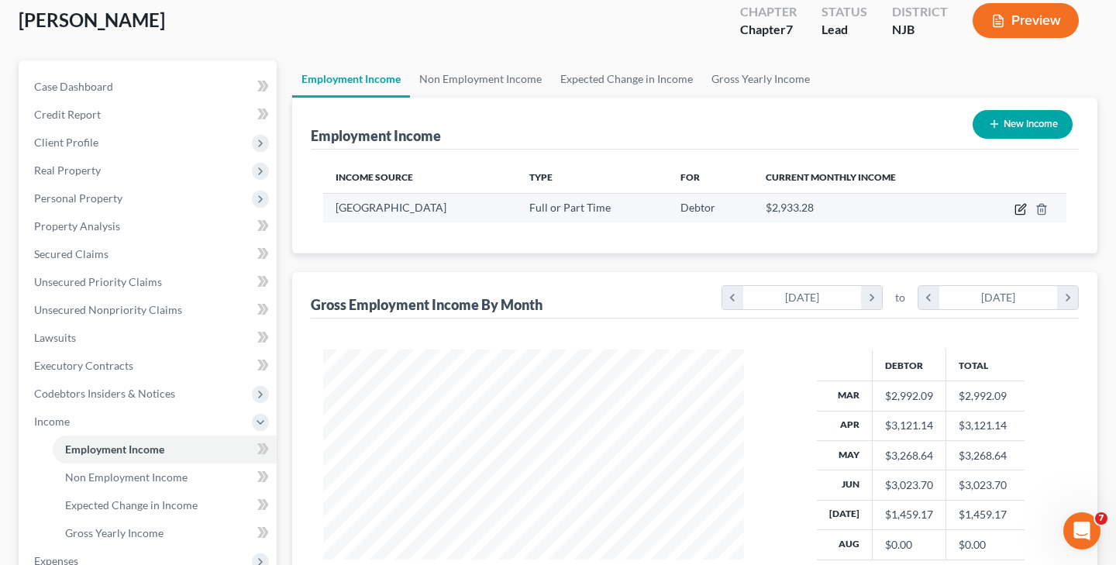
click at [1016, 212] on icon "button" at bounding box center [1019, 209] width 9 height 9
select select "0"
select select "33"
select select "2"
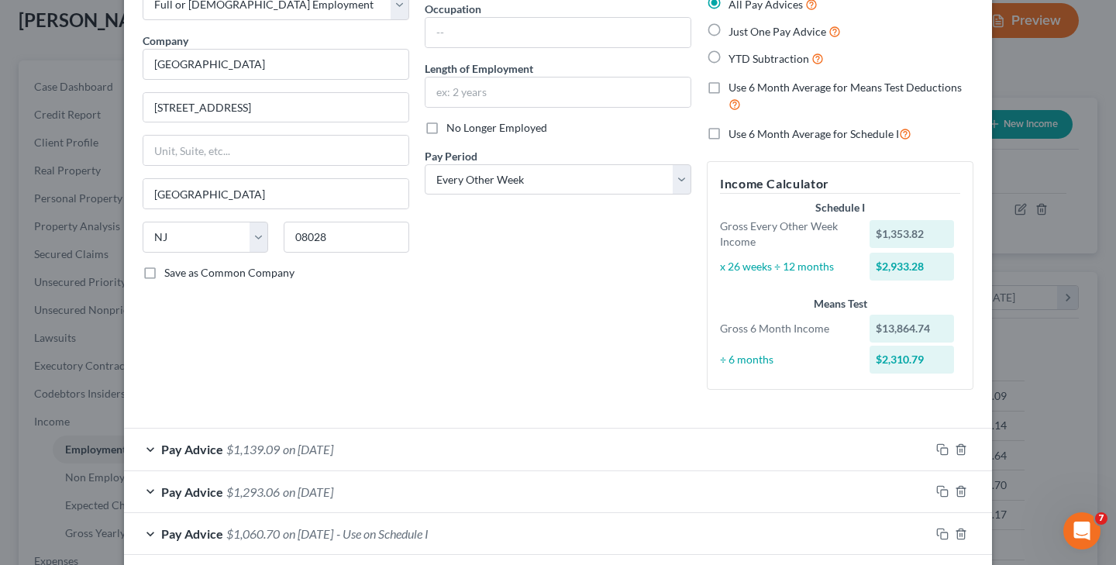
scroll to position [118, 0]
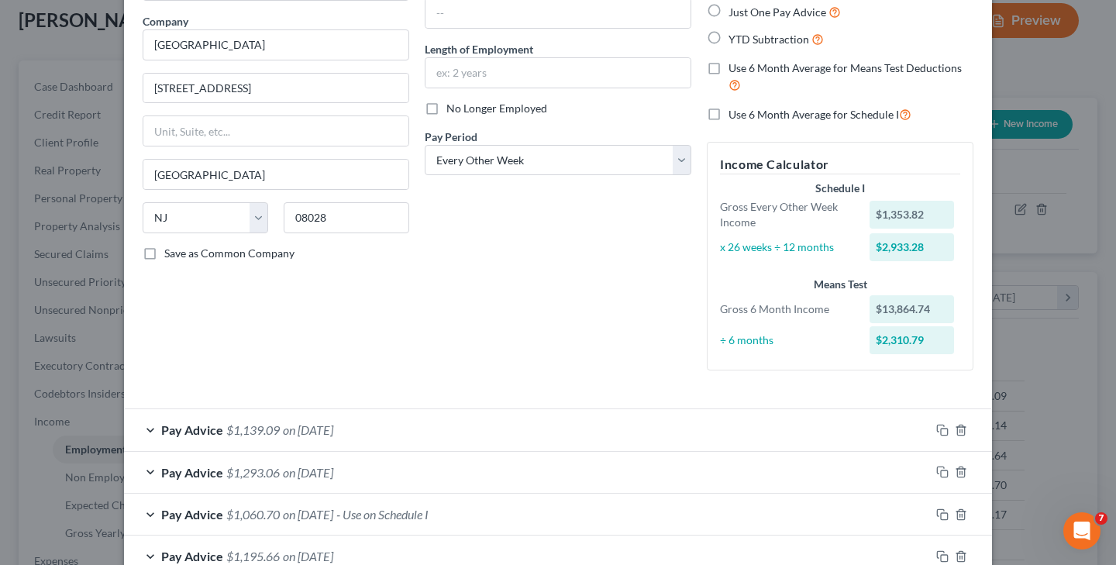
click at [333, 428] on span "on [DATE]" at bounding box center [308, 429] width 50 height 15
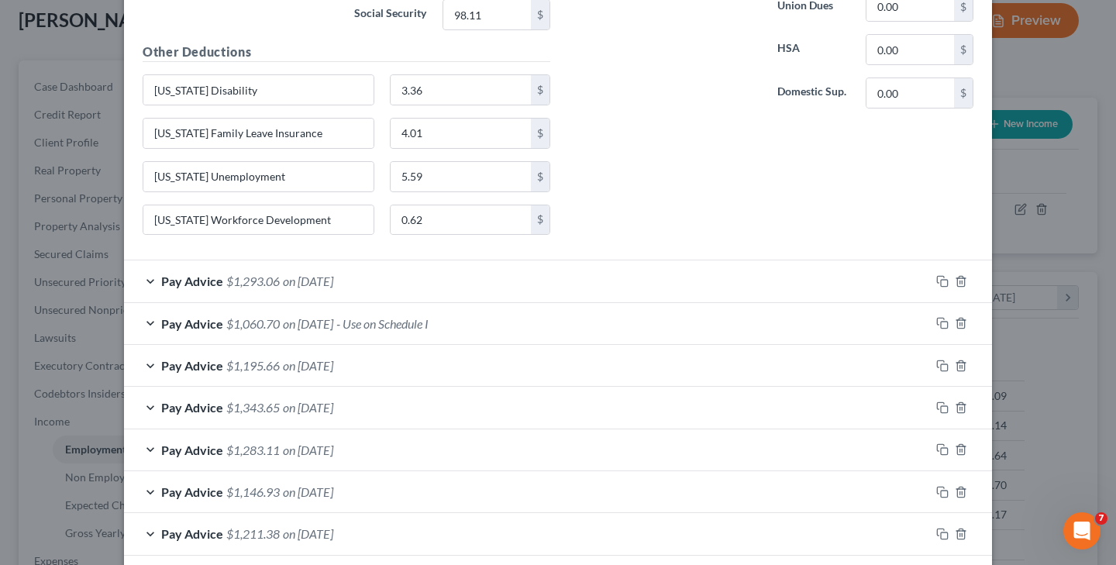
scroll to position [883, 0]
